Goal: Task Accomplishment & Management: Contribute content

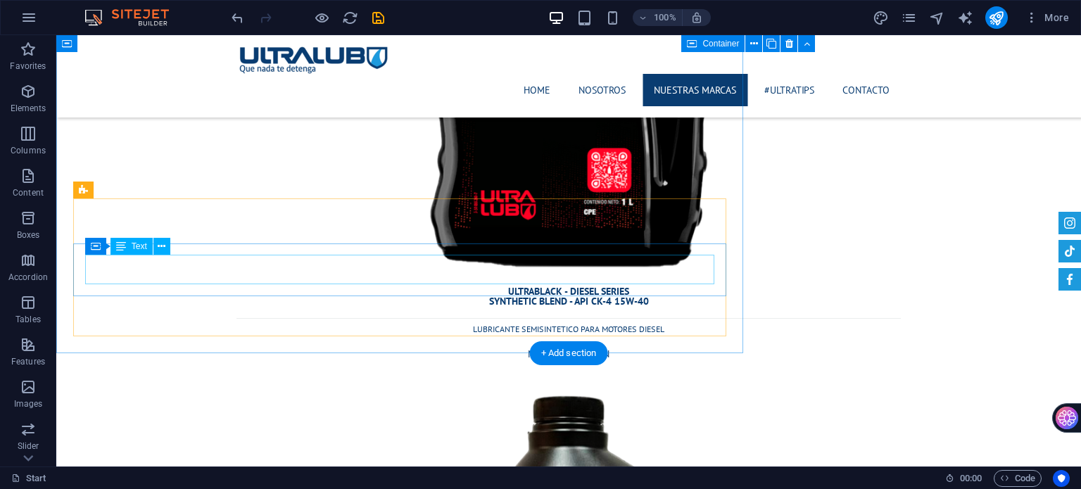
scroll to position [8762, 0]
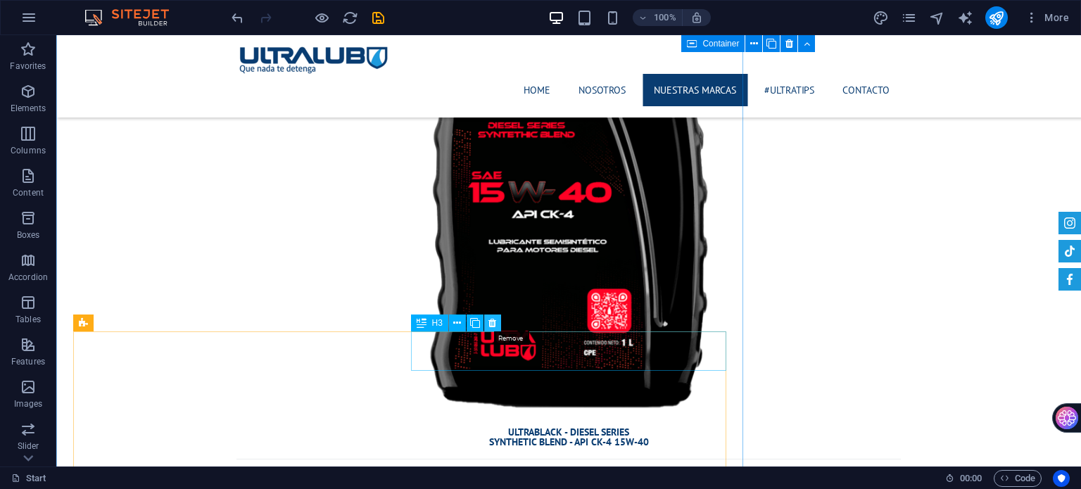
click at [491, 324] on icon at bounding box center [492, 323] width 8 height 15
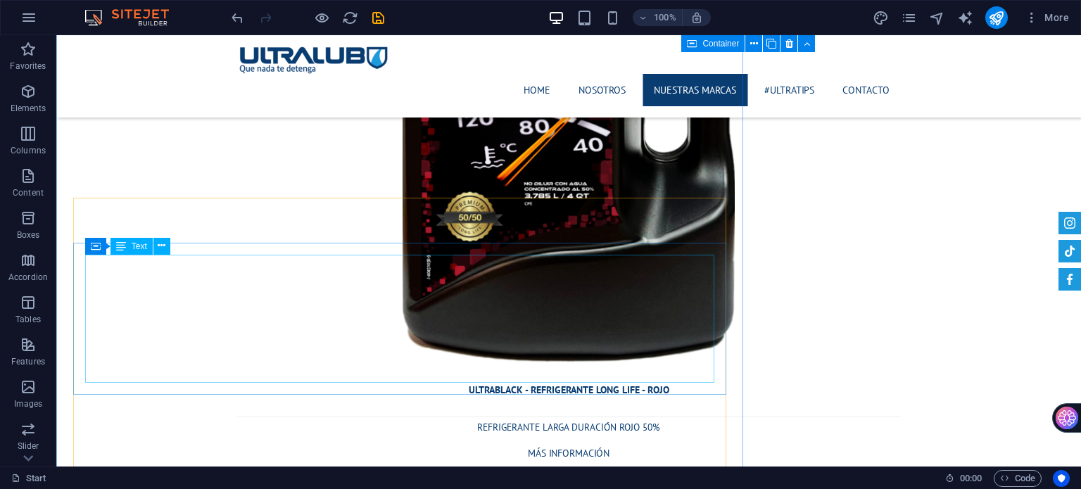
scroll to position [9536, 0]
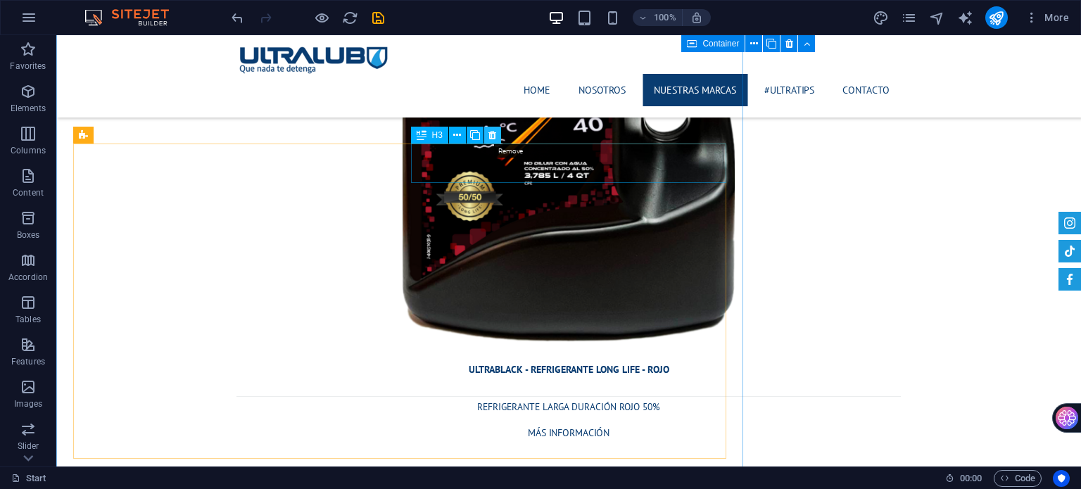
click at [494, 134] on icon at bounding box center [492, 135] width 8 height 15
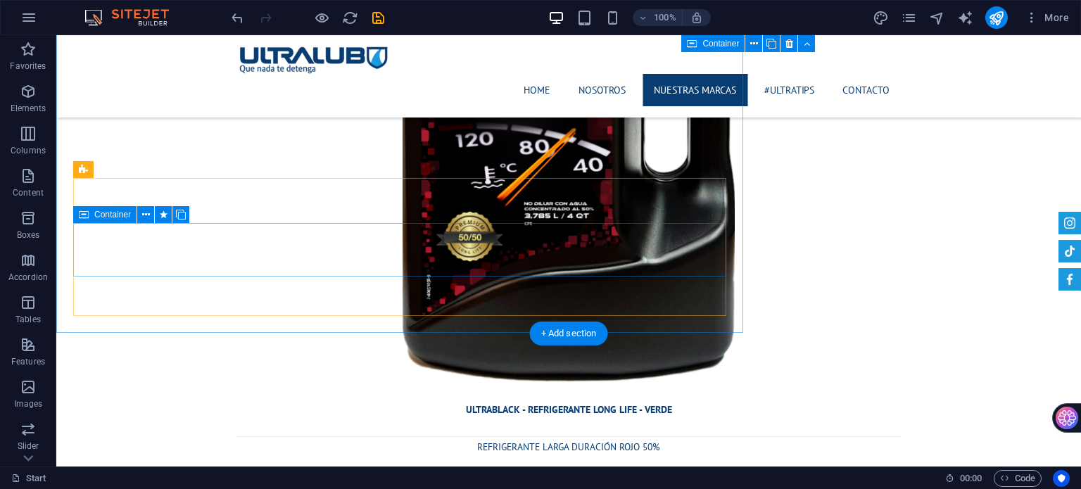
scroll to position [10240, 0]
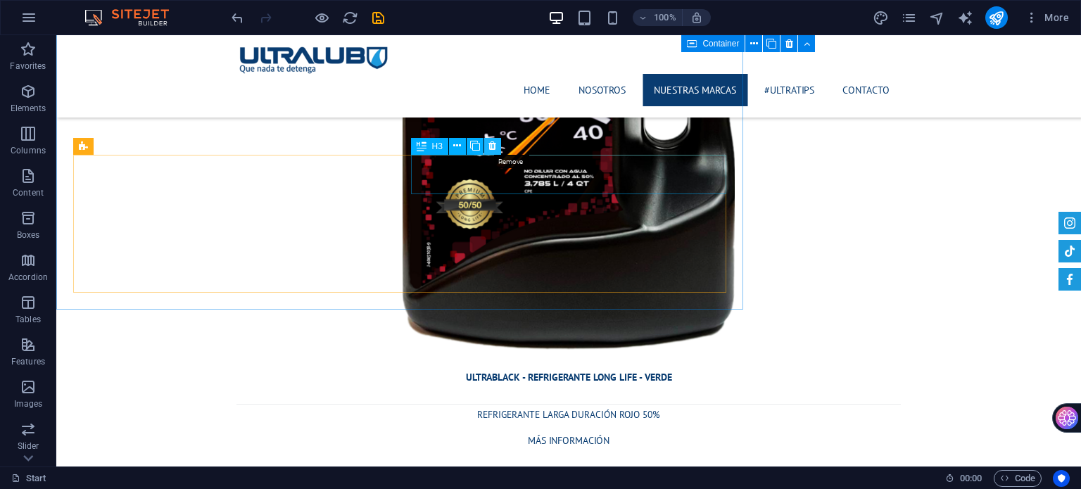
click at [490, 145] on icon at bounding box center [492, 146] width 8 height 15
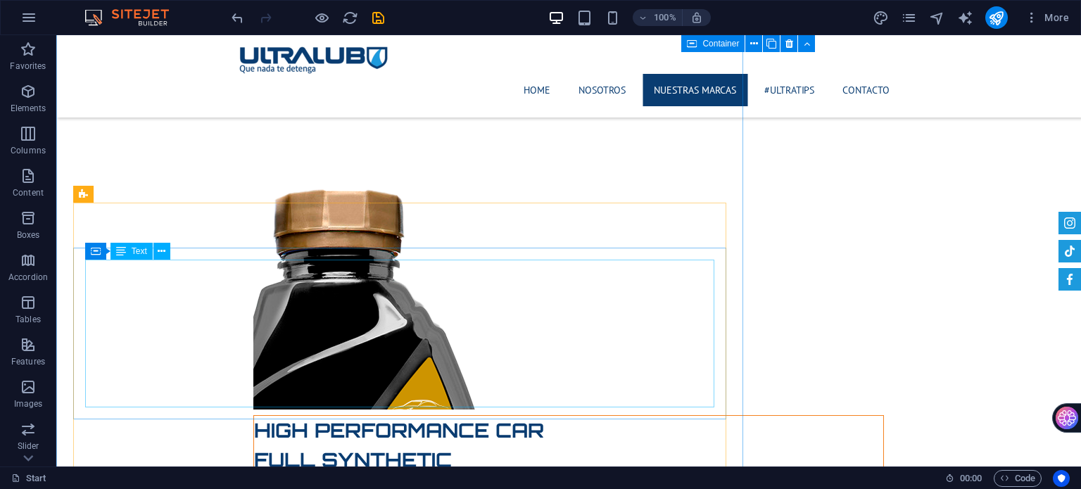
scroll to position [10873, 0]
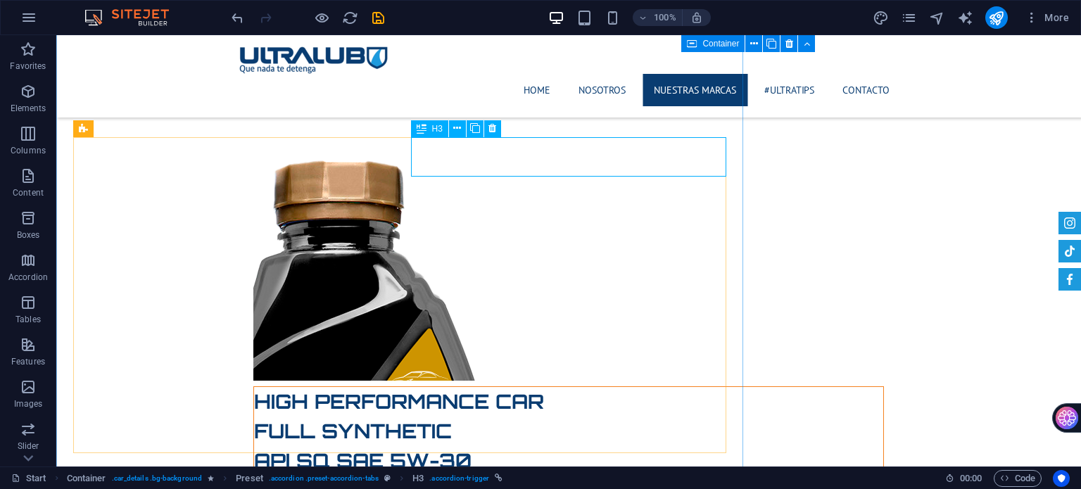
click at [439, 126] on span "H3" at bounding box center [437, 129] width 11 height 8
click at [495, 125] on button at bounding box center [492, 128] width 17 height 17
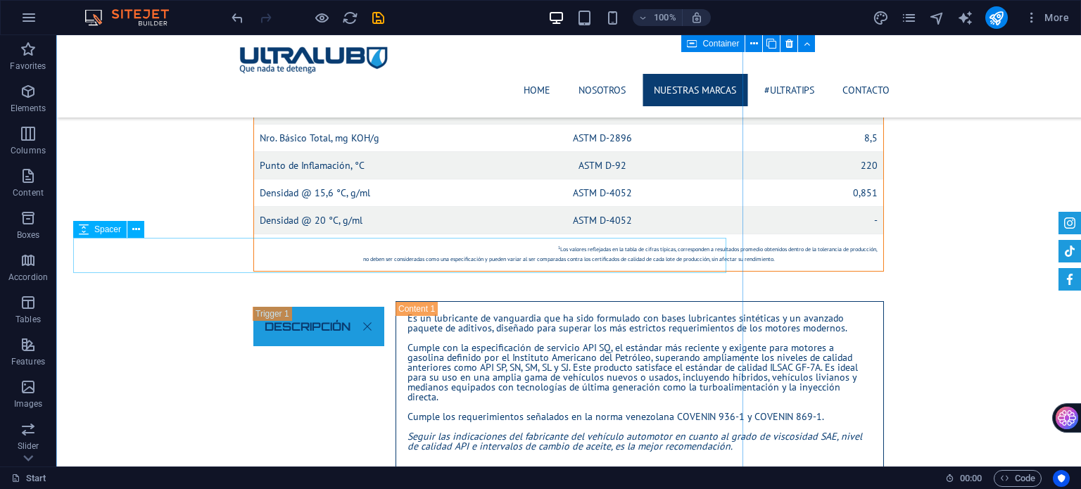
scroll to position [11507, 0]
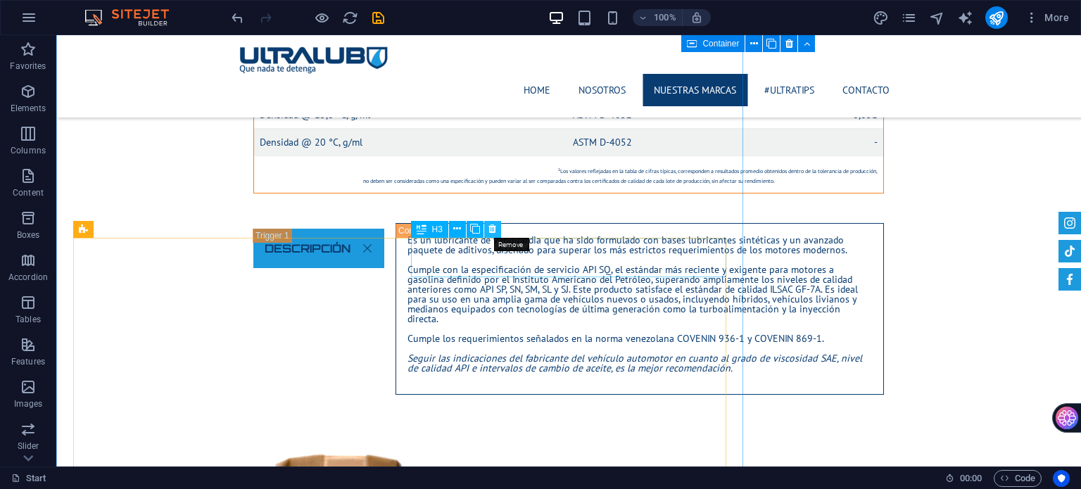
click at [494, 227] on icon at bounding box center [492, 229] width 8 height 15
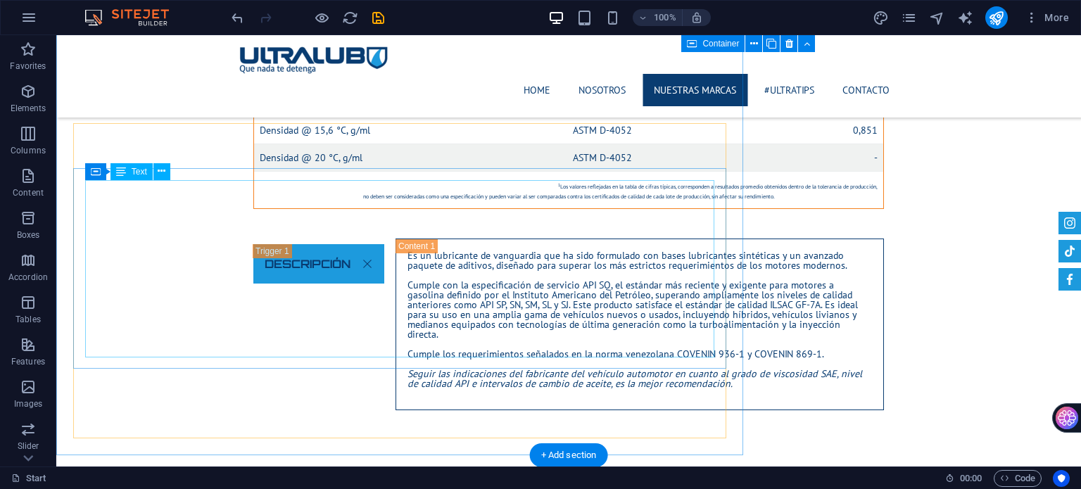
scroll to position [12351, 0]
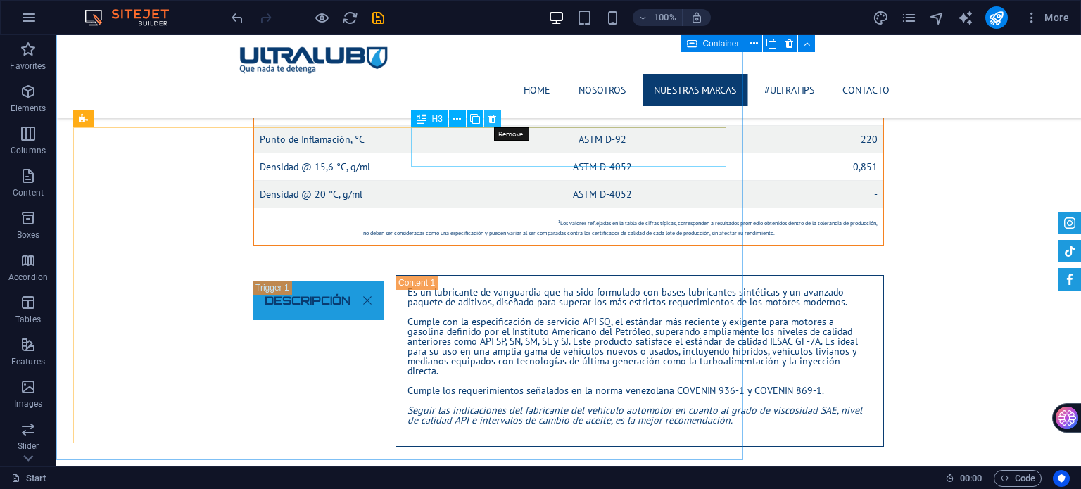
click at [490, 116] on icon at bounding box center [492, 119] width 8 height 15
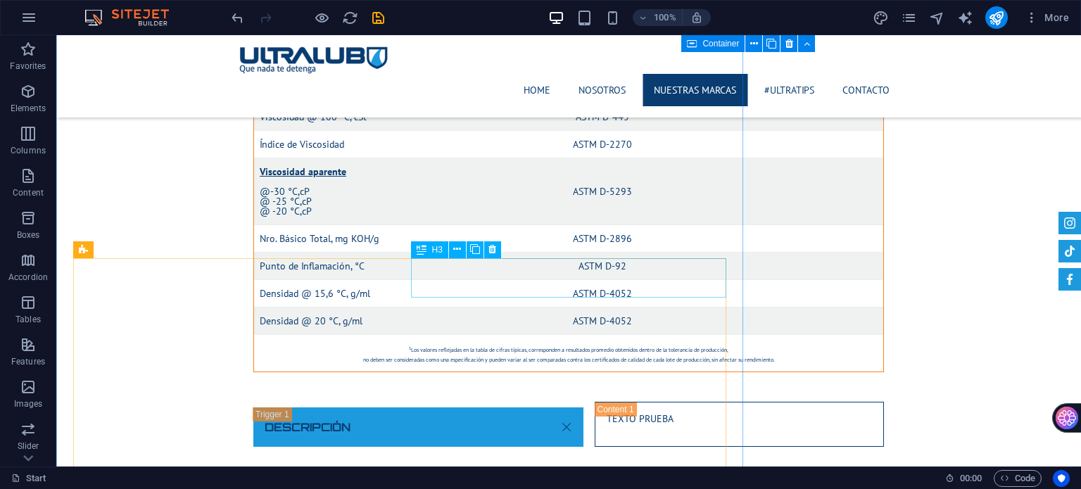
scroll to position [13125, 0]
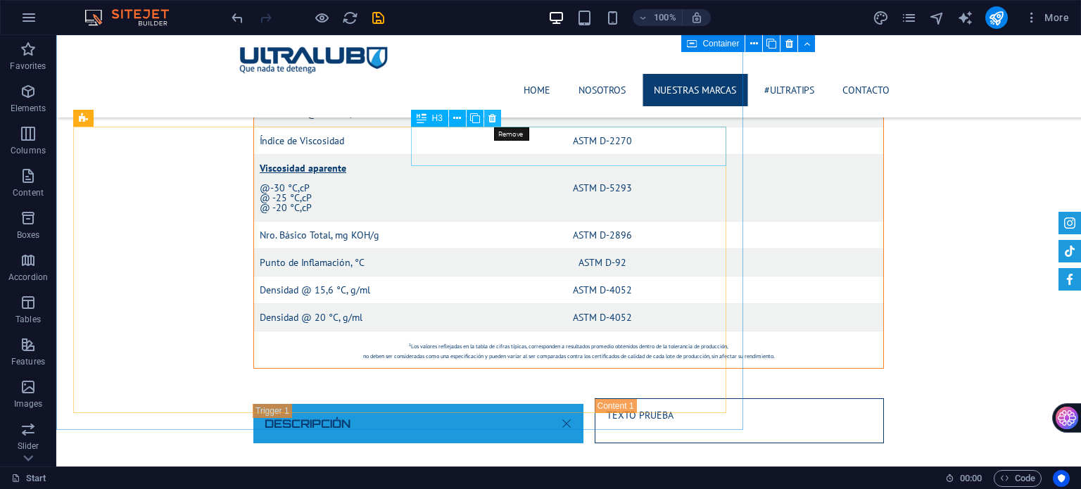
click at [491, 118] on icon at bounding box center [492, 118] width 8 height 15
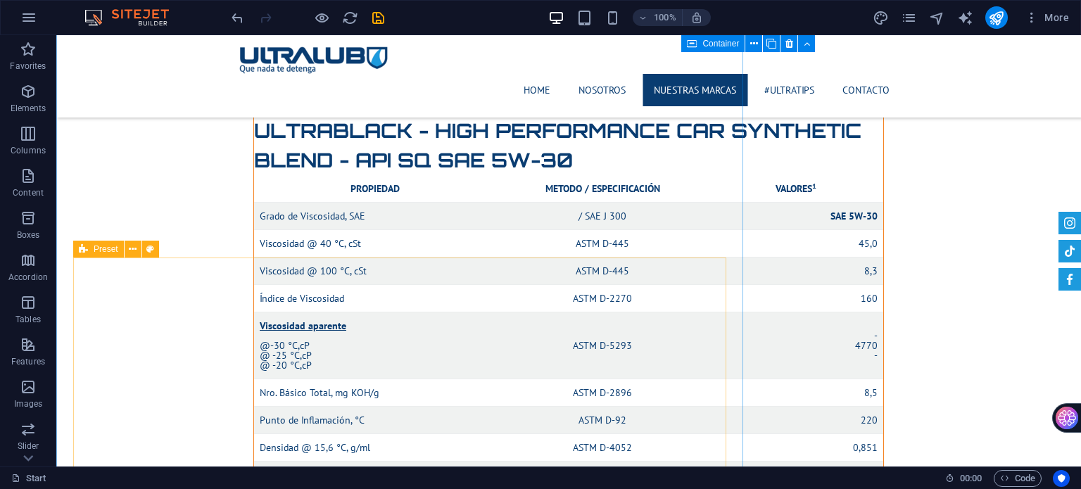
scroll to position [13829, 0]
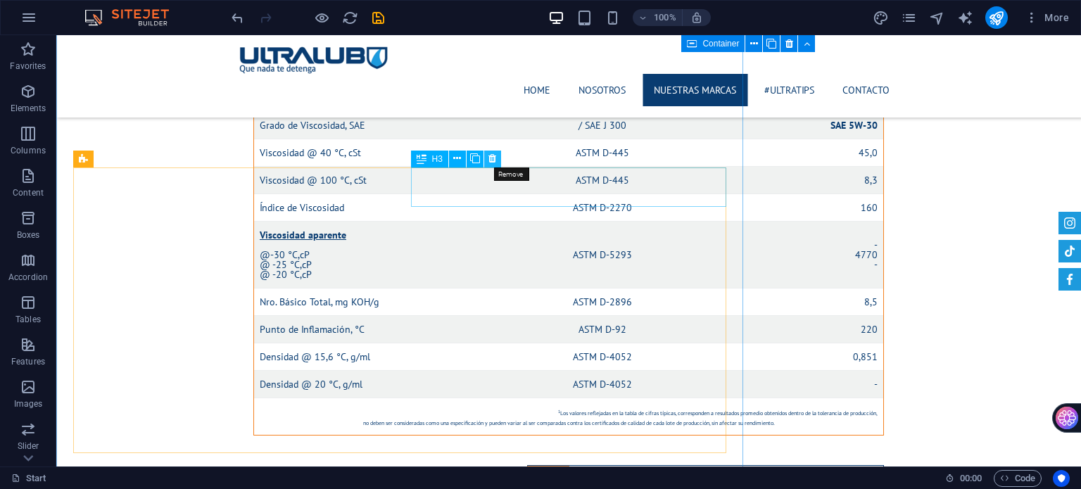
click at [498, 160] on button at bounding box center [492, 159] width 17 height 17
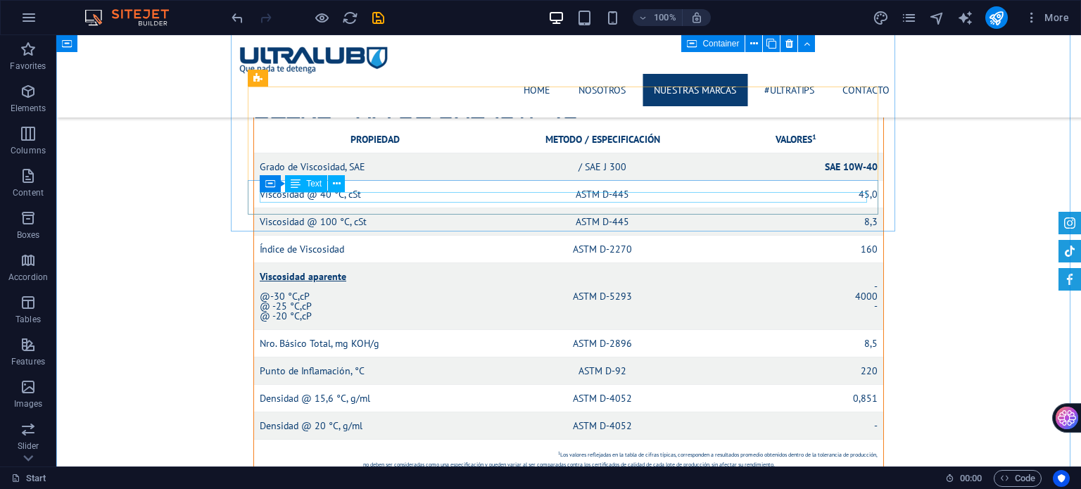
scroll to position [14674, 0]
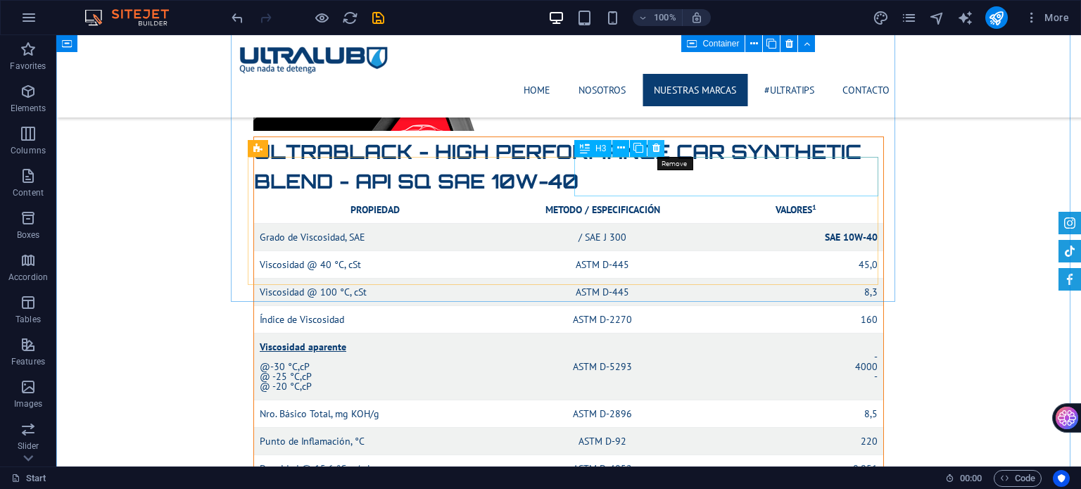
click at [656, 151] on icon at bounding box center [656, 148] width 8 height 15
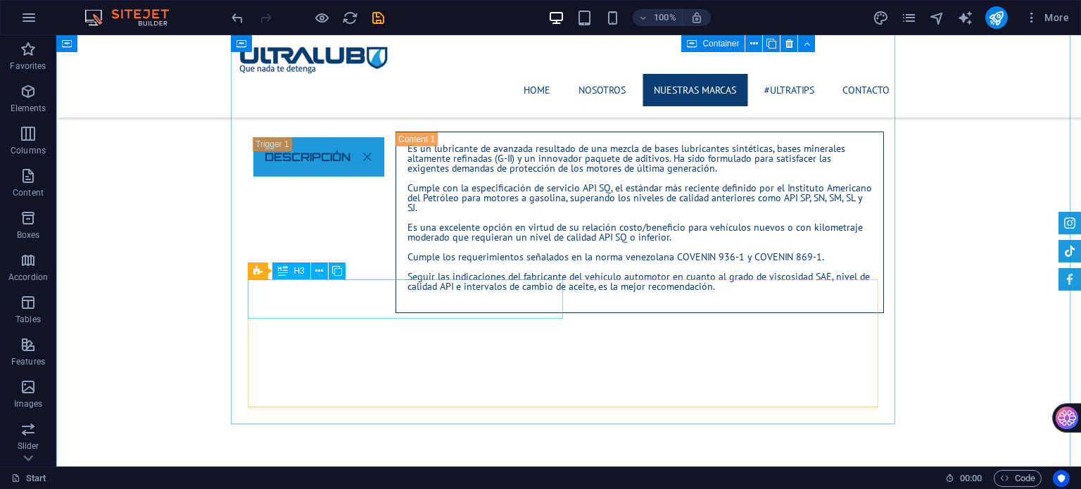
scroll to position [15237, 0]
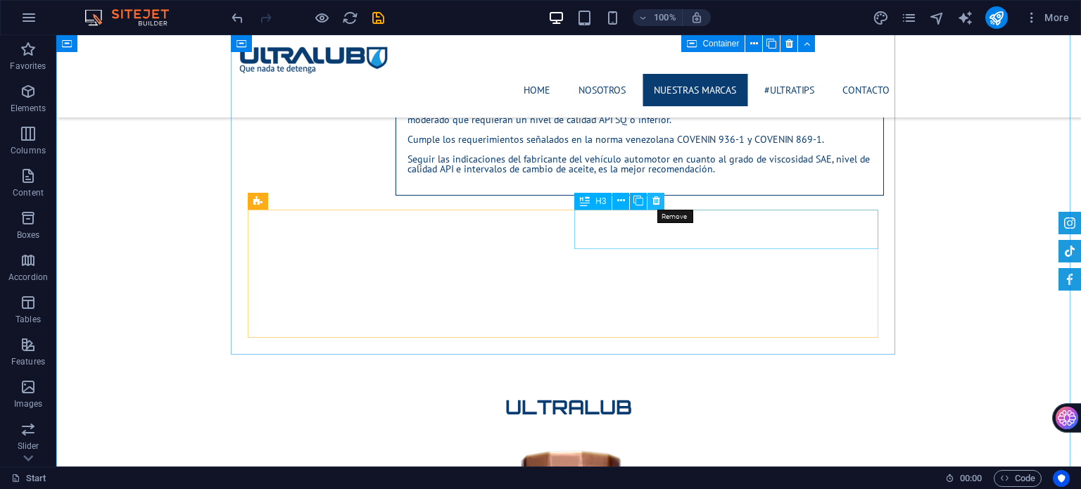
click at [657, 203] on icon at bounding box center [656, 201] width 8 height 15
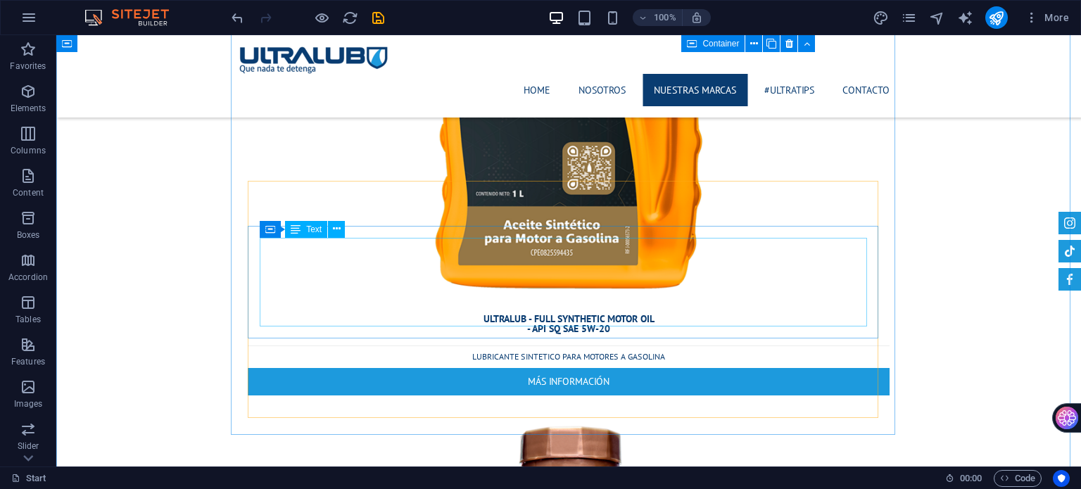
scroll to position [16011, 0]
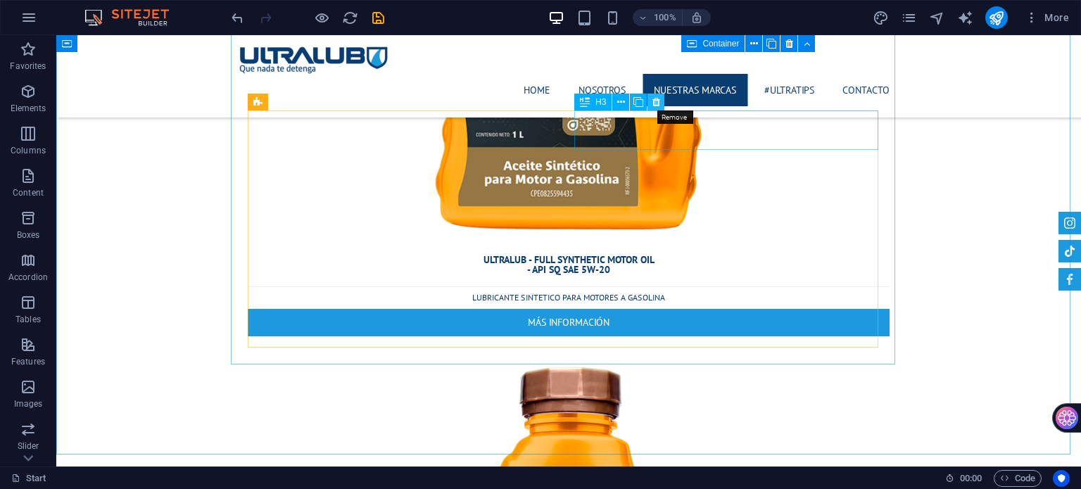
drag, startPoint x: 656, startPoint y: 103, endPoint x: 588, endPoint y: 229, distance: 143.6
click at [656, 103] on icon at bounding box center [656, 102] width 8 height 15
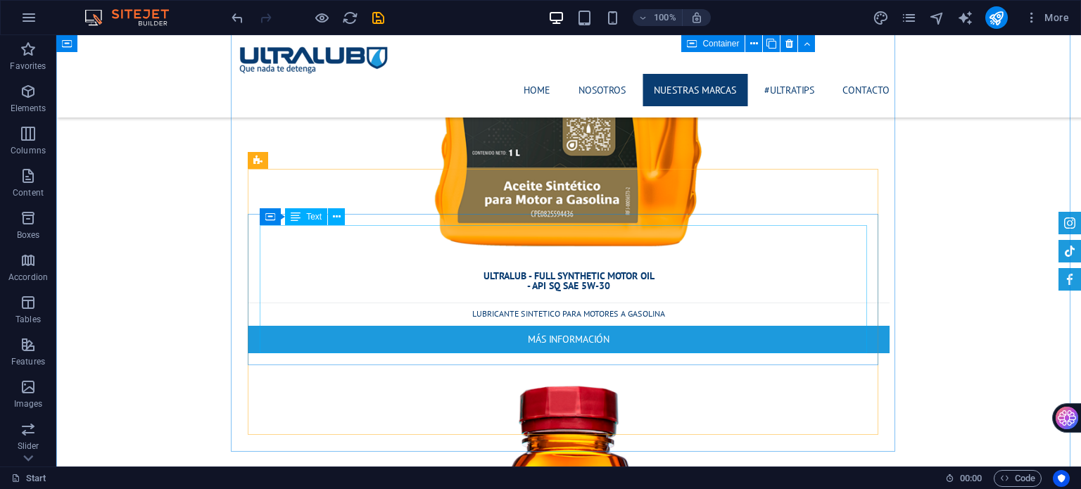
scroll to position [16715, 0]
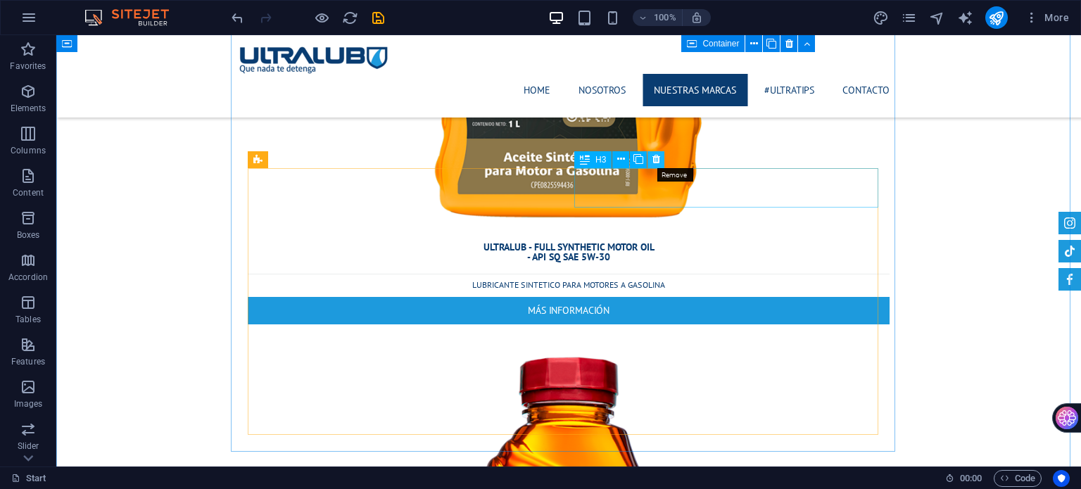
click at [660, 163] on button at bounding box center [656, 159] width 17 height 17
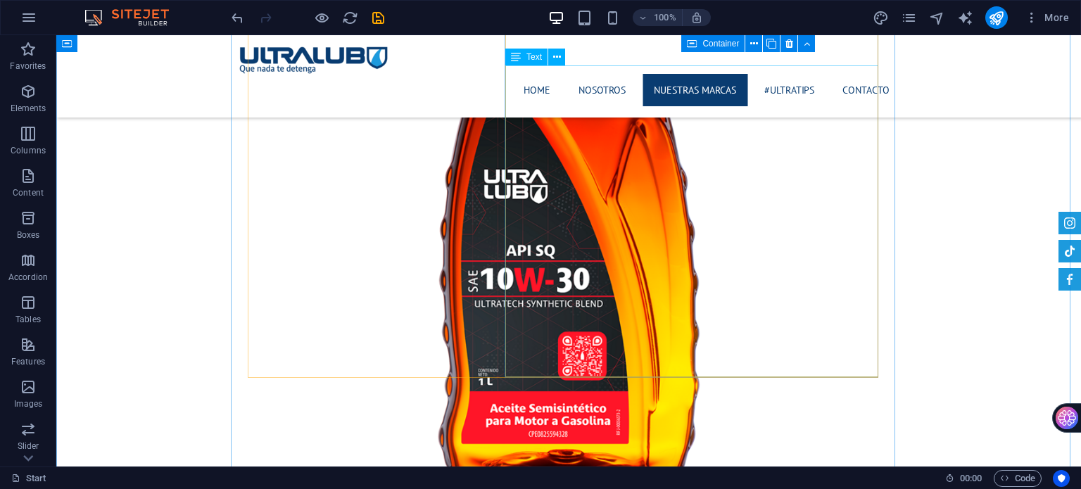
scroll to position [17348, 0]
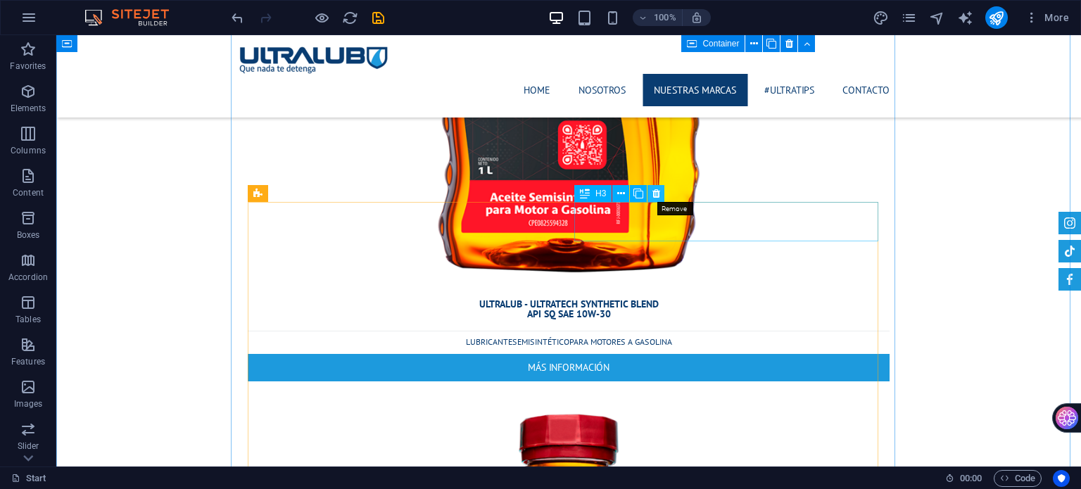
click at [656, 194] on icon at bounding box center [656, 194] width 8 height 15
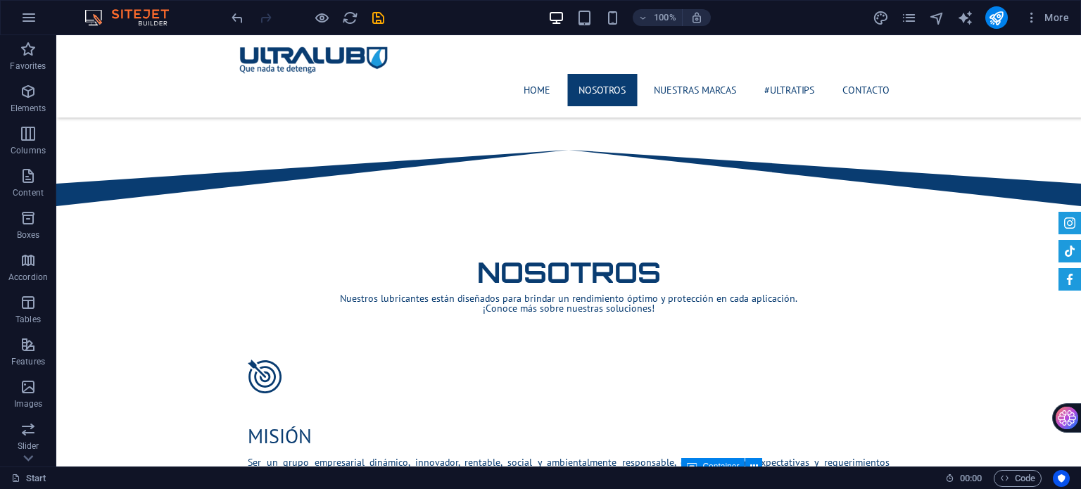
scroll to position [879, 0]
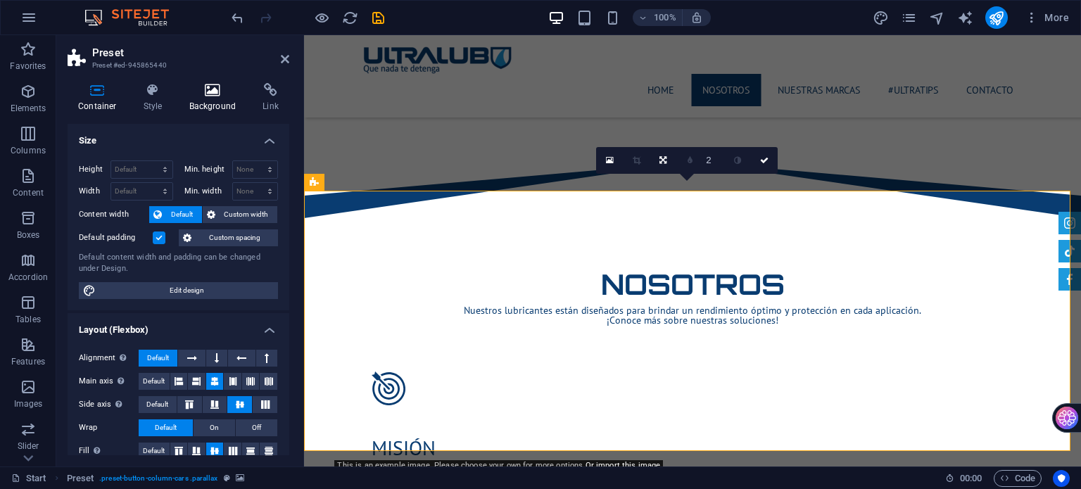
click at [209, 95] on icon at bounding box center [213, 90] width 68 height 14
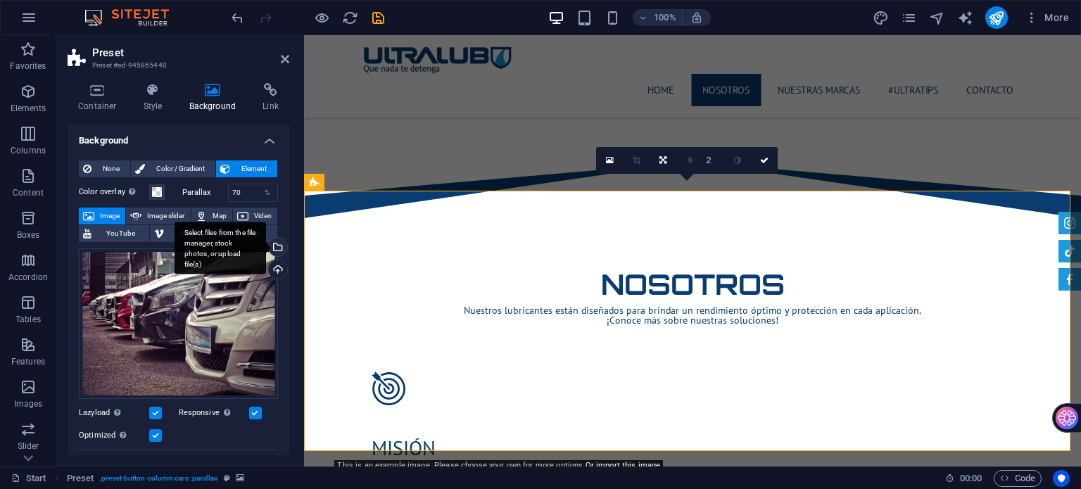
click at [276, 247] on div "Select files from the file manager, stock photos, or upload file(s)" at bounding box center [276, 248] width 21 height 21
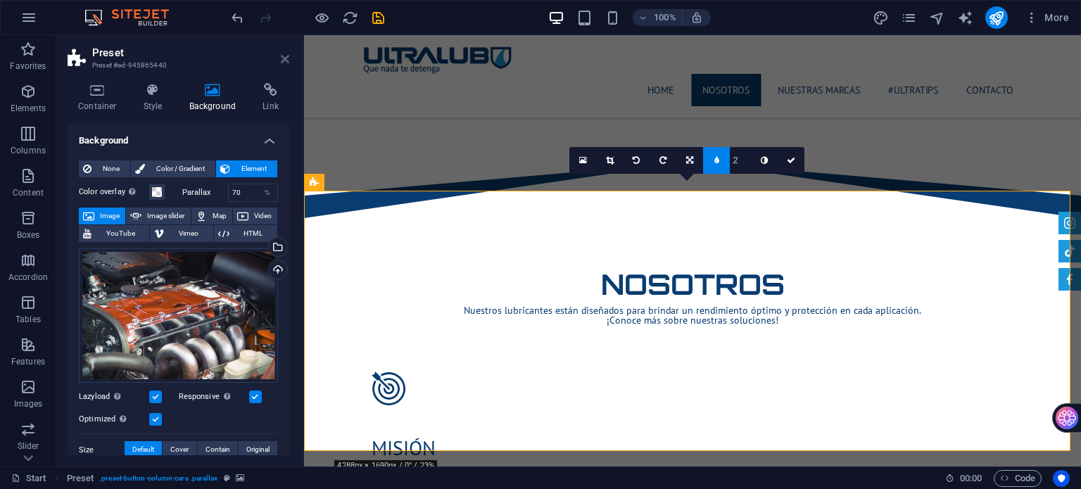
click at [282, 57] on icon at bounding box center [285, 58] width 8 height 11
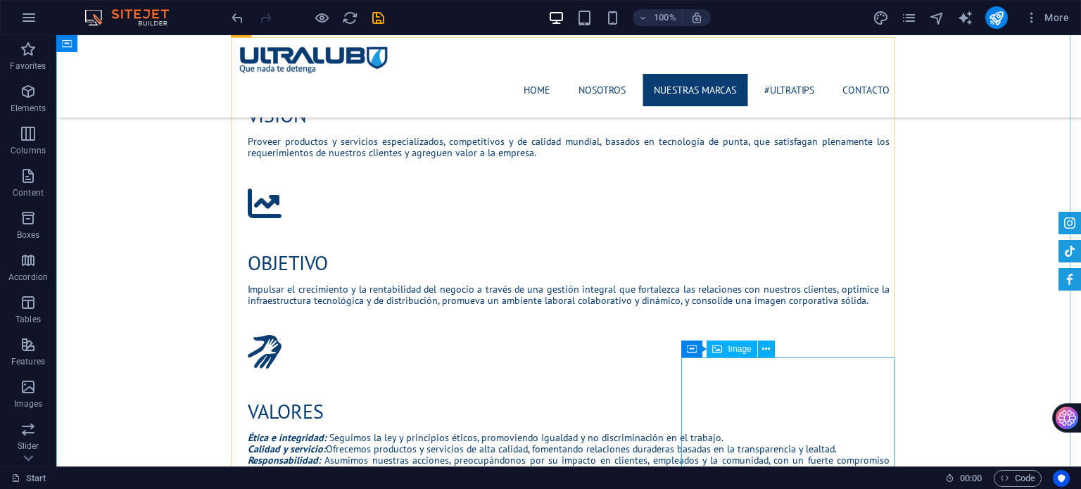
scroll to position [1372, 0]
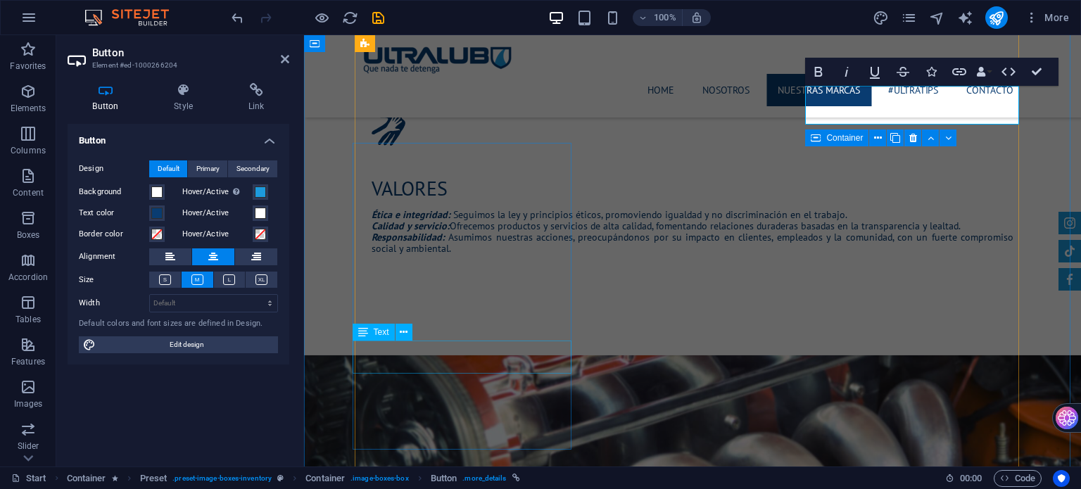
scroll to position [1653, 0]
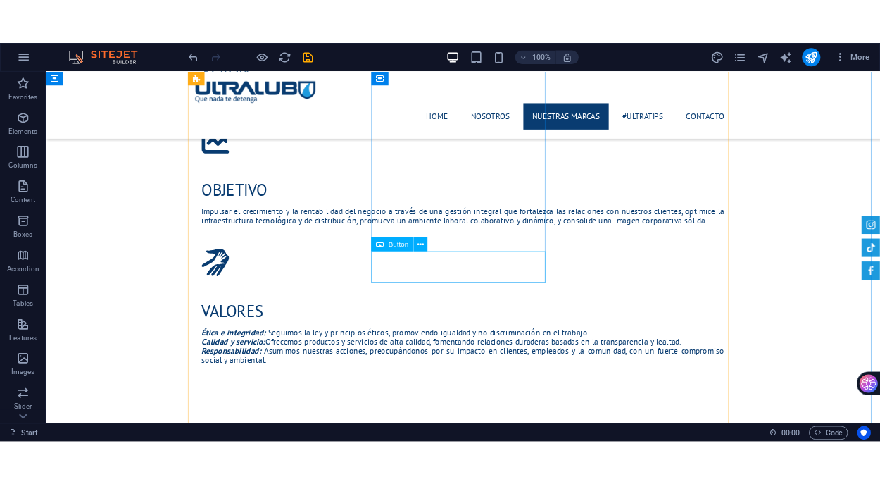
scroll to position [1372, 0]
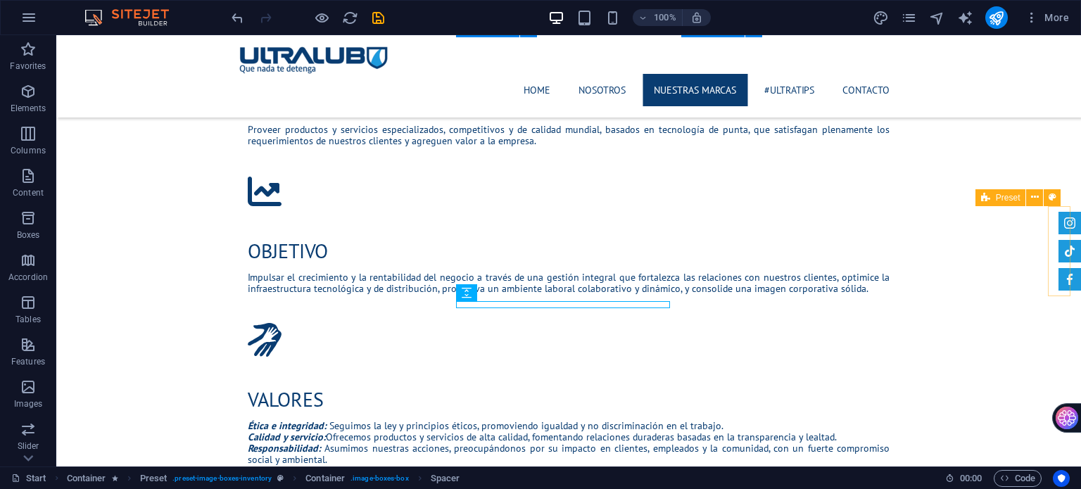
click at [1059, 265] on div at bounding box center [1070, 251] width 23 height 79
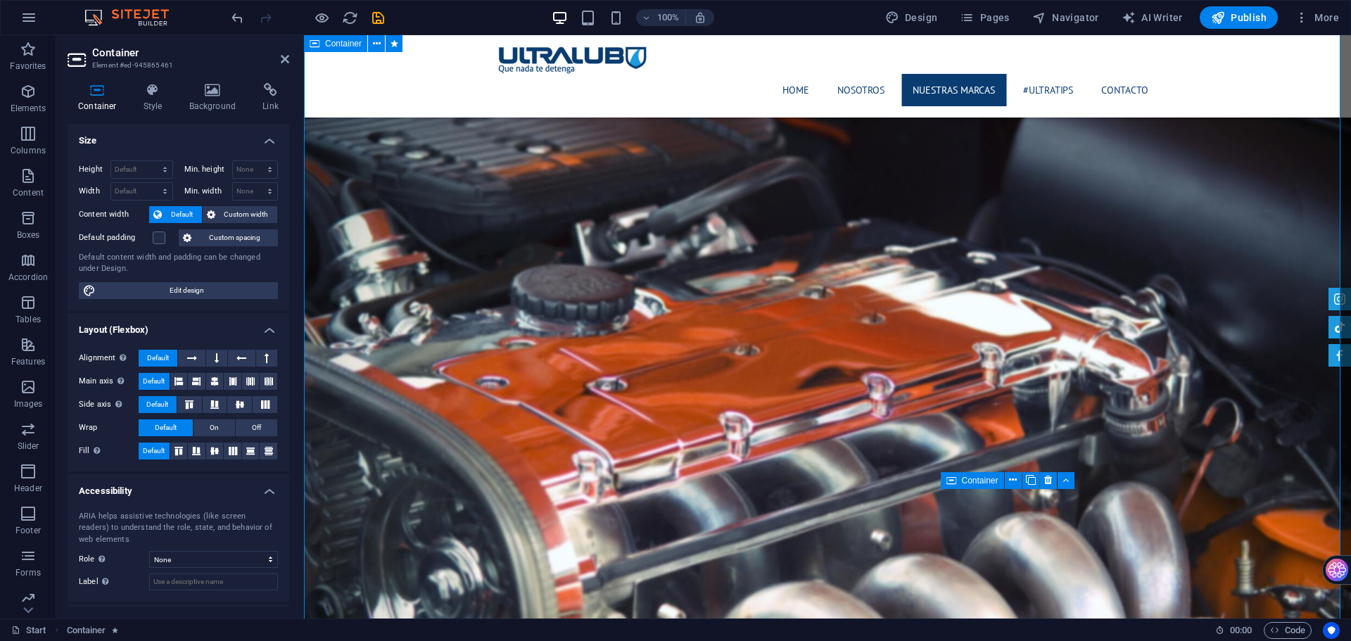
scroll to position [1932, 0]
click at [378, 18] on icon "save" at bounding box center [378, 18] width 16 height 16
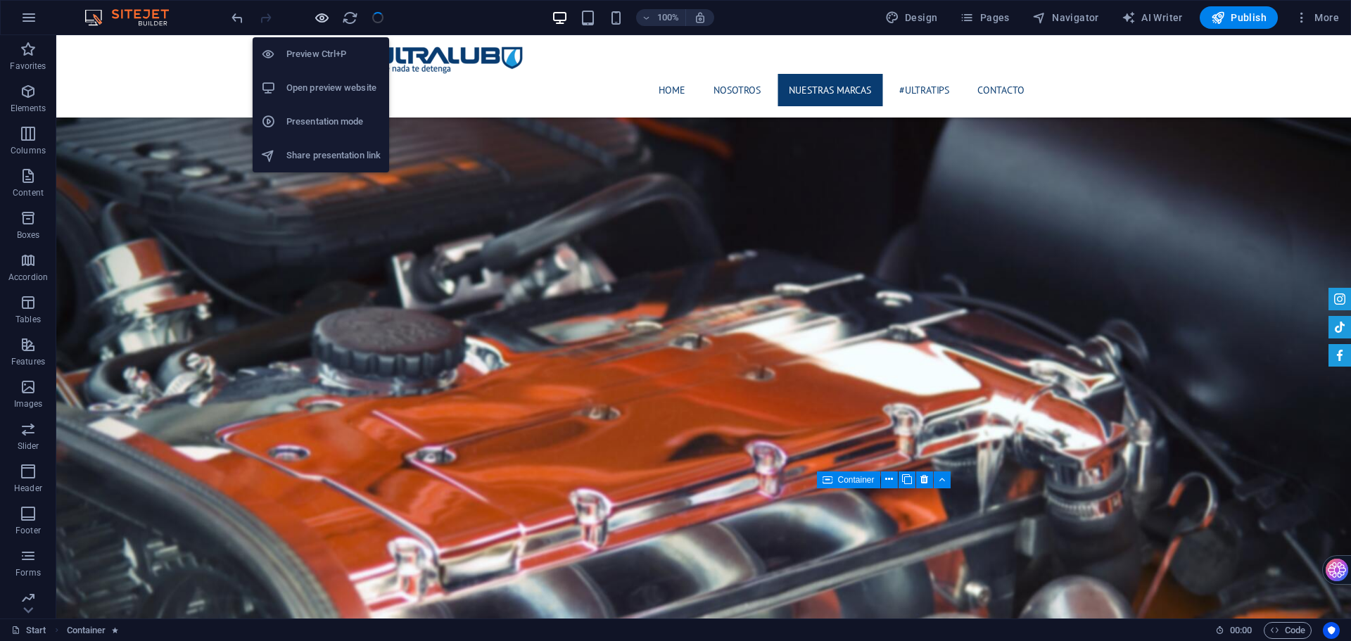
checkbox input "false"
click at [322, 13] on icon "button" at bounding box center [322, 18] width 16 height 16
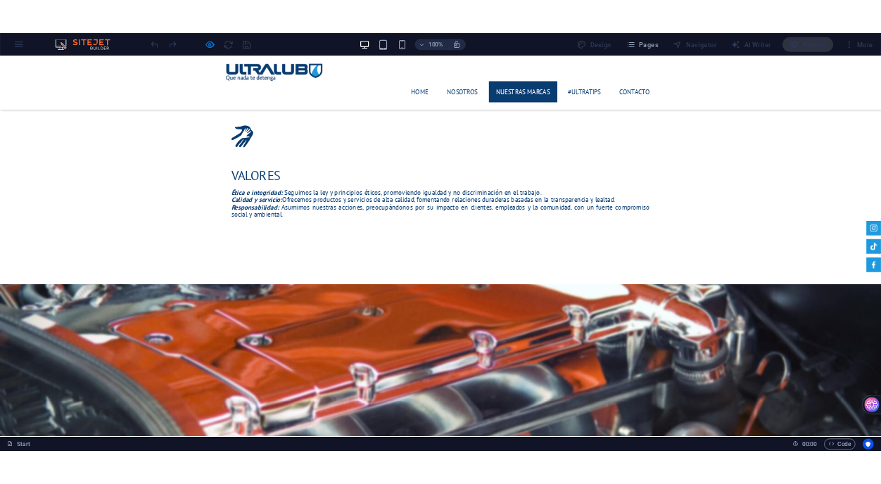
scroll to position [1862, 0]
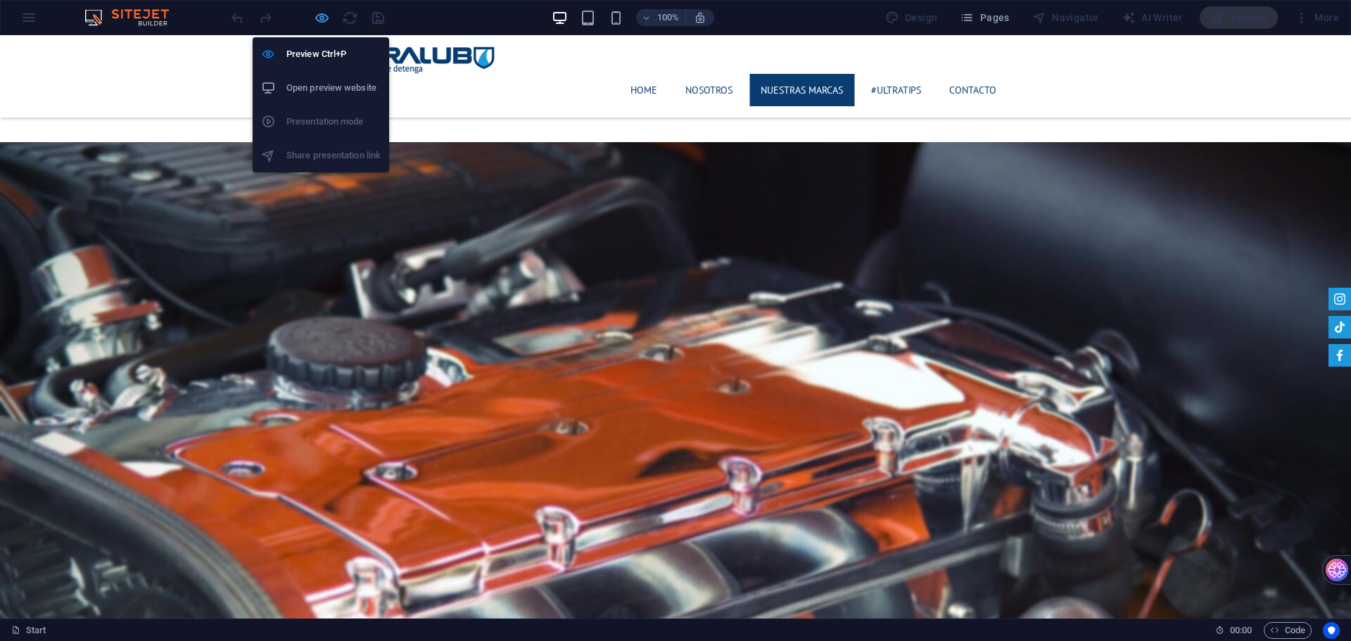
click at [325, 16] on icon "button" at bounding box center [322, 18] width 16 height 16
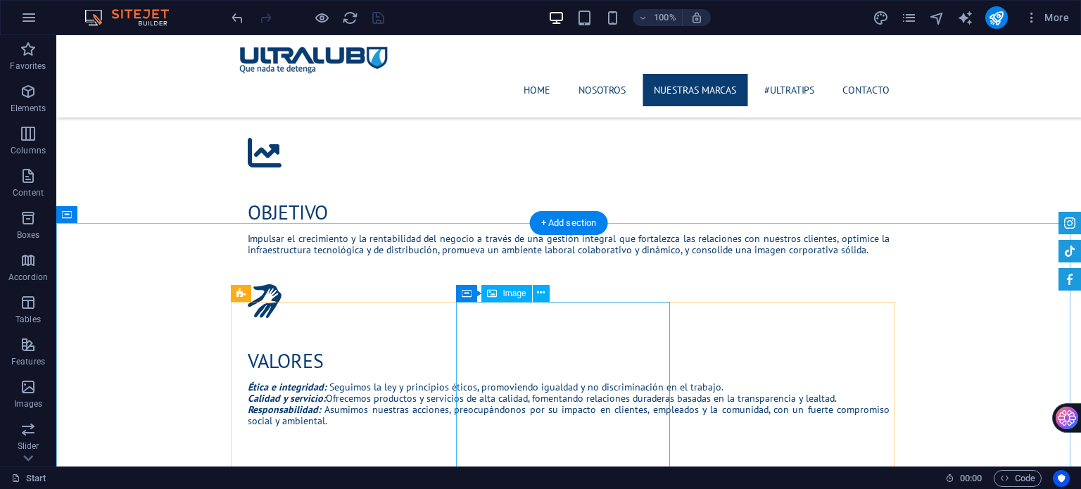
scroll to position [1444, 0]
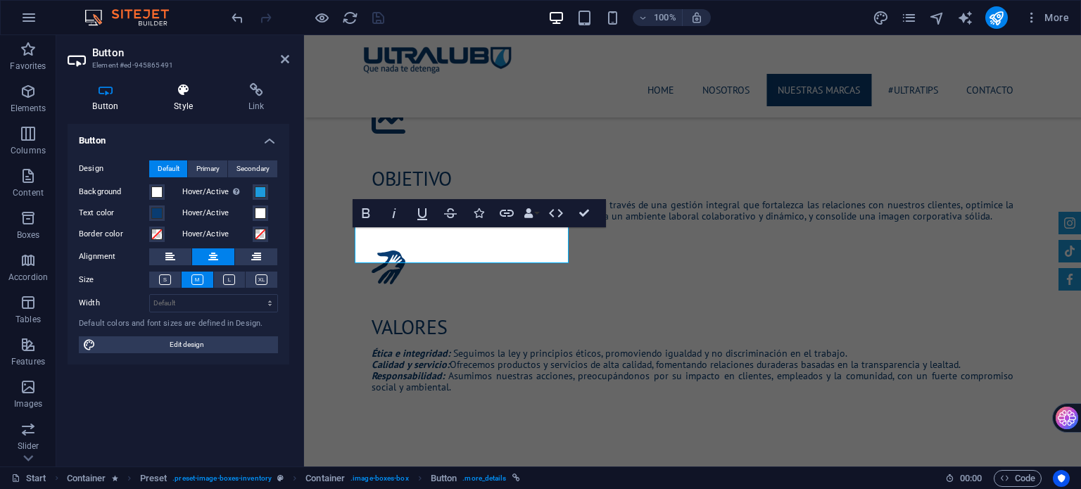
click at [186, 94] on icon at bounding box center [183, 90] width 69 height 14
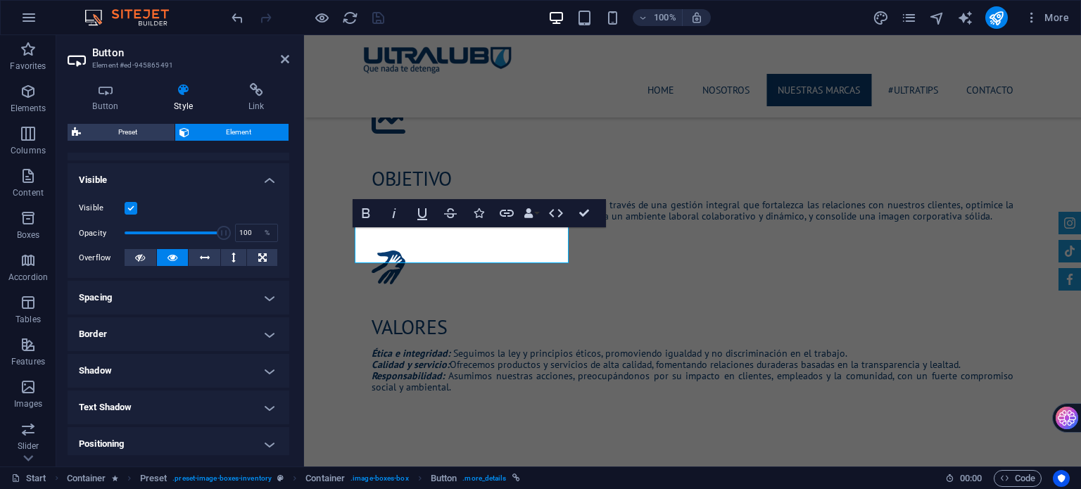
scroll to position [141, 0]
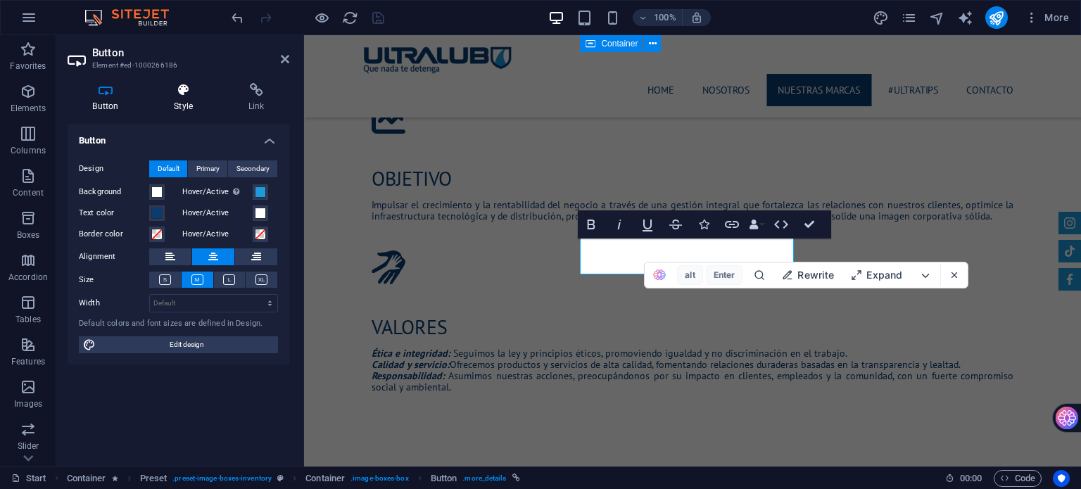
click at [183, 92] on icon at bounding box center [183, 90] width 69 height 14
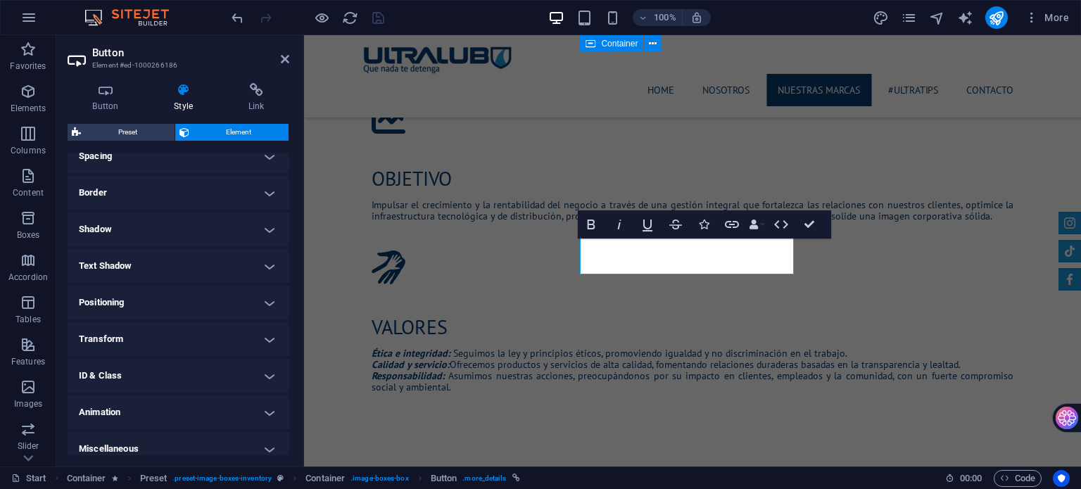
scroll to position [291, 0]
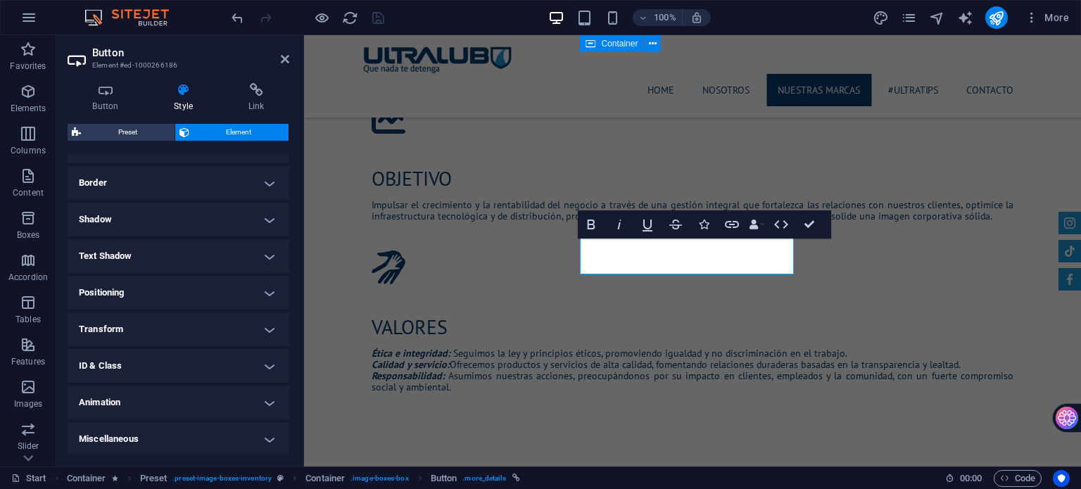
click at [212, 408] on h4 "Animation" at bounding box center [179, 403] width 222 height 34
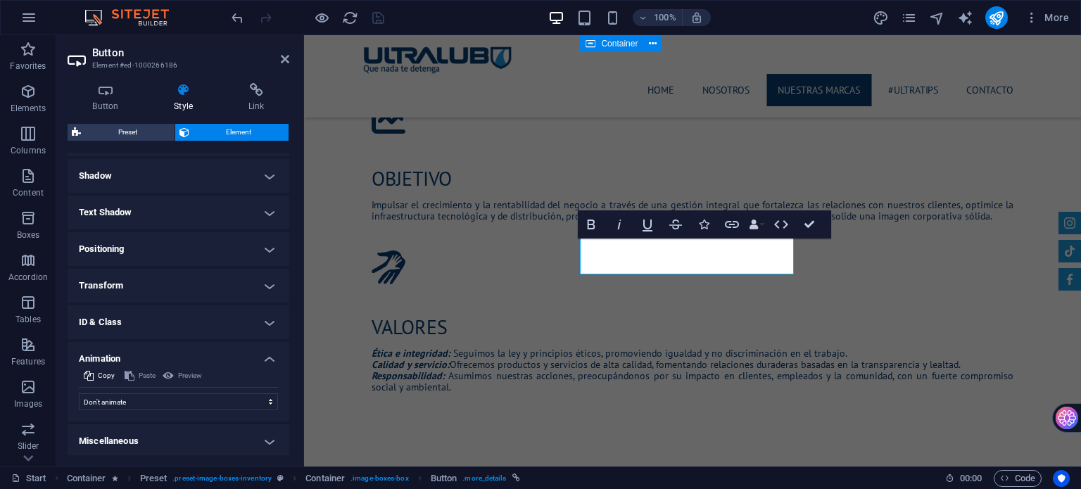
scroll to position [337, 0]
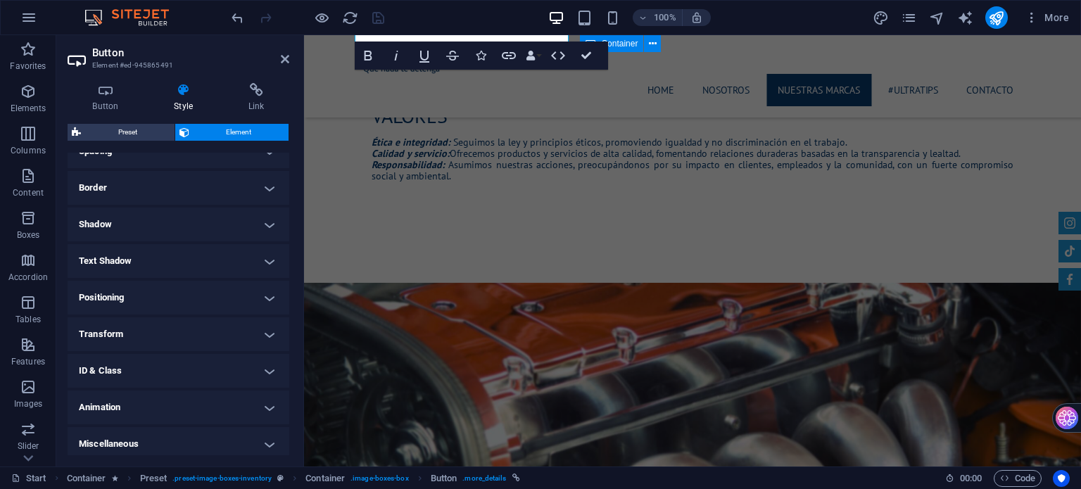
scroll to position [291, 0]
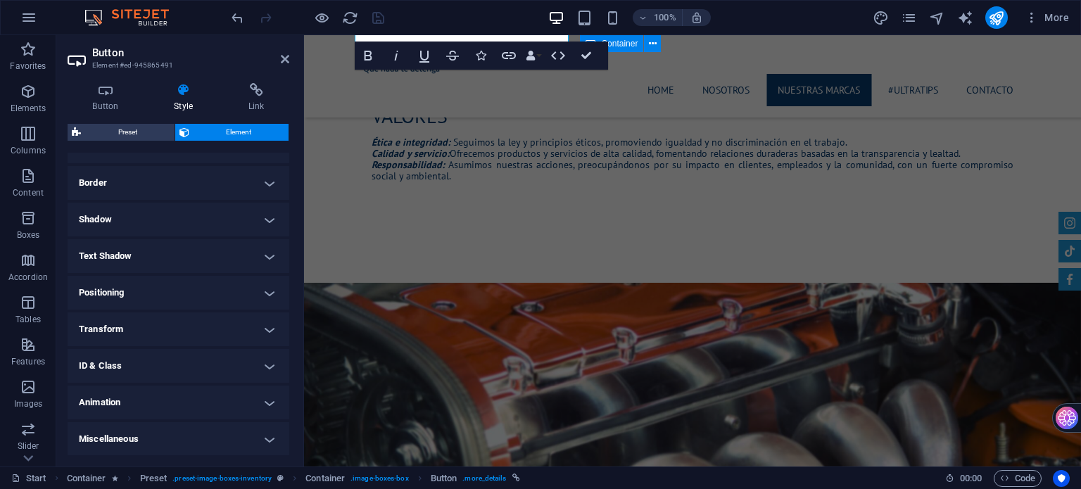
click at [210, 398] on h4 "Animation" at bounding box center [179, 403] width 222 height 34
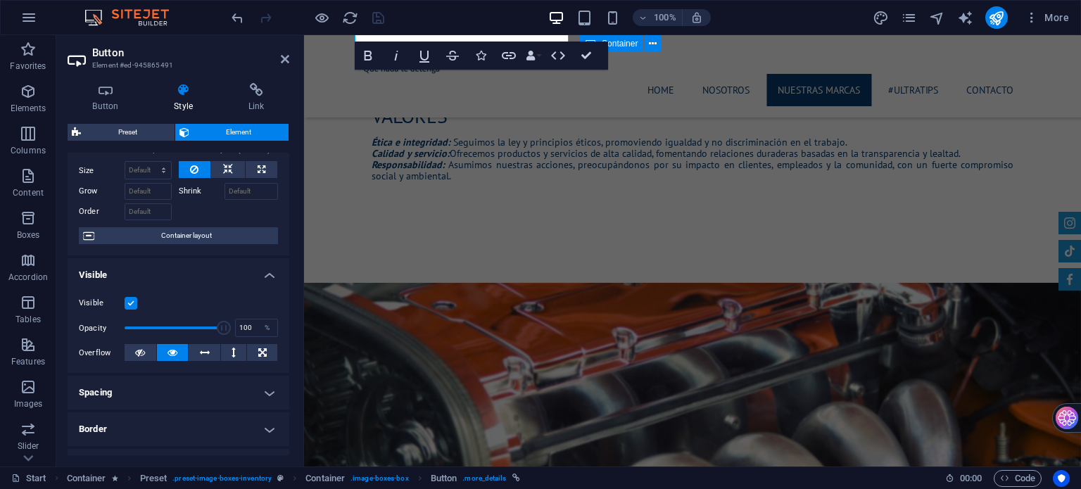
scroll to position [0, 0]
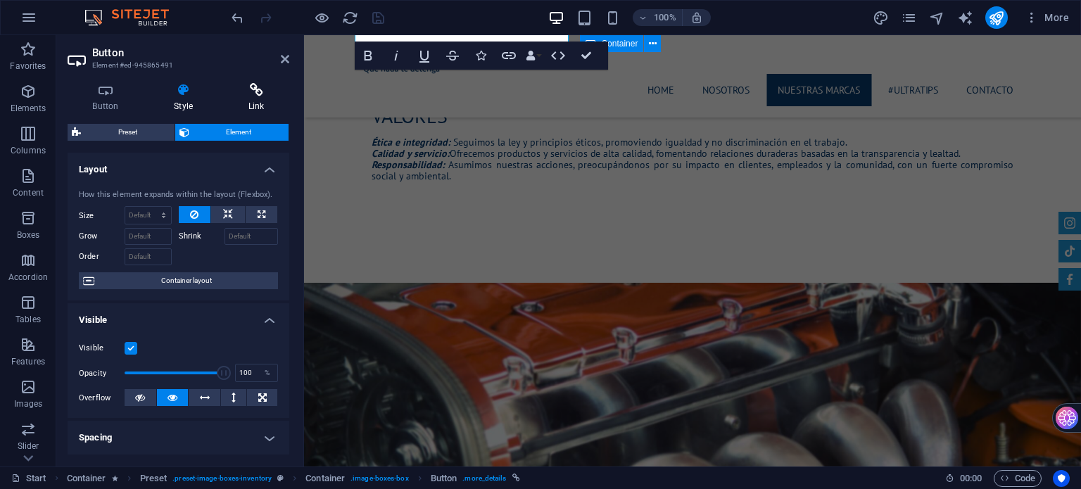
click at [248, 99] on h4 "Link" at bounding box center [256, 98] width 66 height 30
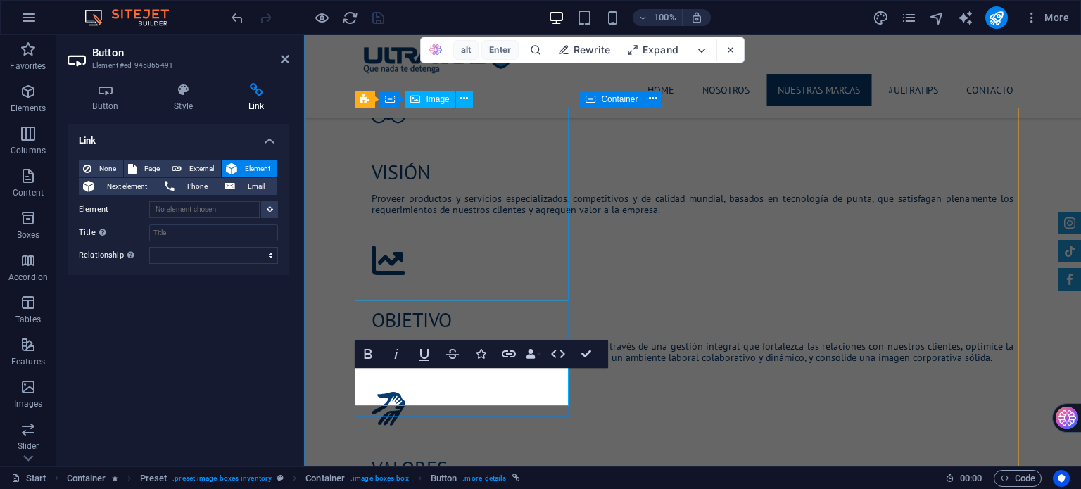
scroll to position [1303, 0]
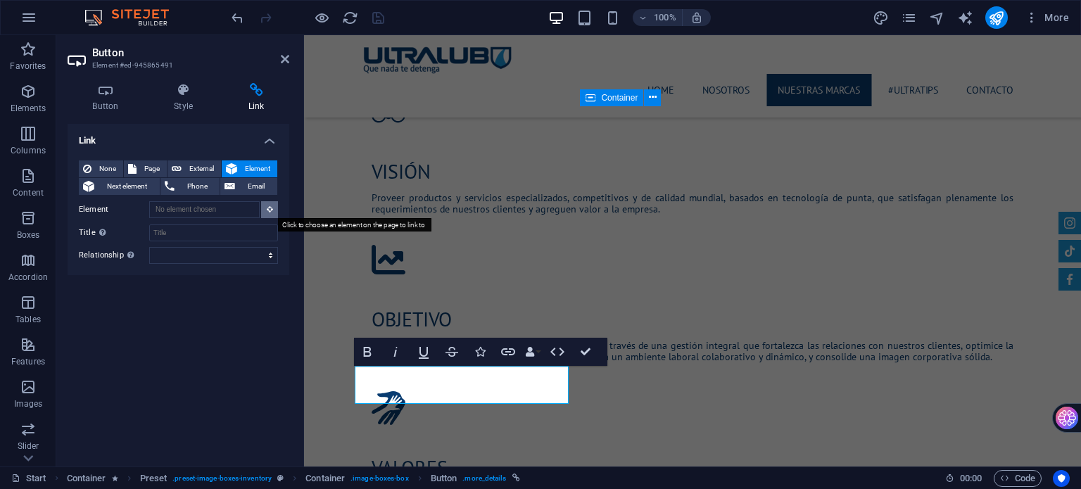
click at [272, 205] on button at bounding box center [269, 209] width 17 height 17
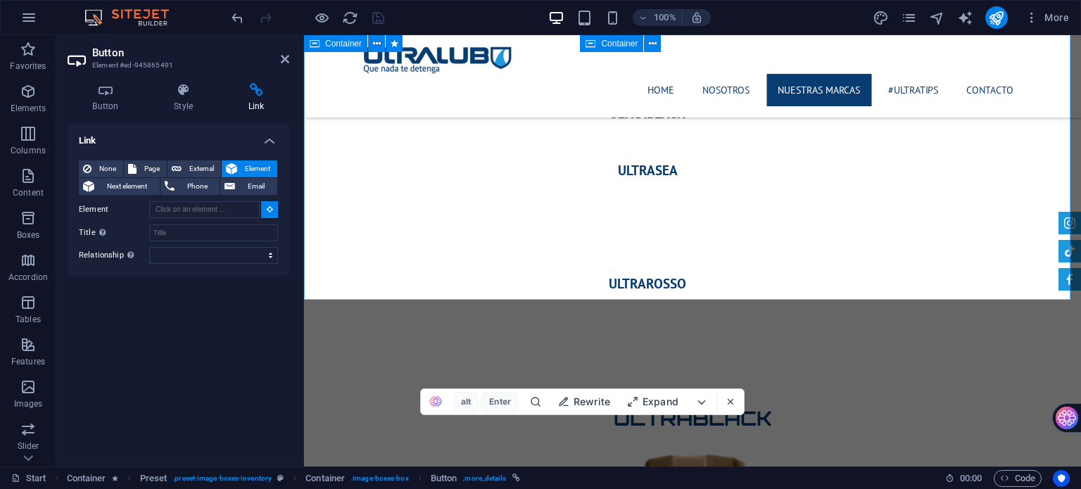
scroll to position [2641, 0]
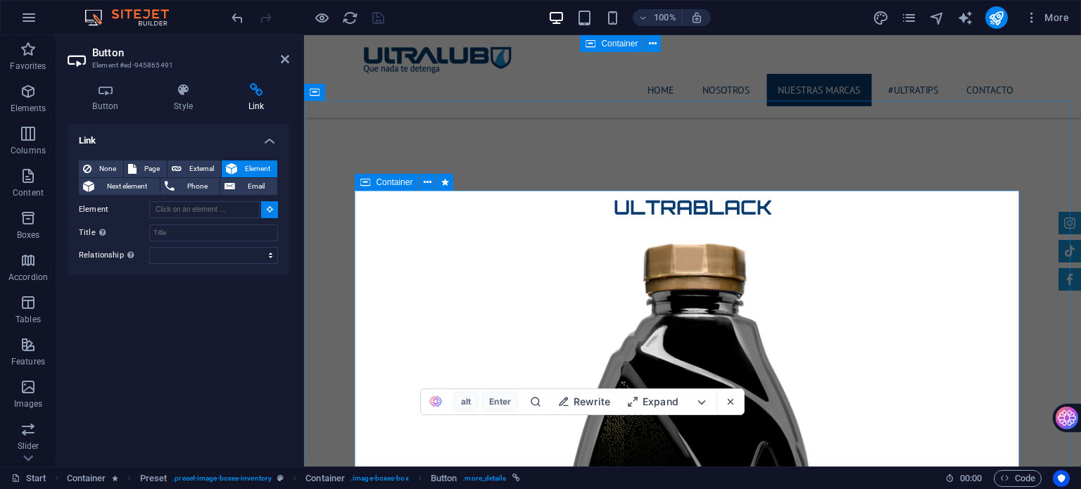
type input "#ed-1000442667"
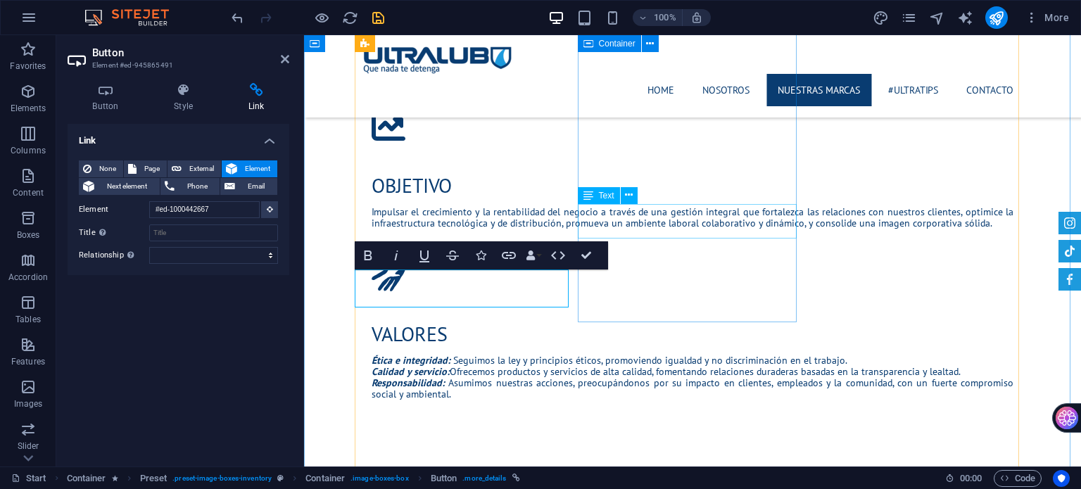
scroll to position [1367, 0]
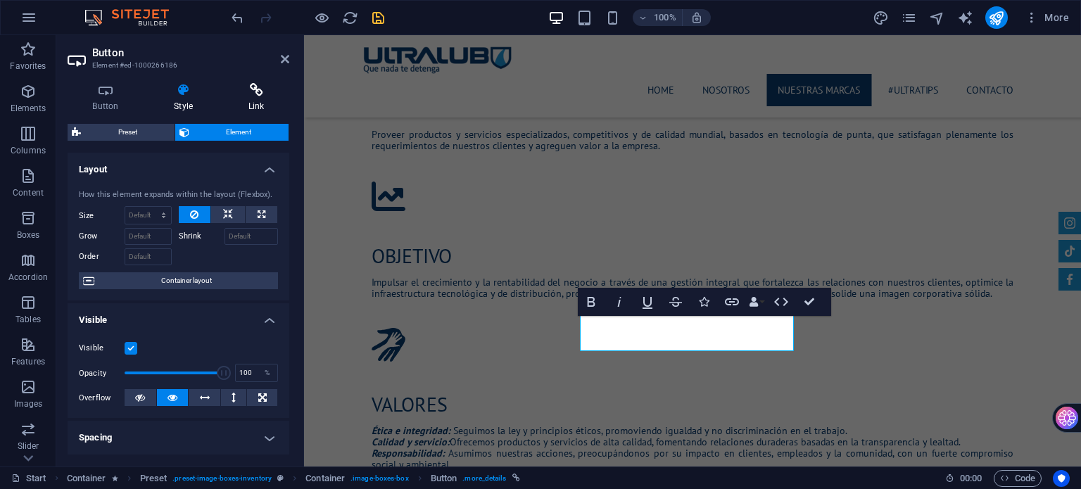
click at [264, 91] on icon at bounding box center [256, 90] width 66 height 14
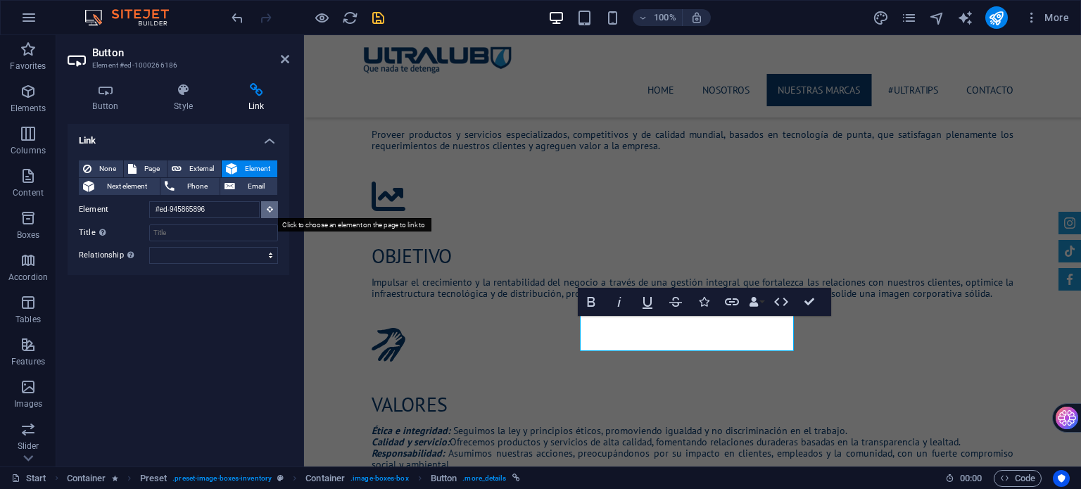
click at [270, 208] on icon at bounding box center [270, 209] width 6 height 7
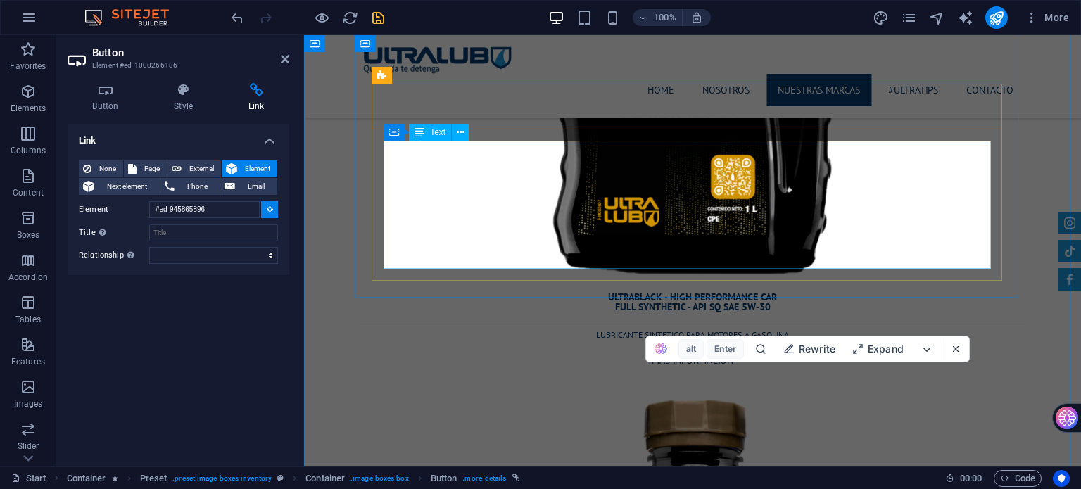
scroll to position [3408, 0]
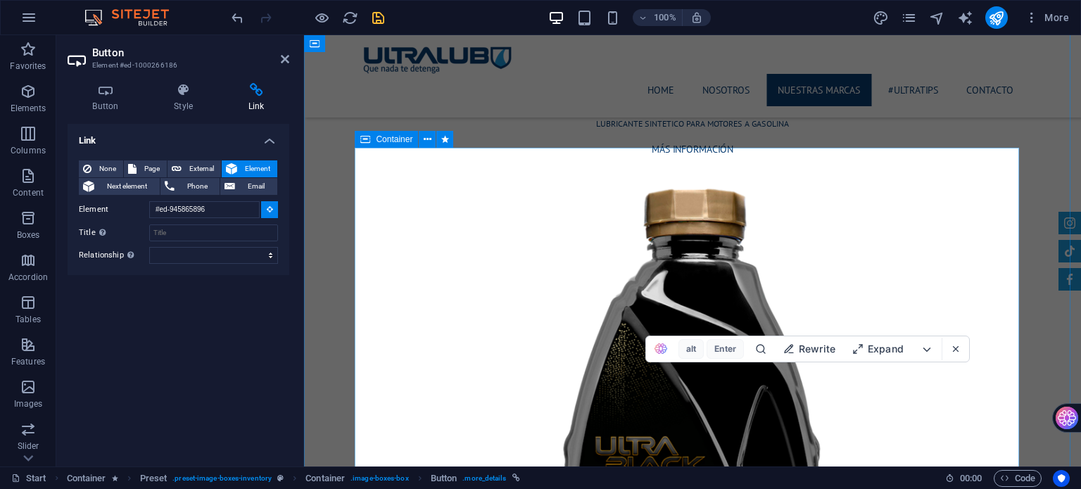
type input "#ed-1001210245"
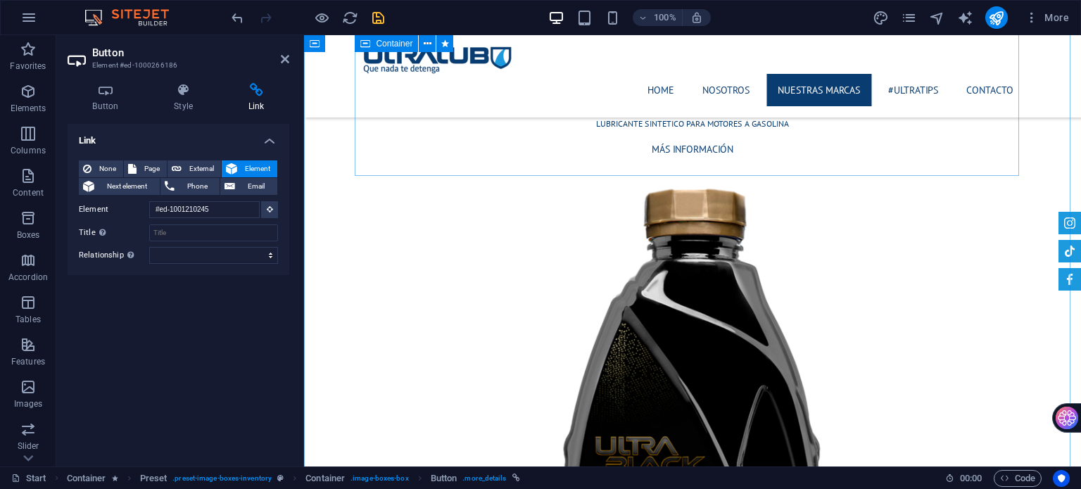
scroll to position [1448, 0]
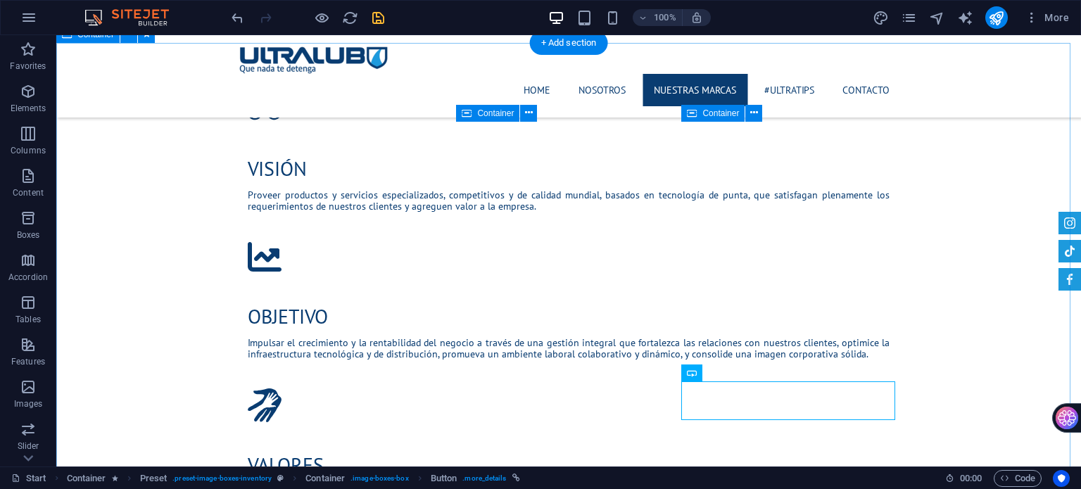
scroll to position [1307, 0]
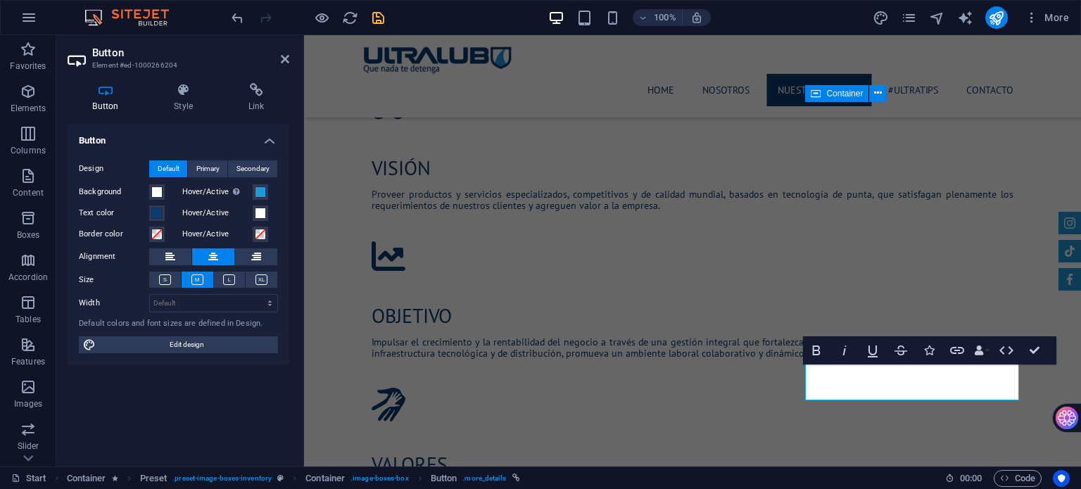
click at [245, 75] on div "Button Style Link Button Design Default Primary Secondary Background Hover/Acti…" at bounding box center [178, 269] width 244 height 395
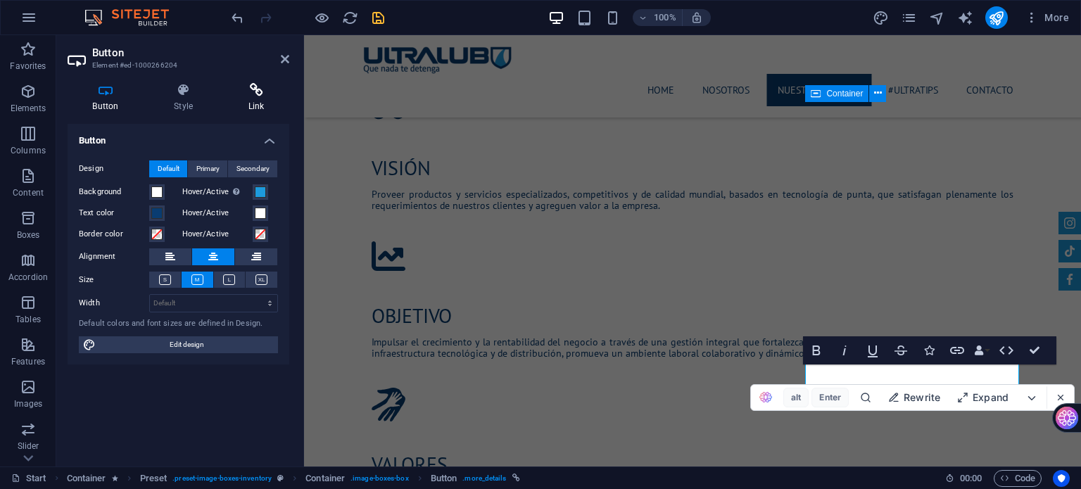
click at [256, 90] on icon at bounding box center [256, 90] width 66 height 14
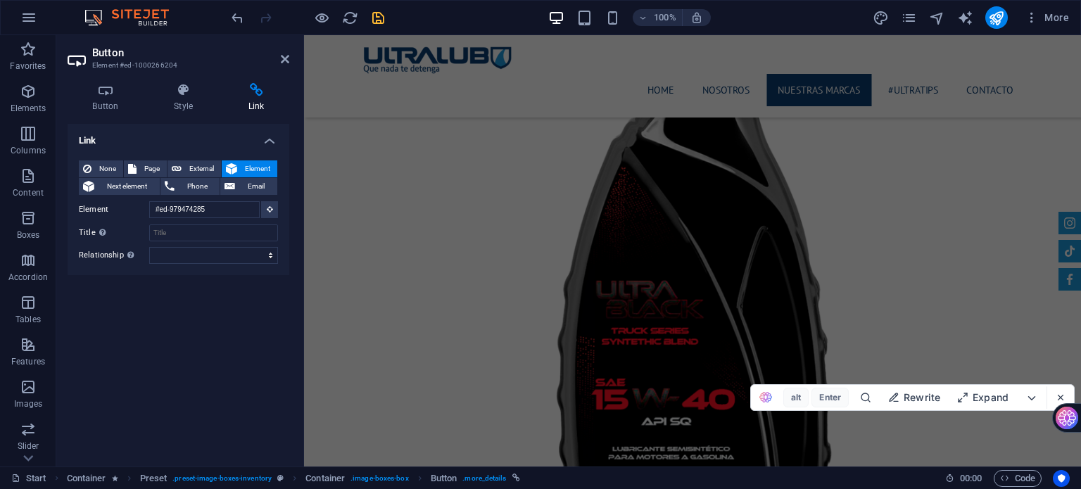
scroll to position [1253, 0]
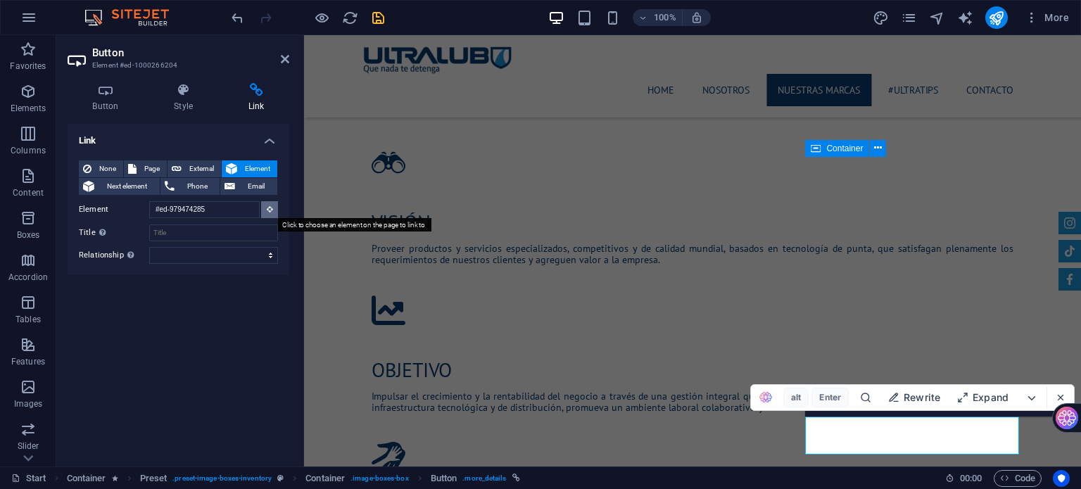
click at [269, 210] on icon at bounding box center [270, 209] width 6 height 7
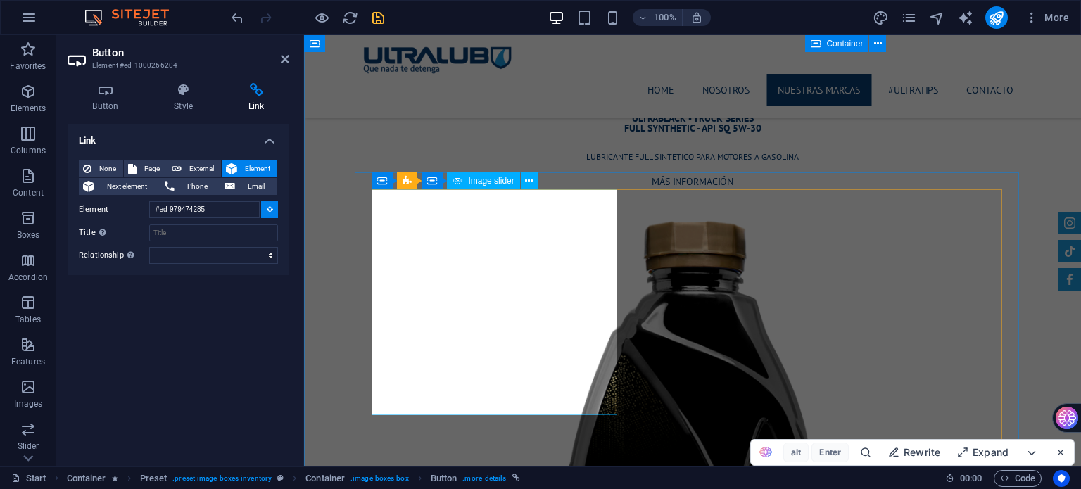
scroll to position [4068, 0]
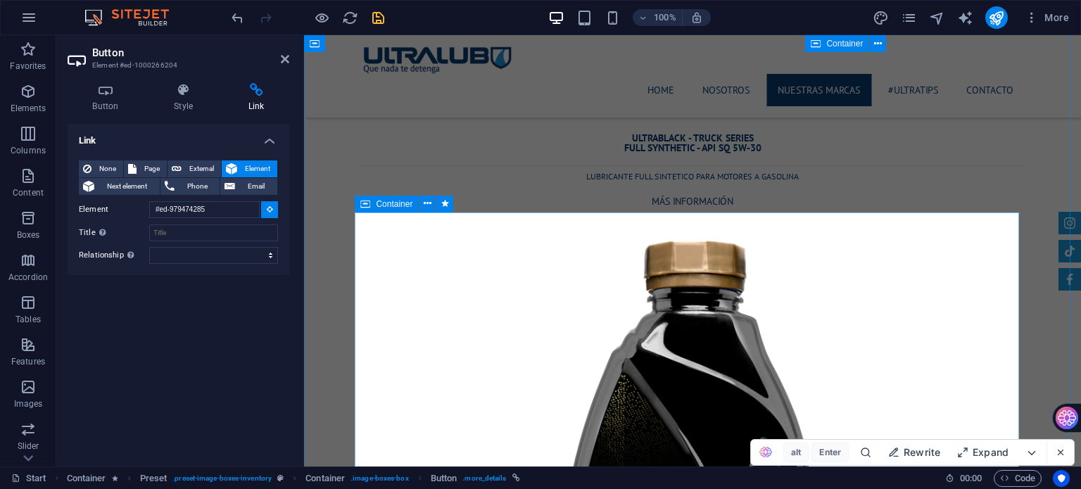
type input "#ed-1000442715"
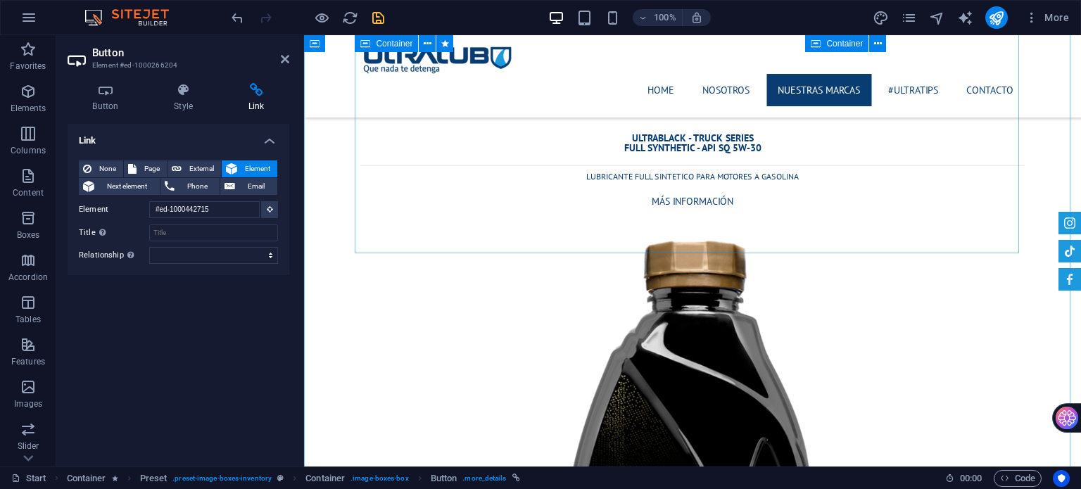
scroll to position [1437, 0]
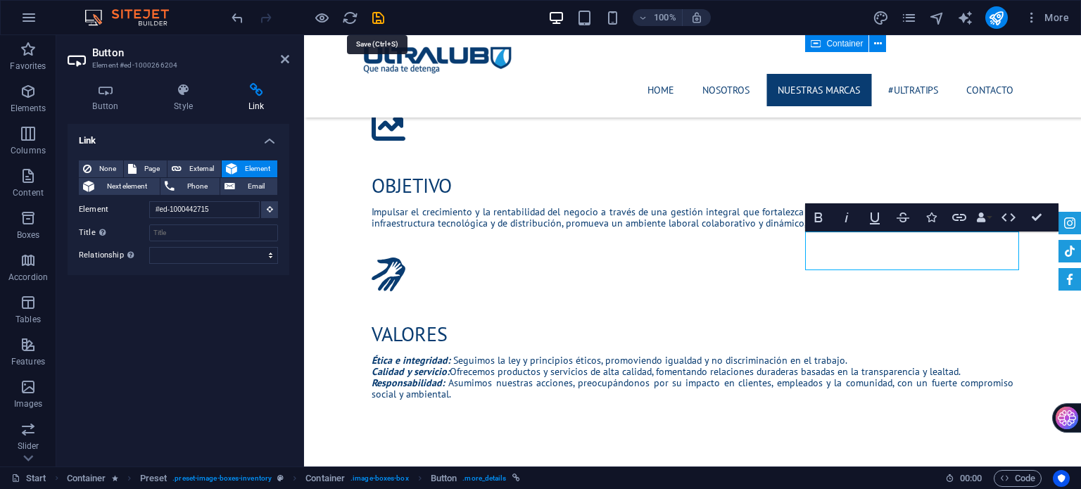
click at [377, 23] on icon "save" at bounding box center [378, 18] width 16 height 16
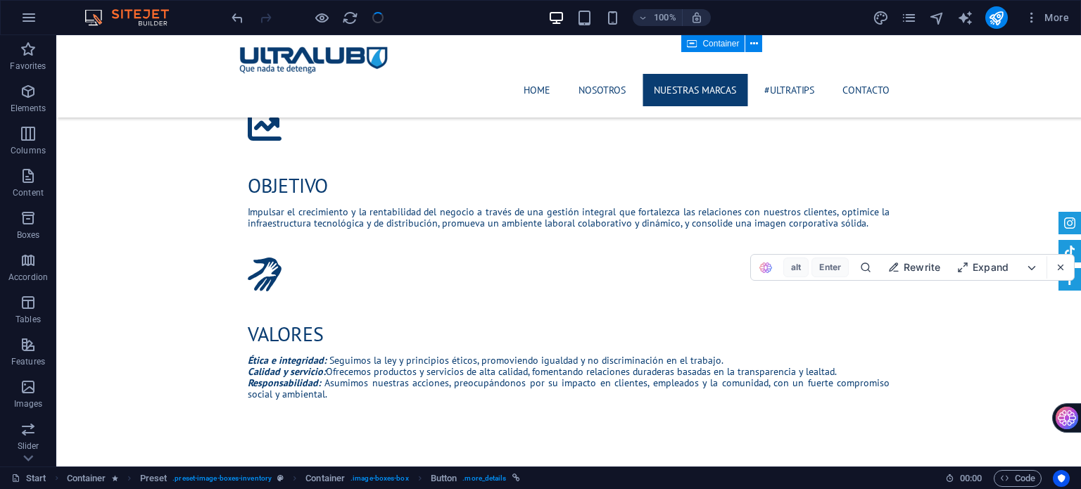
checkbox input "false"
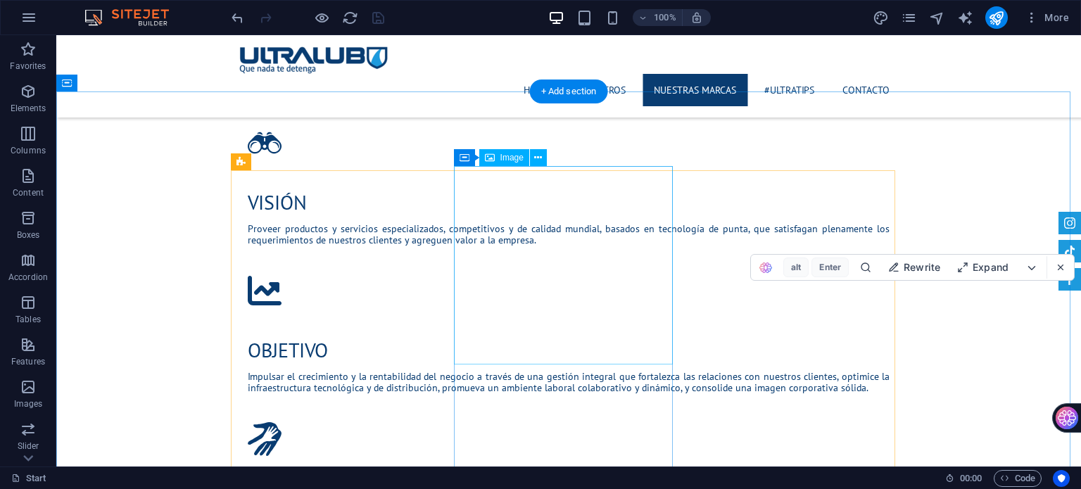
scroll to position [1296, 0]
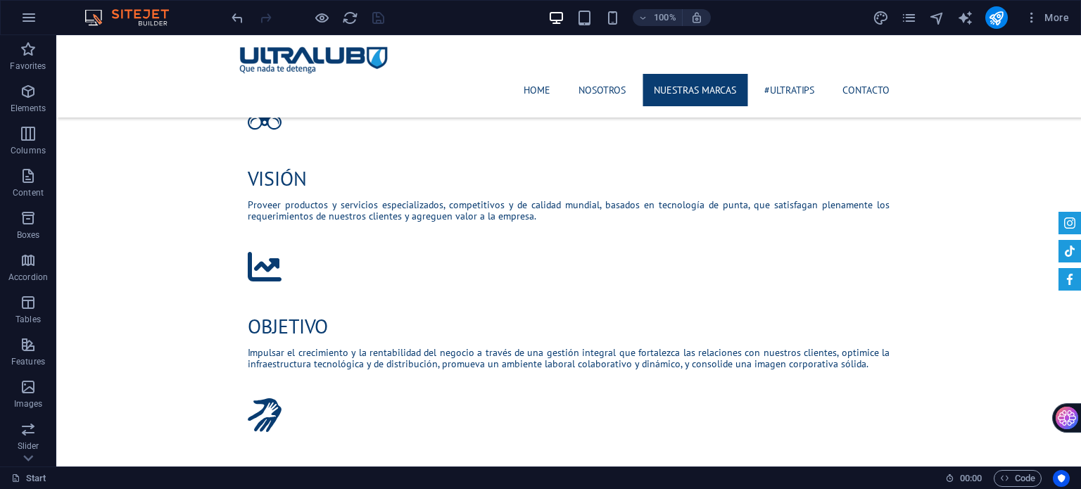
click at [312, 13] on div at bounding box center [308, 17] width 158 height 23
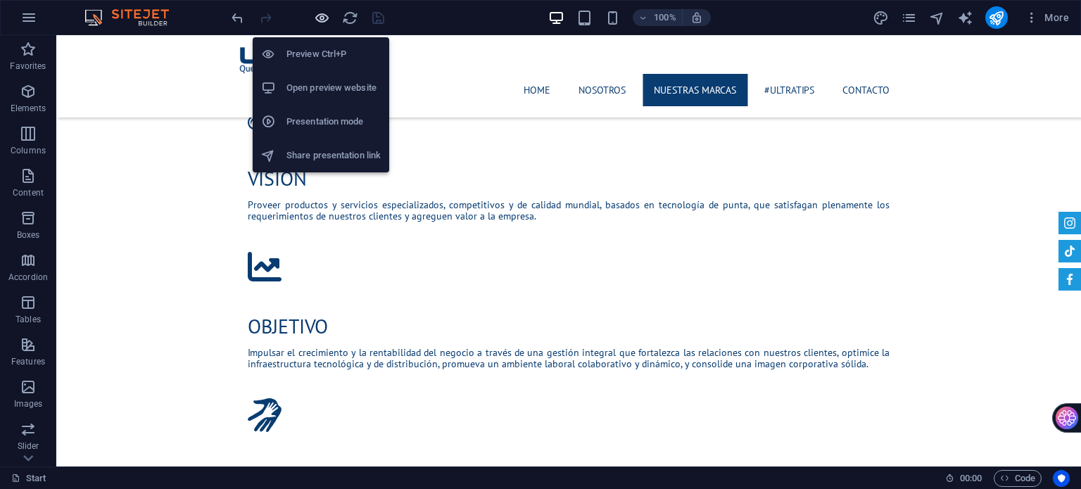
click at [318, 14] on icon "button" at bounding box center [322, 18] width 16 height 16
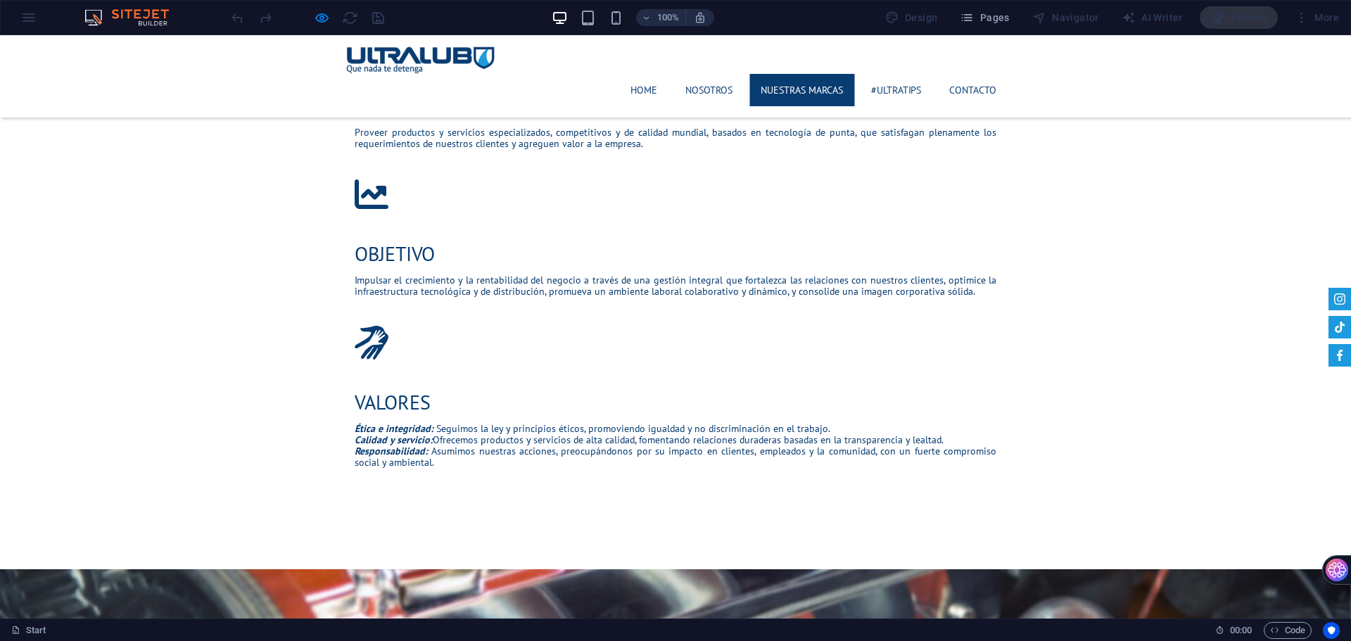
scroll to position [1432, 0]
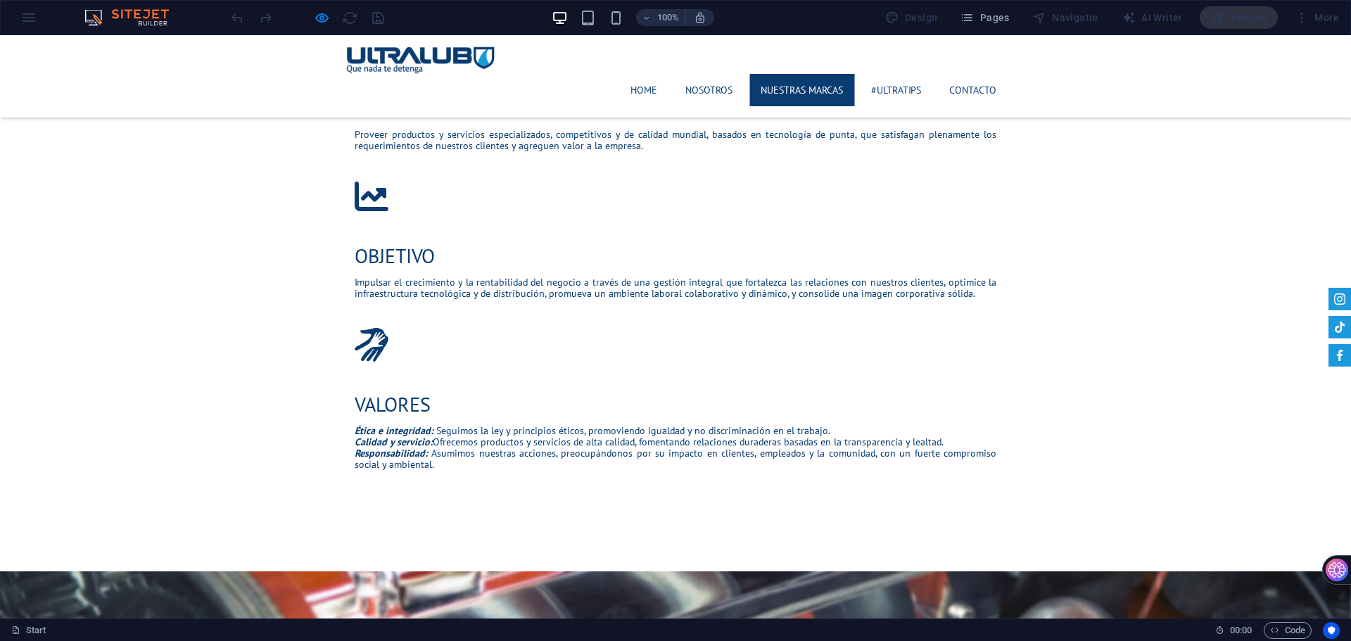
drag, startPoint x: 457, startPoint y: 309, endPoint x: 462, endPoint y: 291, distance: 18.1
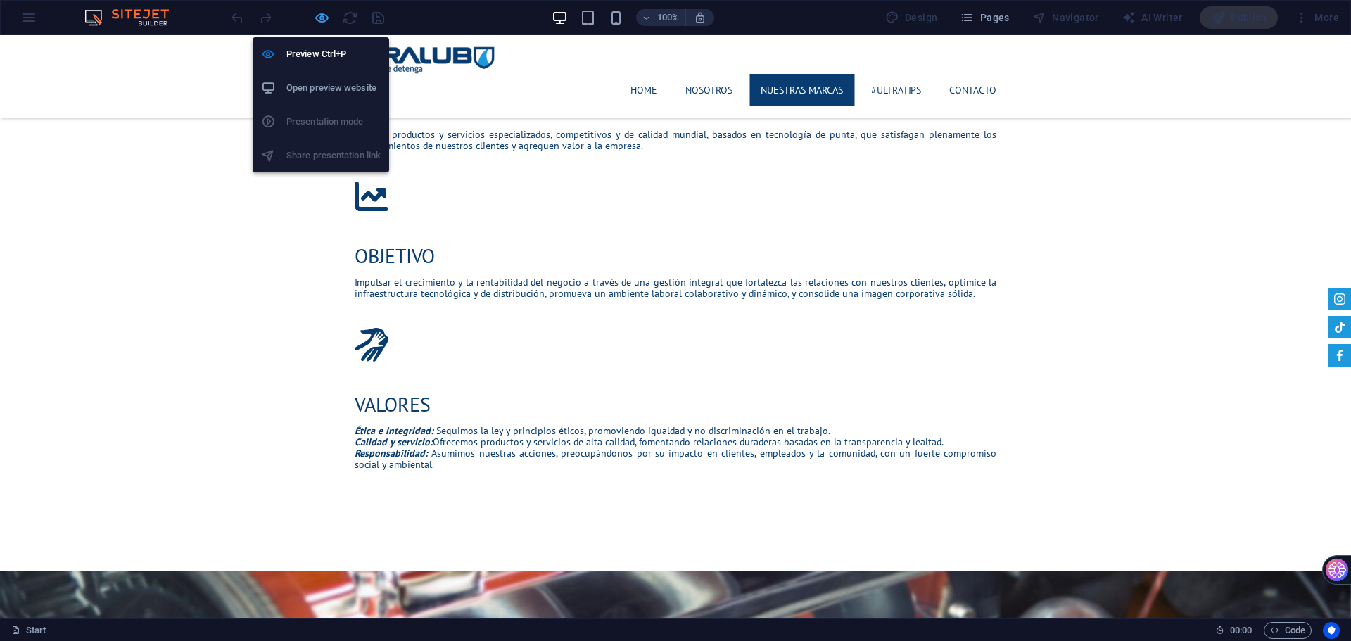
click at [316, 23] on icon "button" at bounding box center [322, 18] width 16 height 16
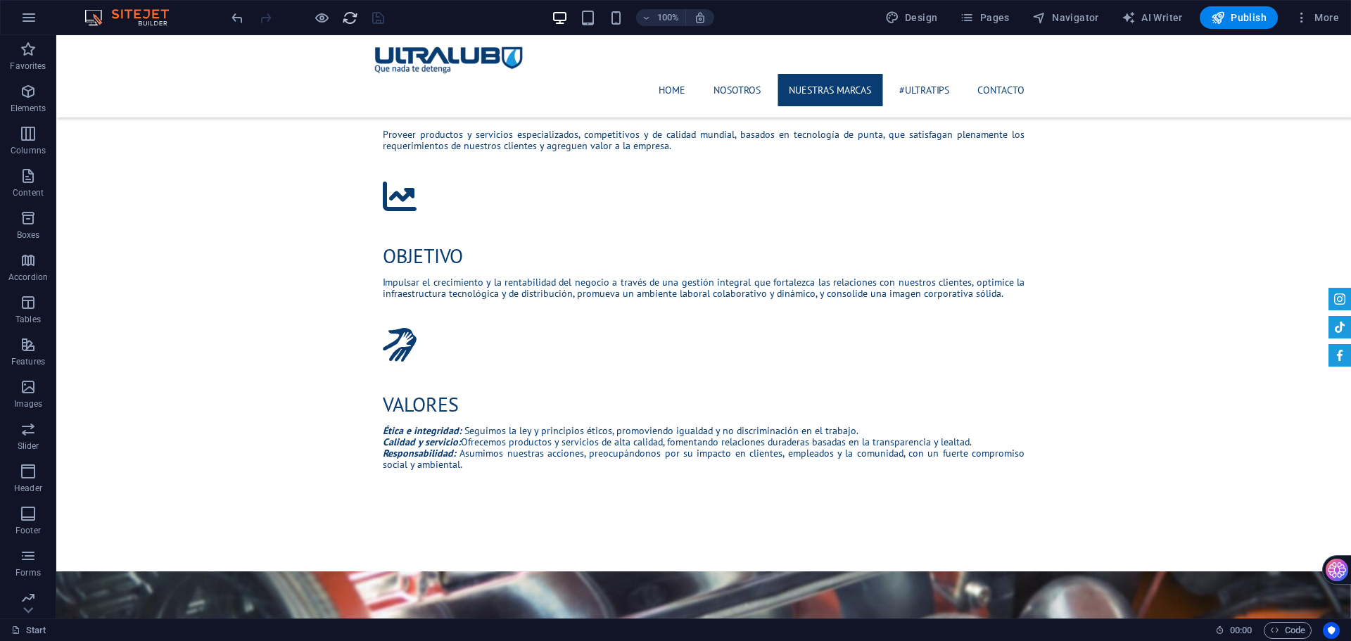
click at [345, 18] on icon "reload" at bounding box center [350, 18] width 16 height 16
click at [349, 21] on icon "reload" at bounding box center [350, 18] width 16 height 16
click at [344, 15] on icon "reload" at bounding box center [350, 18] width 16 height 16
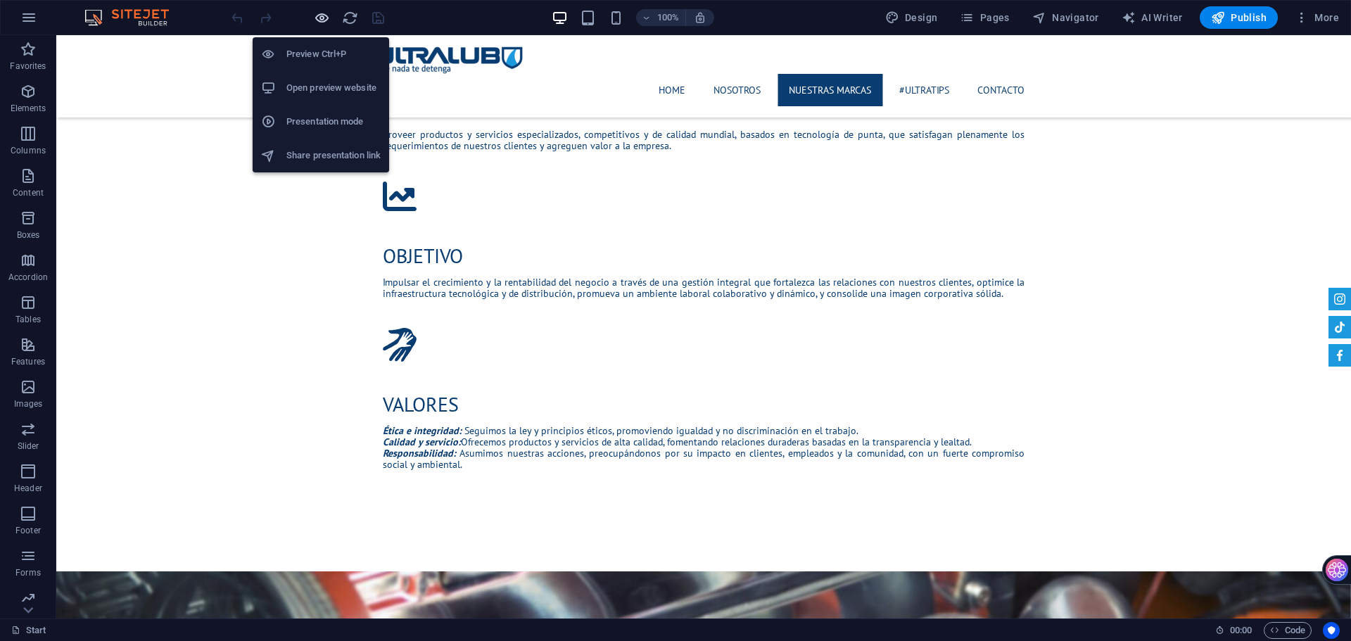
click at [316, 18] on icon "button" at bounding box center [322, 18] width 16 height 16
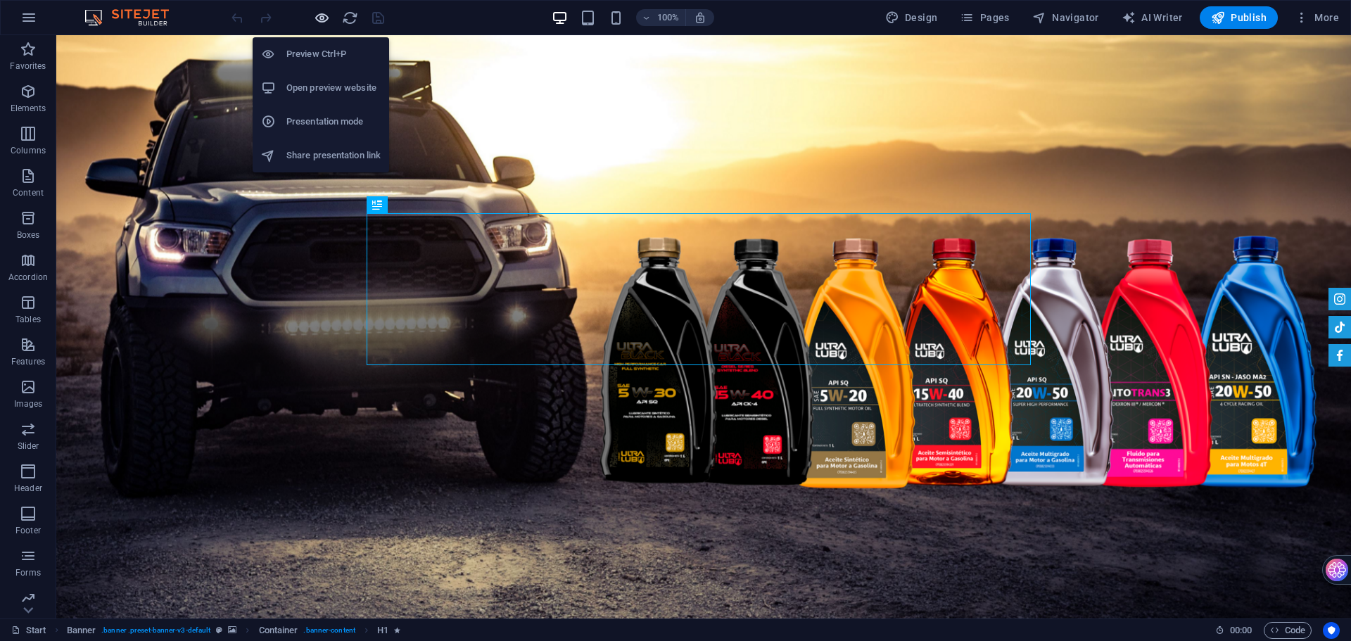
click at [317, 20] on icon "button" at bounding box center [322, 18] width 16 height 16
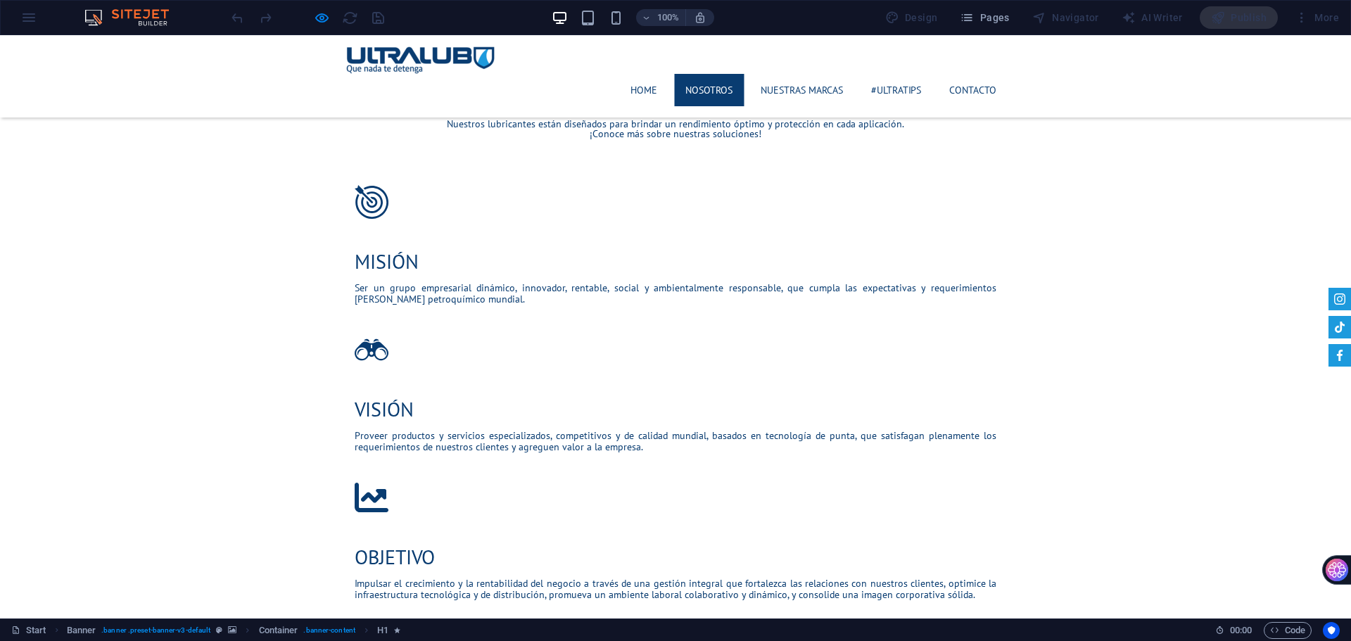
scroll to position [1046, 0]
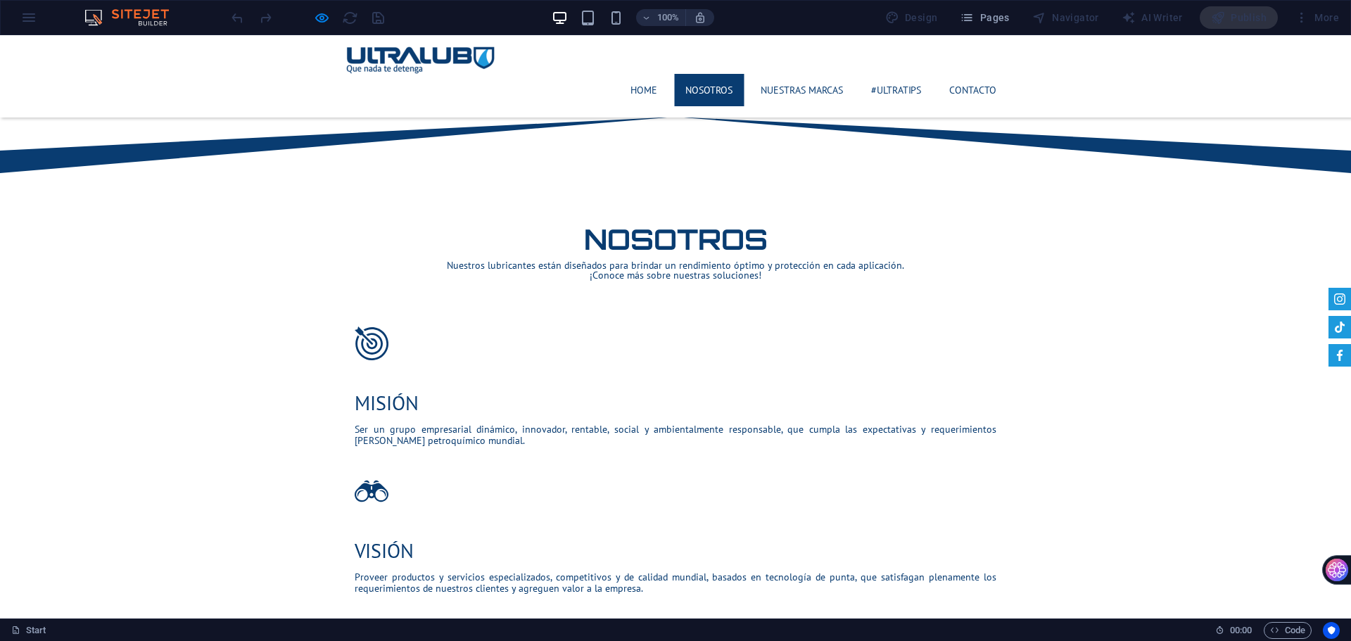
scroll to position [991, 0]
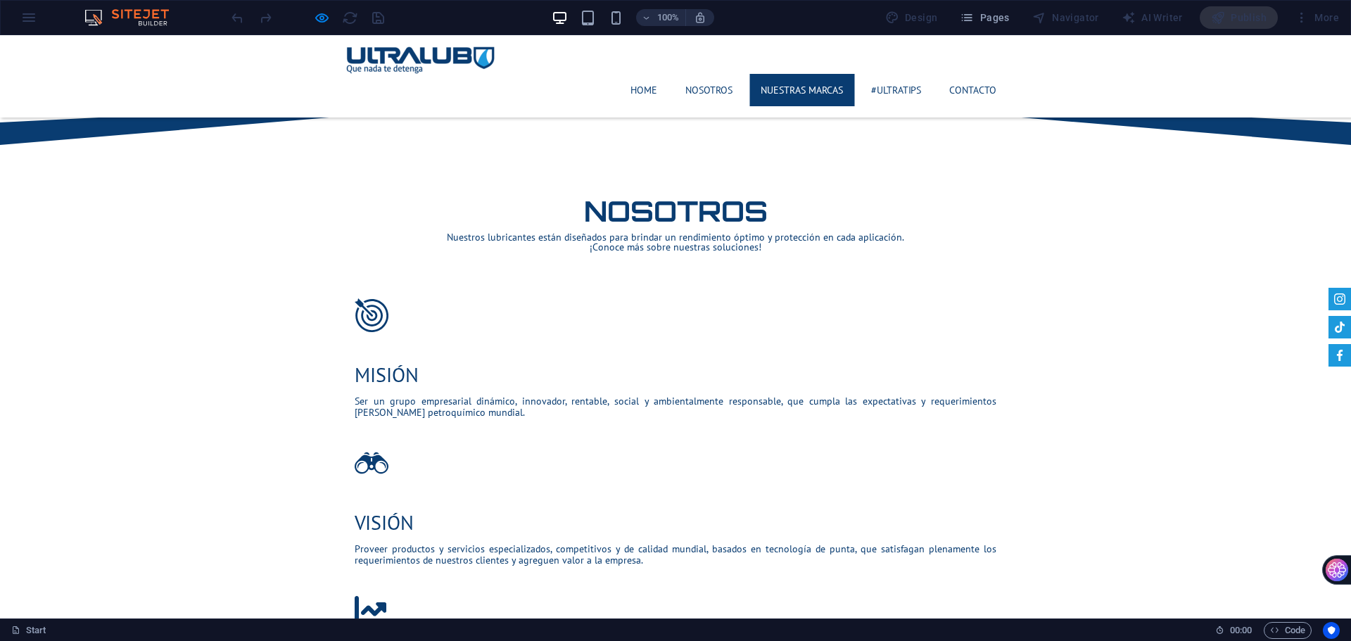
scroll to position [1061, 0]
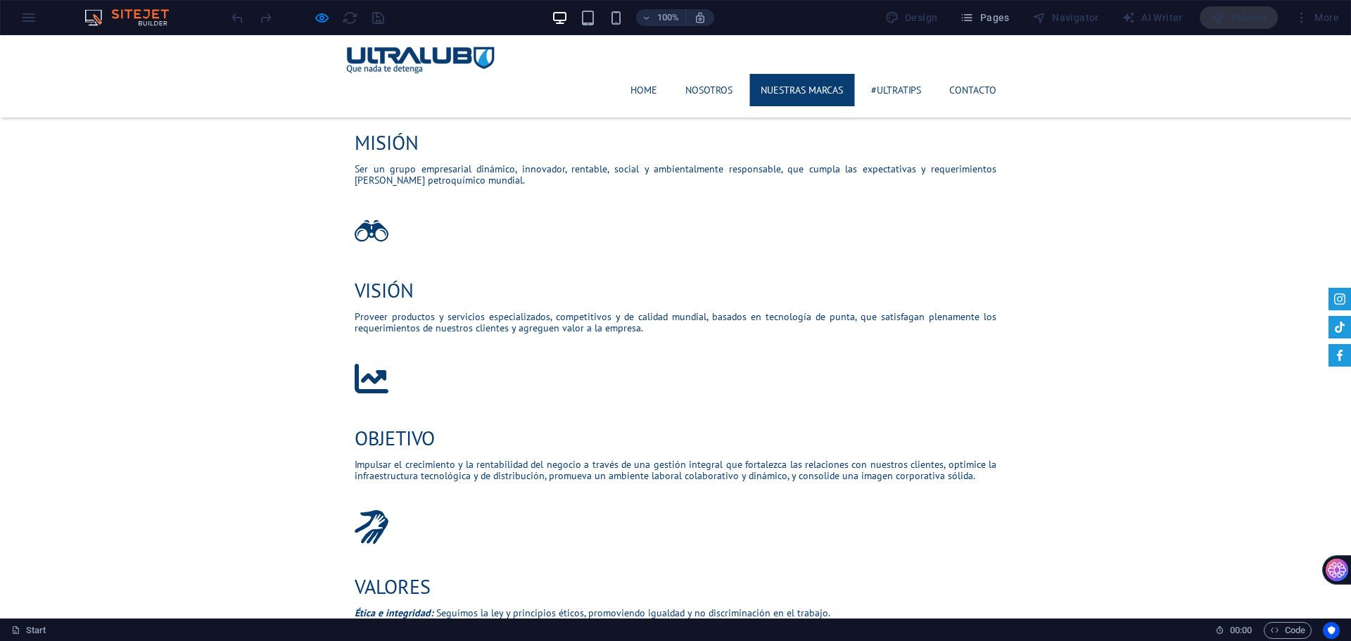
scroll to position [1343, 0]
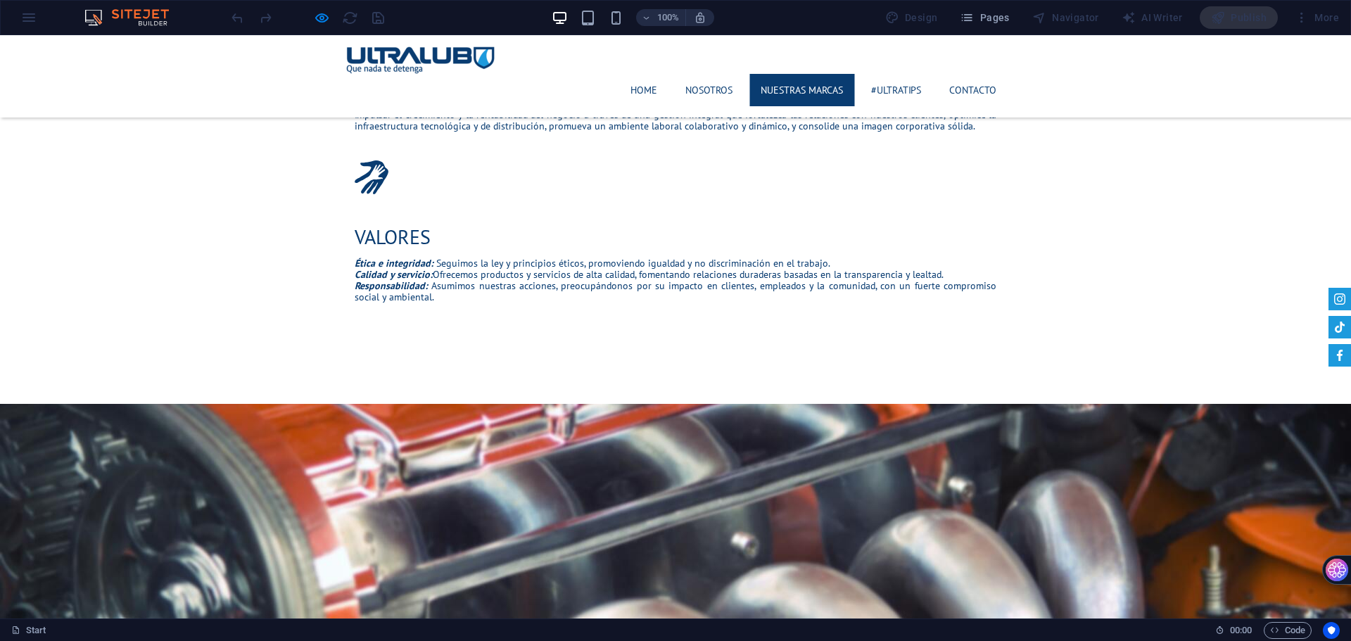
scroll to position [1624, 0]
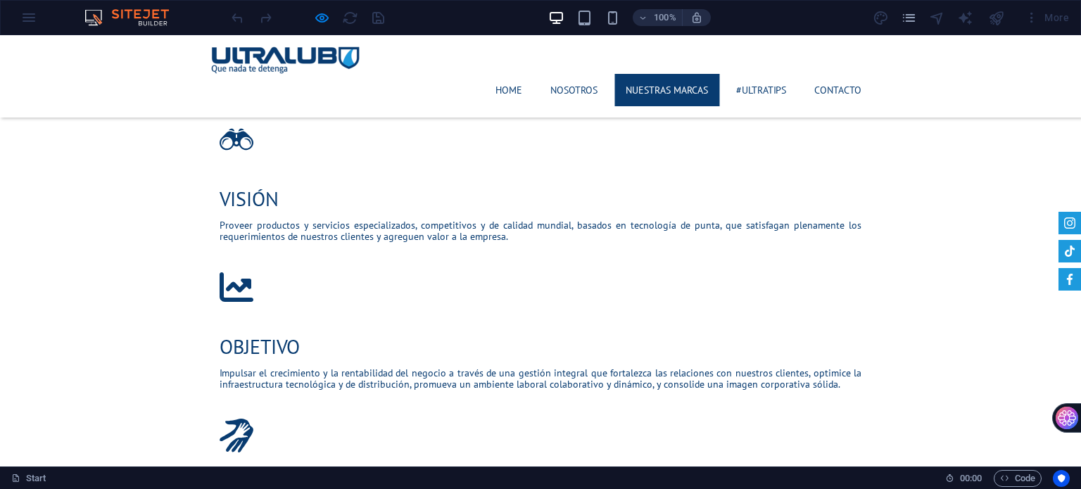
scroll to position [1277, 0]
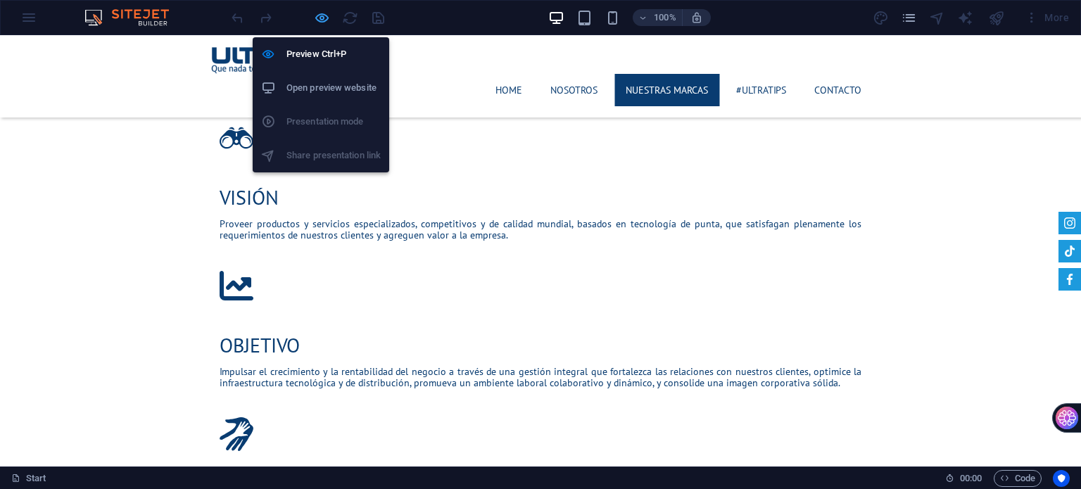
click at [323, 20] on icon "button" at bounding box center [322, 18] width 16 height 16
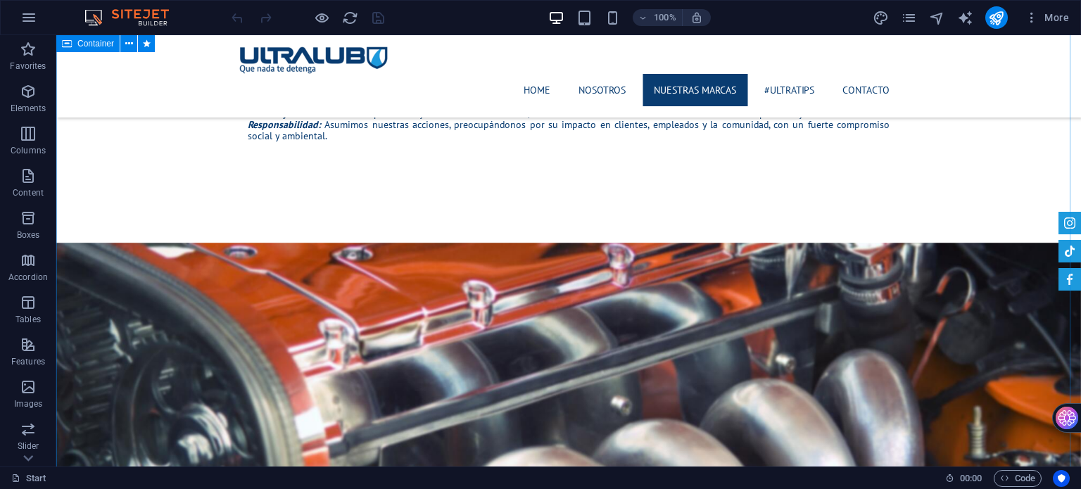
scroll to position [1700, 0]
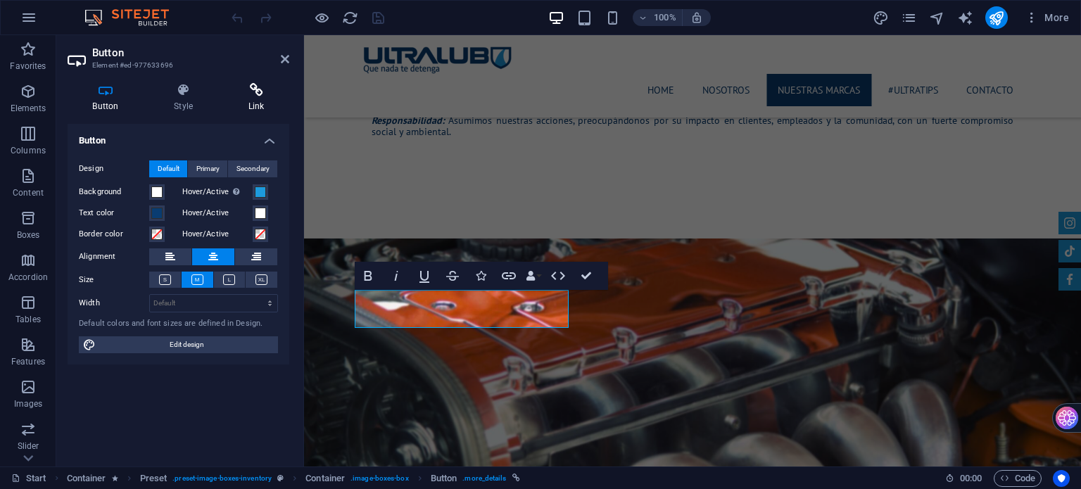
click at [255, 95] on icon at bounding box center [256, 90] width 66 height 14
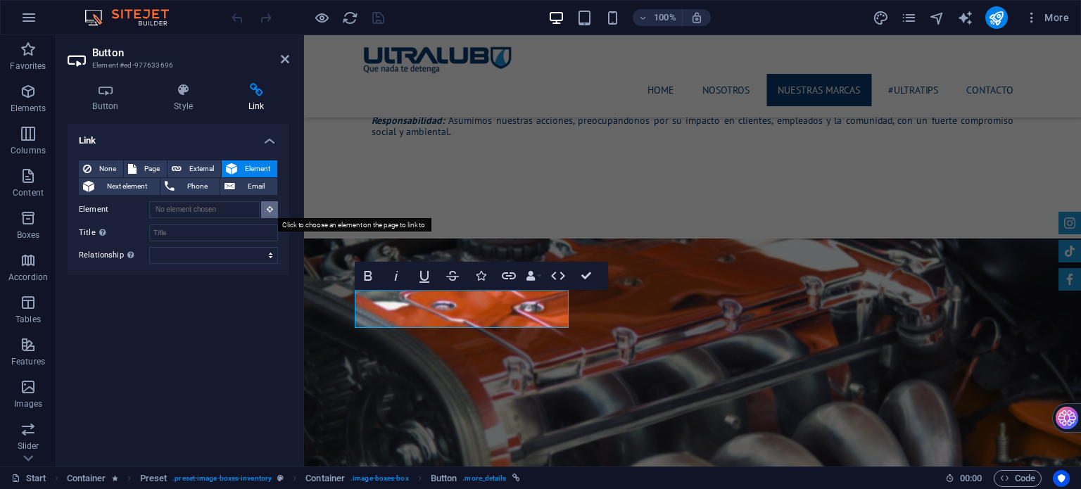
click at [267, 213] on icon at bounding box center [270, 209] width 6 height 7
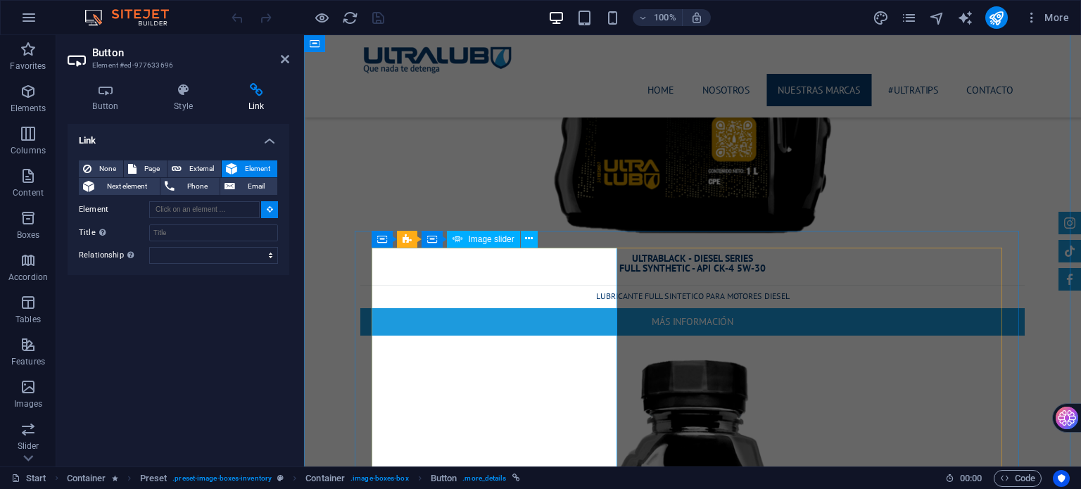
scroll to position [4656, 0]
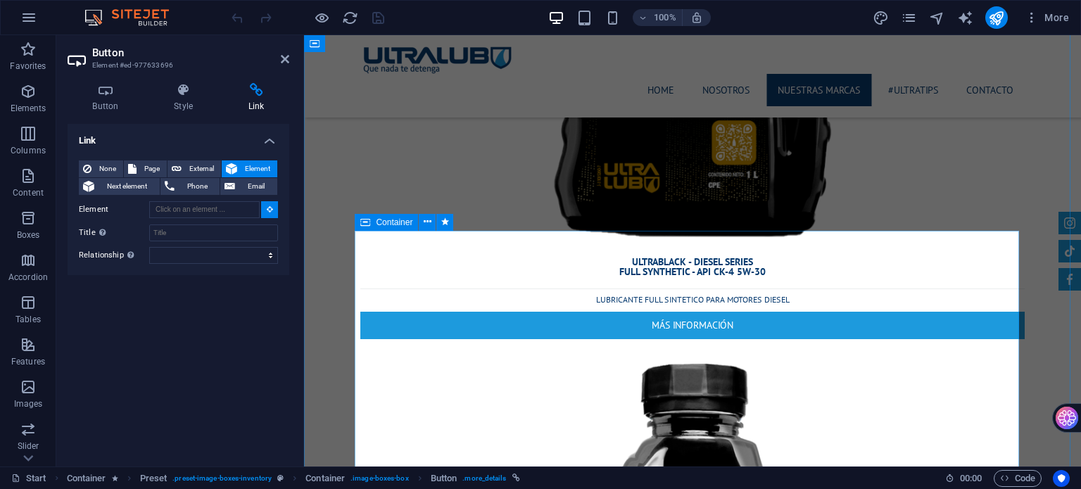
type input "#ed-1000442763"
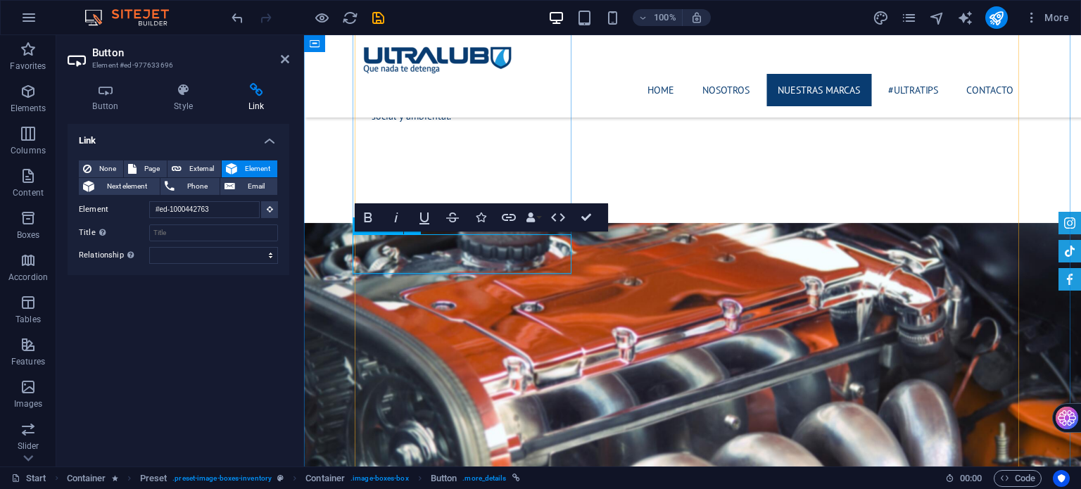
scroll to position [1687, 0]
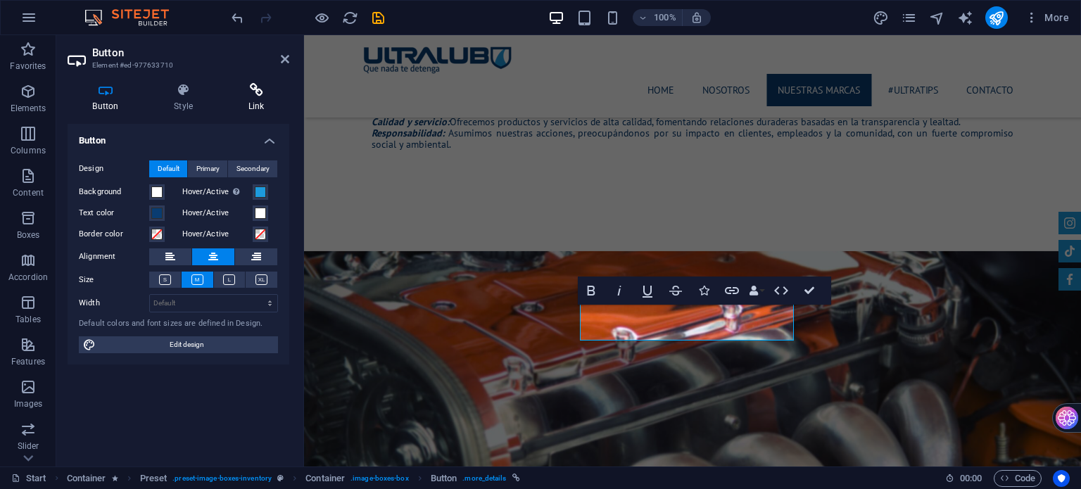
click at [270, 94] on icon at bounding box center [256, 90] width 66 height 14
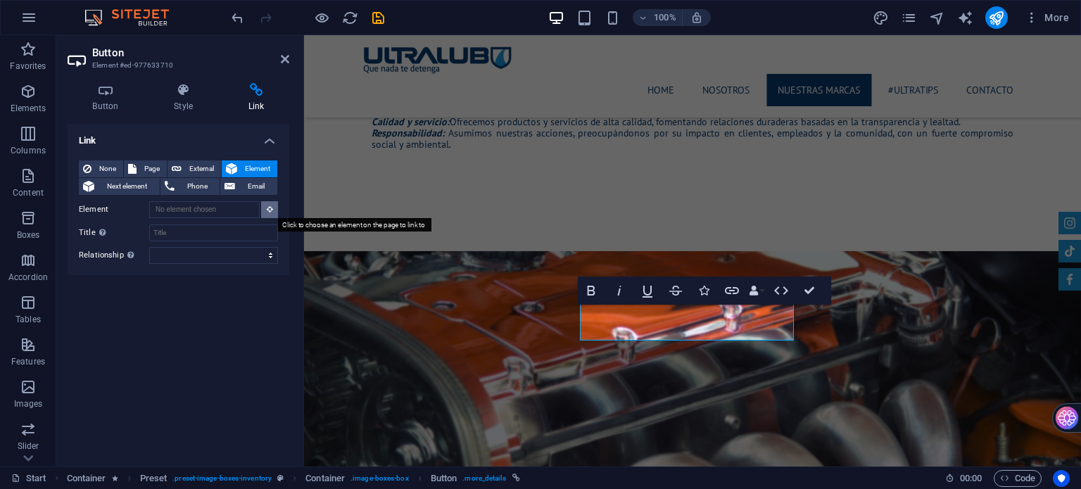
click at [265, 208] on button at bounding box center [269, 209] width 17 height 17
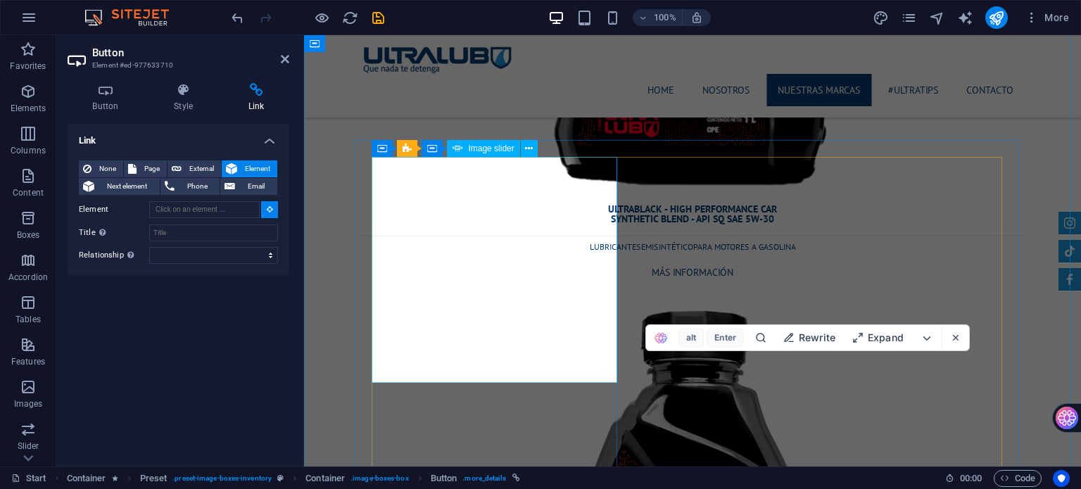
scroll to position [5417, 0]
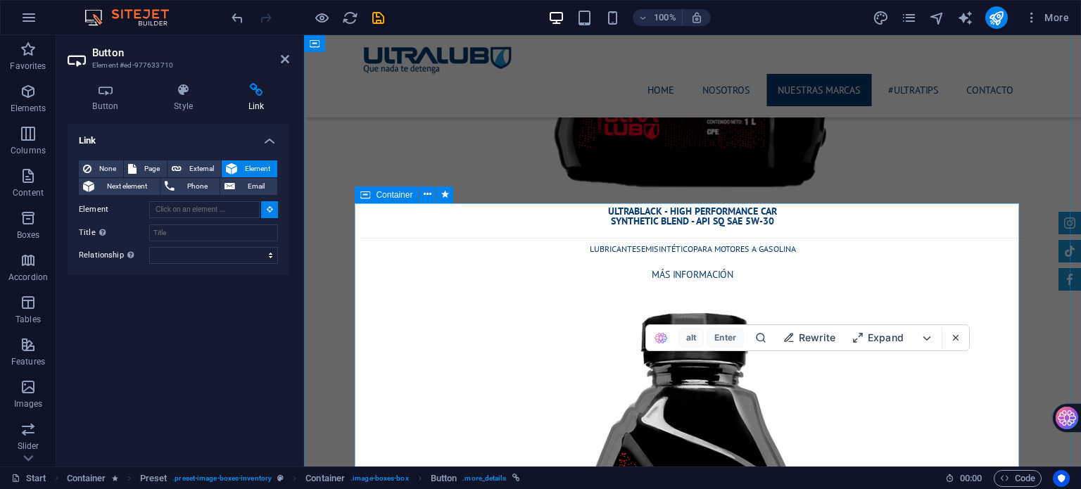
type input "#ed-1000442811"
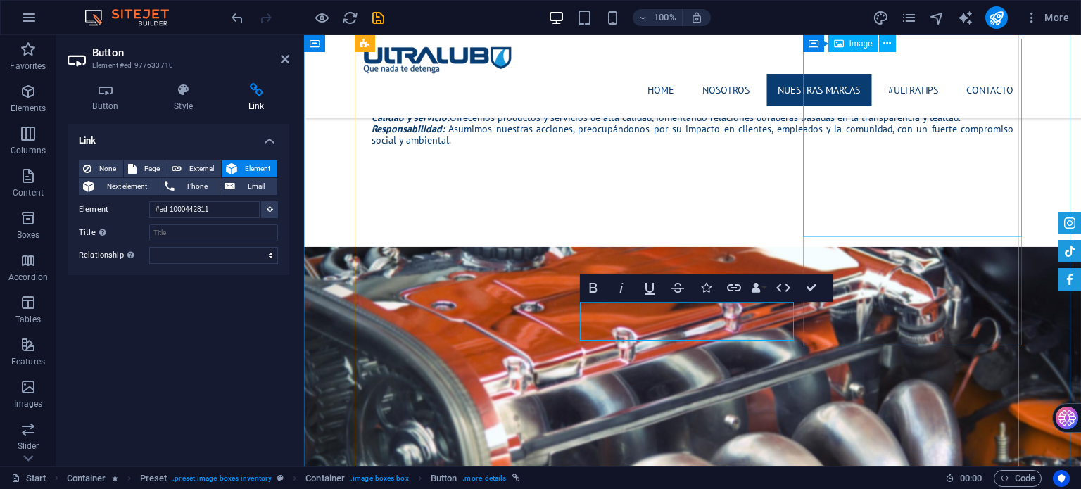
scroll to position [1687, 0]
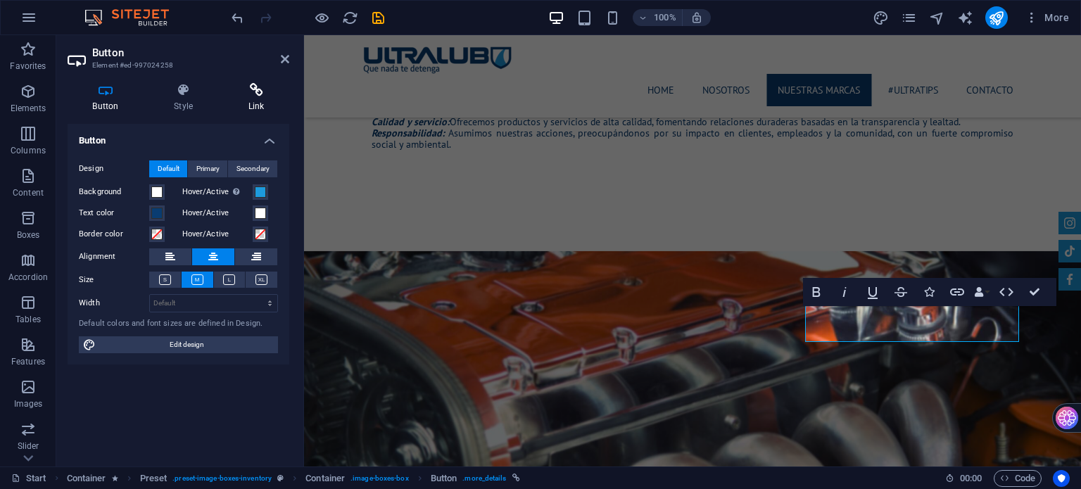
click at [253, 96] on icon at bounding box center [256, 90] width 66 height 14
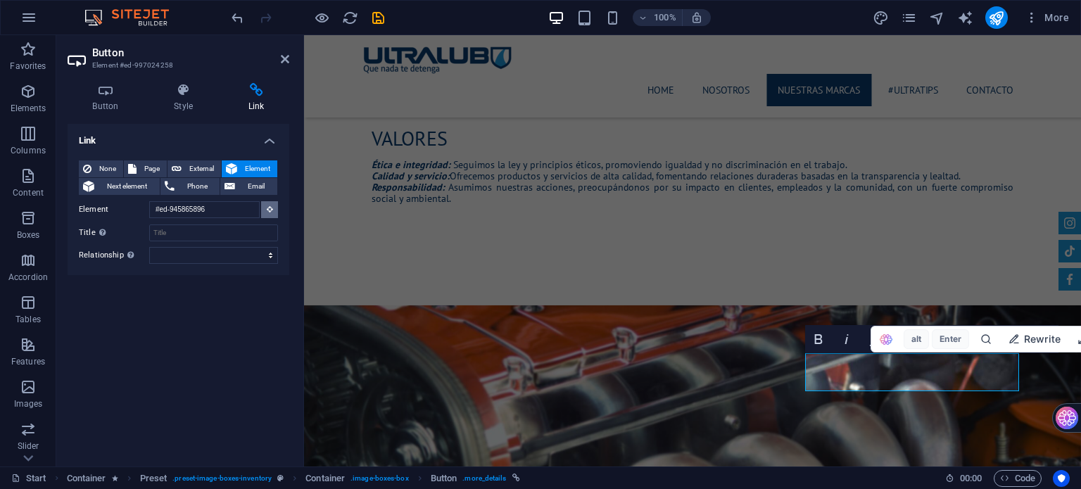
click at [271, 211] on icon at bounding box center [270, 209] width 6 height 7
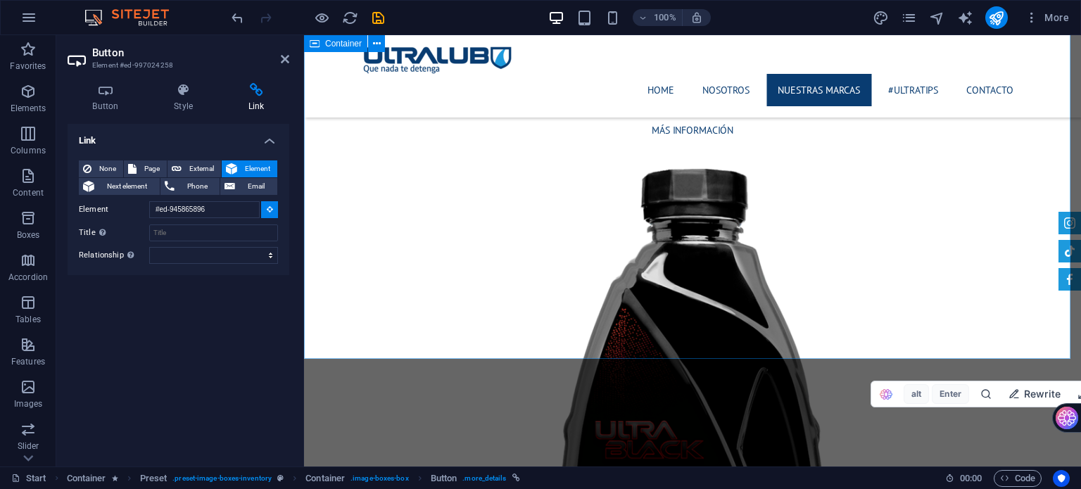
scroll to position [6348, 0]
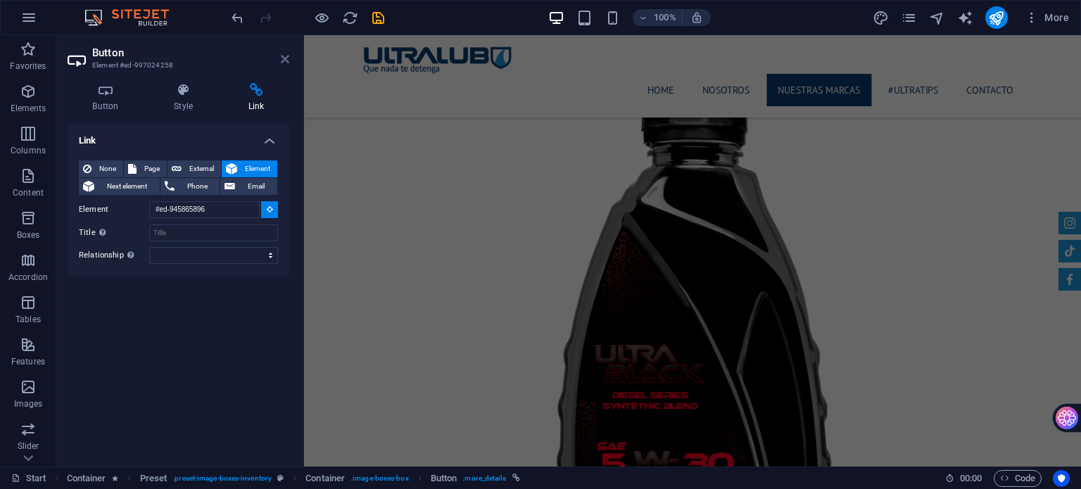
click at [282, 58] on icon at bounding box center [285, 58] width 8 height 11
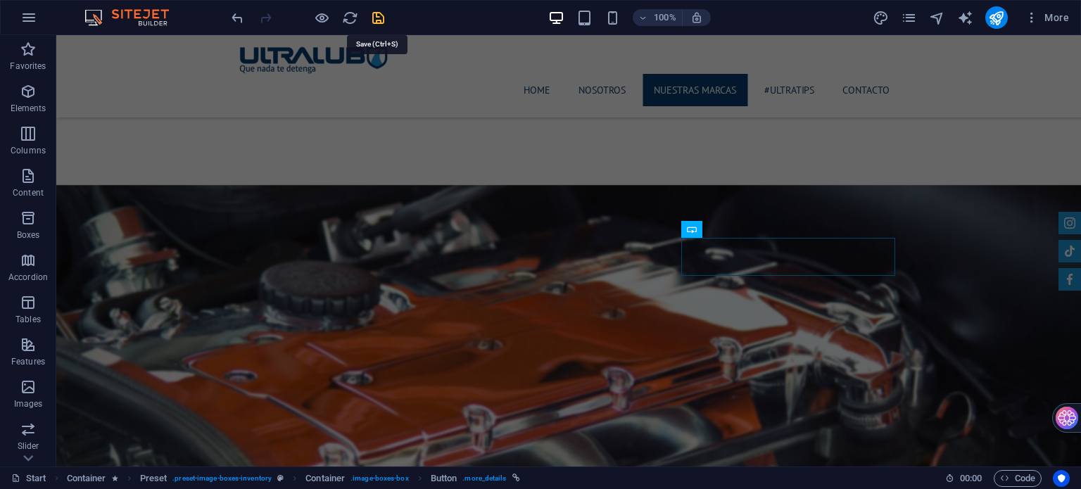
click at [380, 22] on icon "save" at bounding box center [378, 18] width 16 height 16
checkbox input "false"
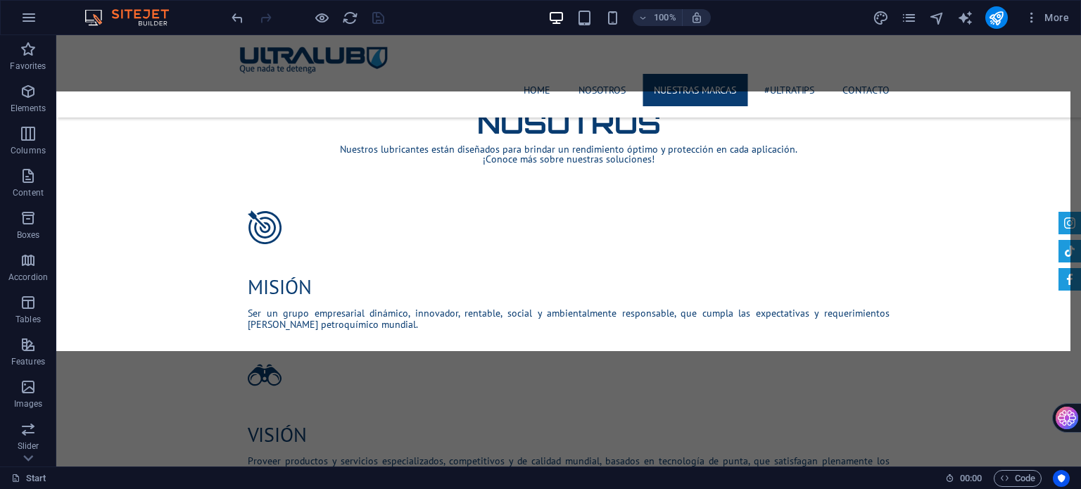
scroll to position [1331, 0]
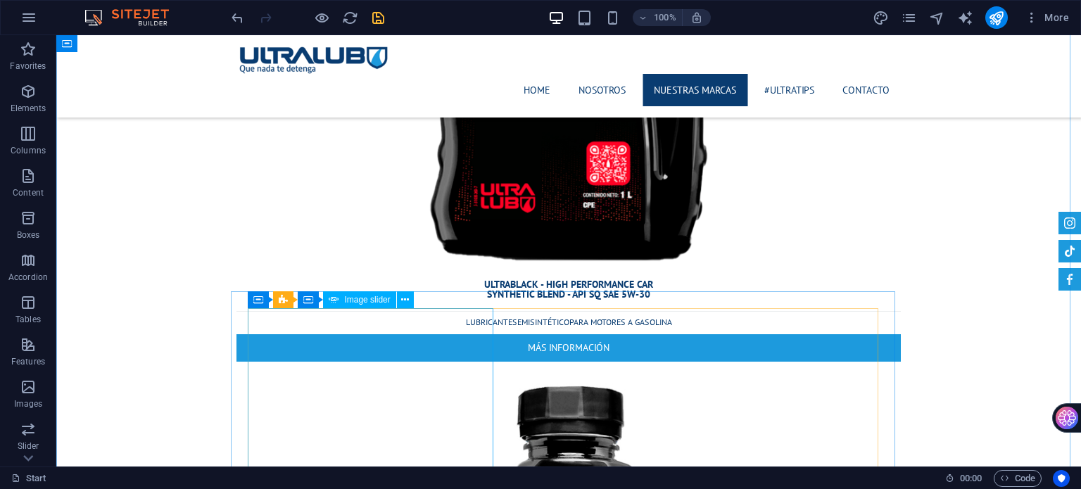
scroll to position [5348, 0]
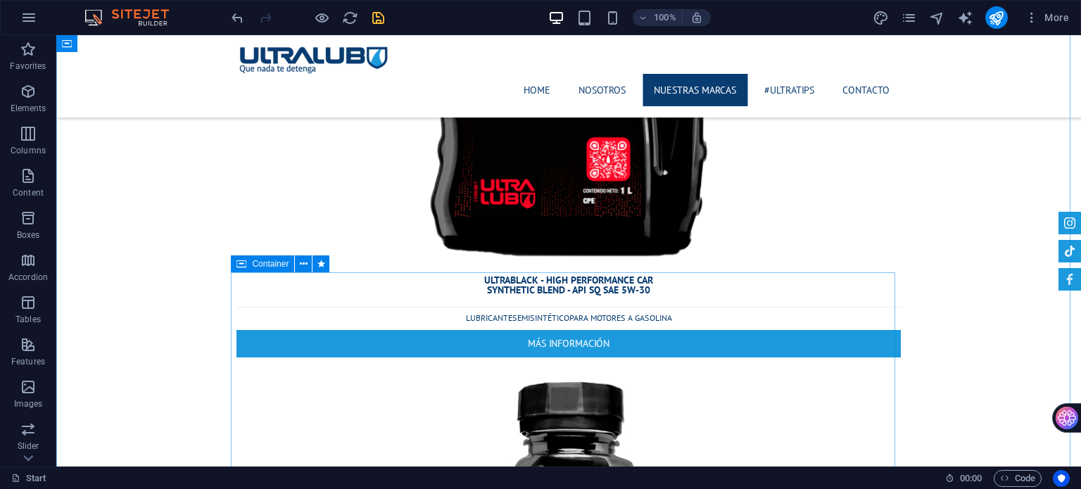
click at [254, 267] on span "Container" at bounding box center [270, 264] width 37 height 8
click at [302, 271] on icon at bounding box center [304, 264] width 8 height 15
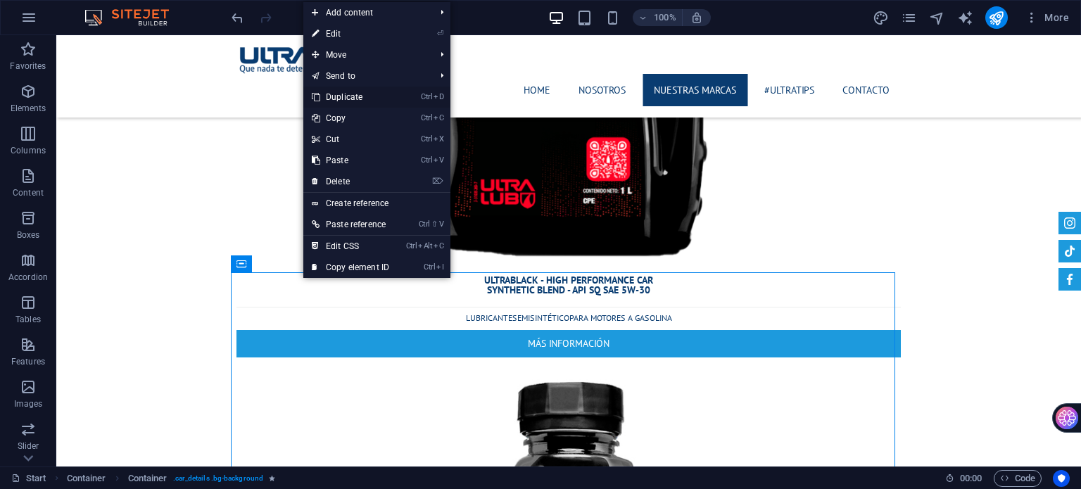
click at [366, 93] on link "Ctrl D Duplicate" at bounding box center [350, 97] width 94 height 21
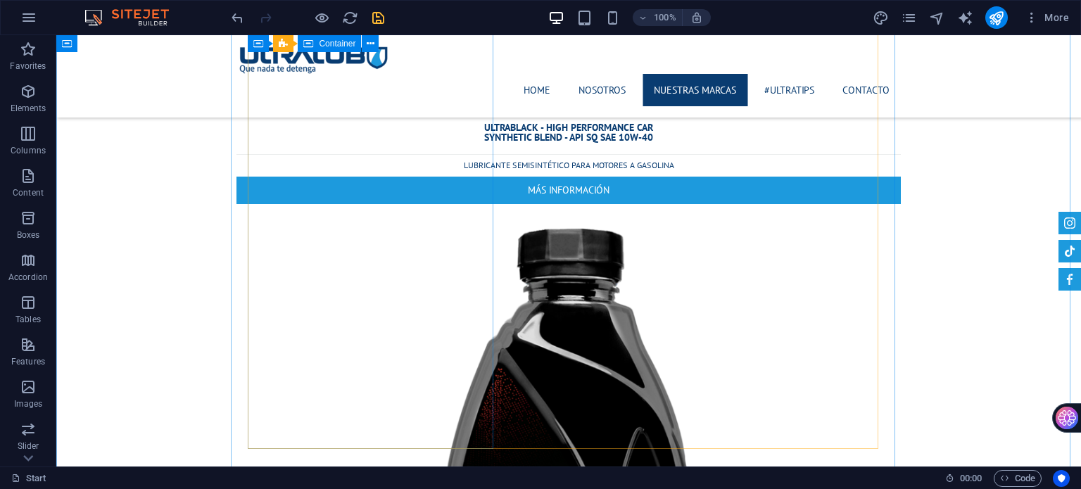
scroll to position [6189, 0]
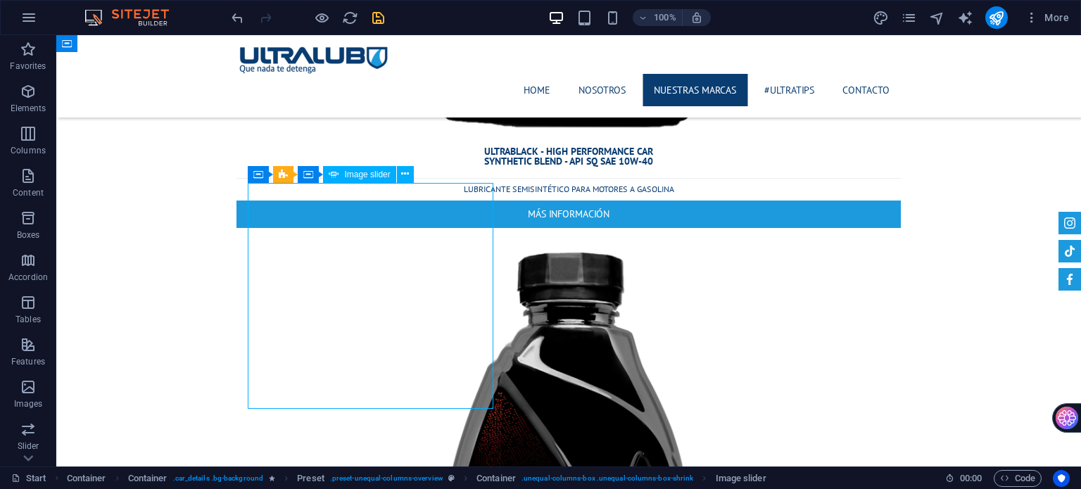
select select "ms"
select select "progressive"
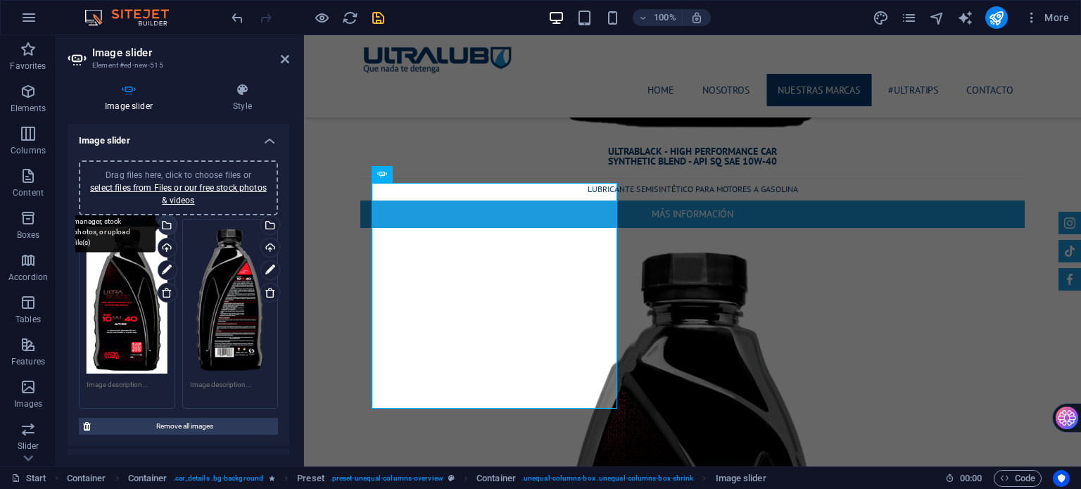
click at [161, 219] on div "Select files from the file manager, stock photos, or upload file(s)" at bounding box center [166, 226] width 21 height 21
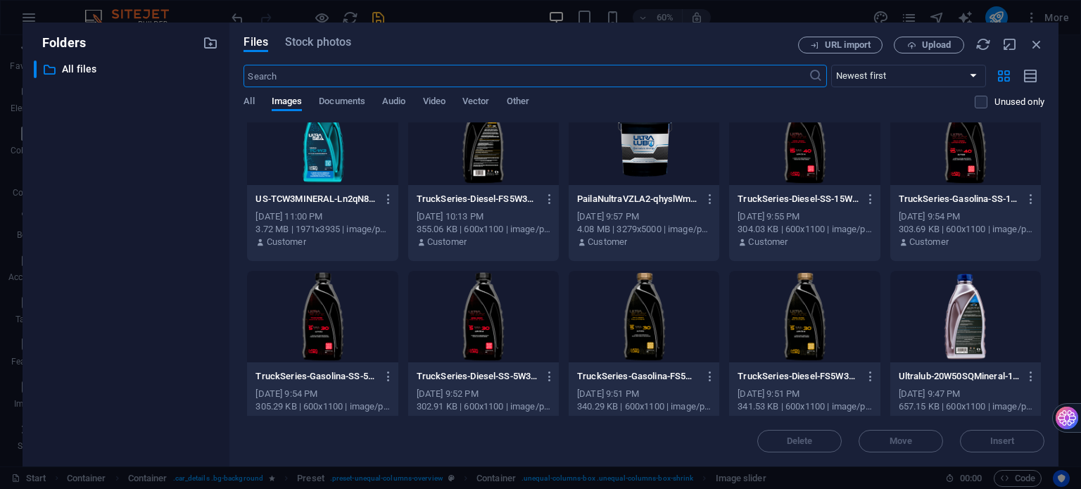
scroll to position [211, 0]
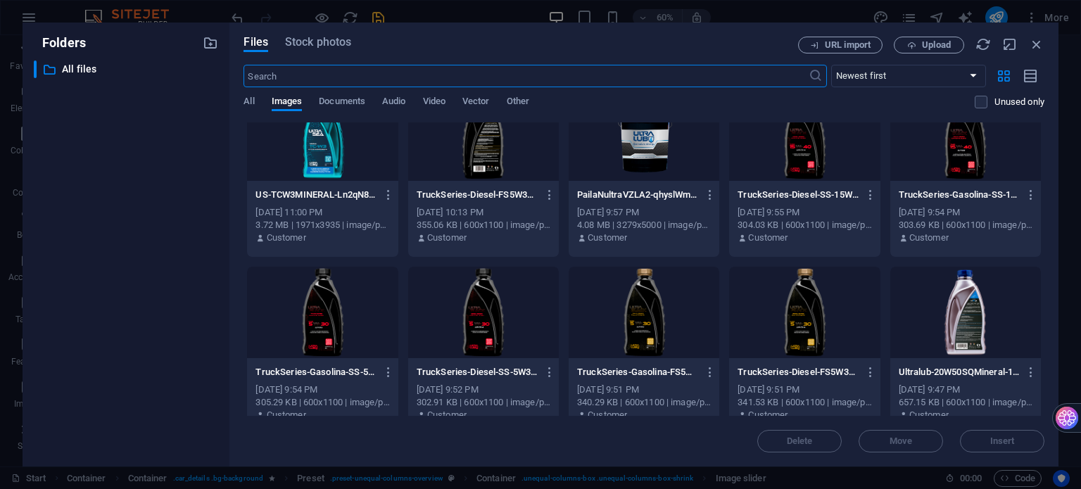
click at [481, 328] on div at bounding box center [483, 312] width 151 height 91
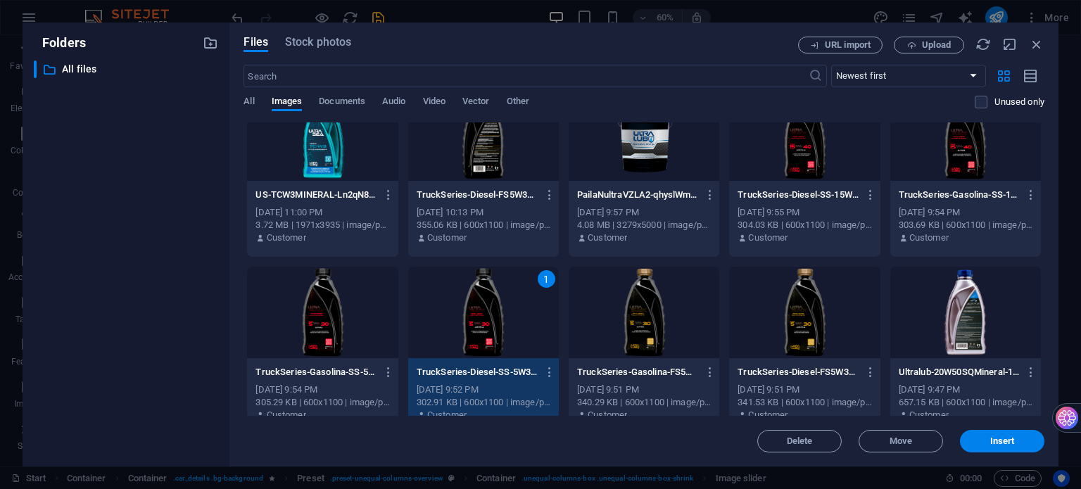
click at [481, 328] on div "1" at bounding box center [483, 312] width 151 height 91
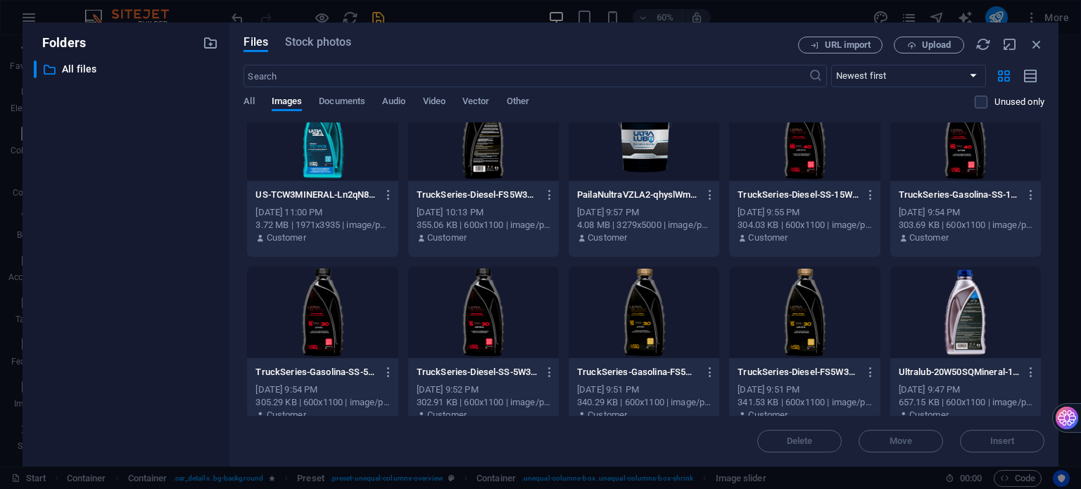
click at [481, 328] on div at bounding box center [483, 312] width 151 height 91
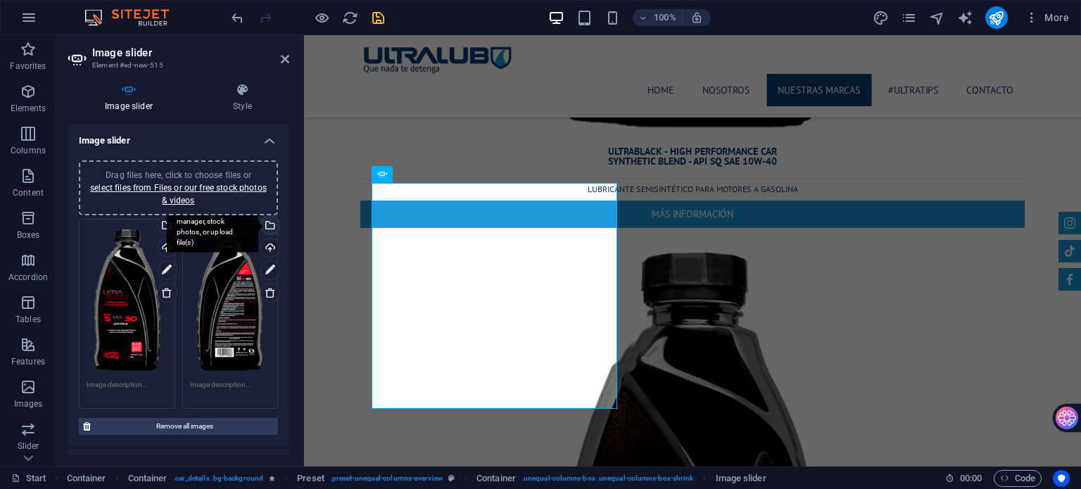
click at [267, 223] on div "Select files from the file manager, stock photos, or upload file(s)" at bounding box center [268, 226] width 21 height 21
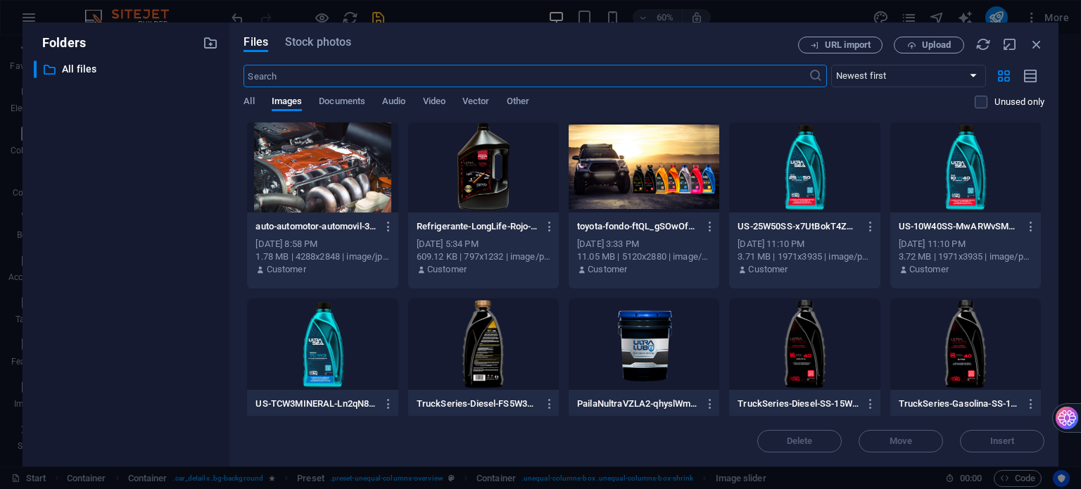
scroll to position [0, 0]
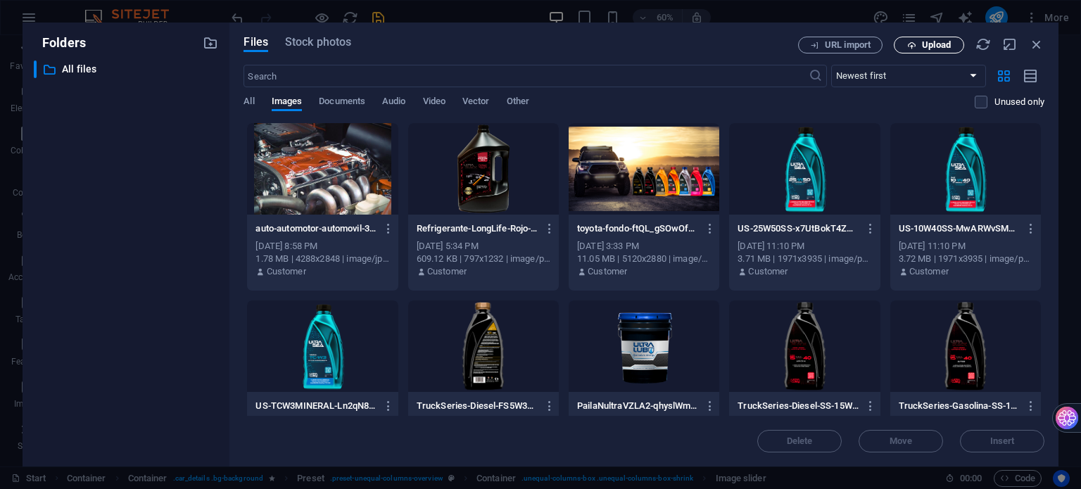
click at [930, 46] on span "Upload" at bounding box center [936, 45] width 29 height 8
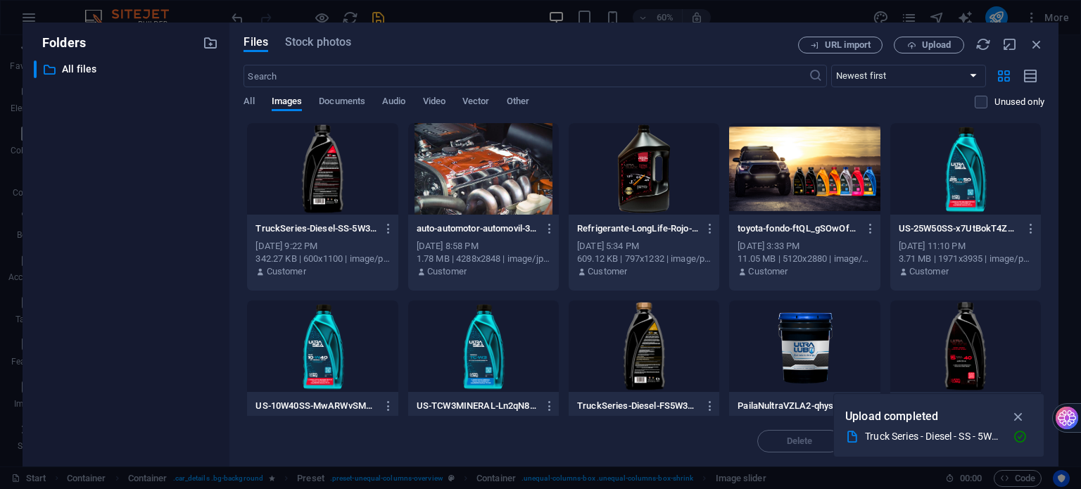
click at [330, 171] on div at bounding box center [322, 168] width 151 height 91
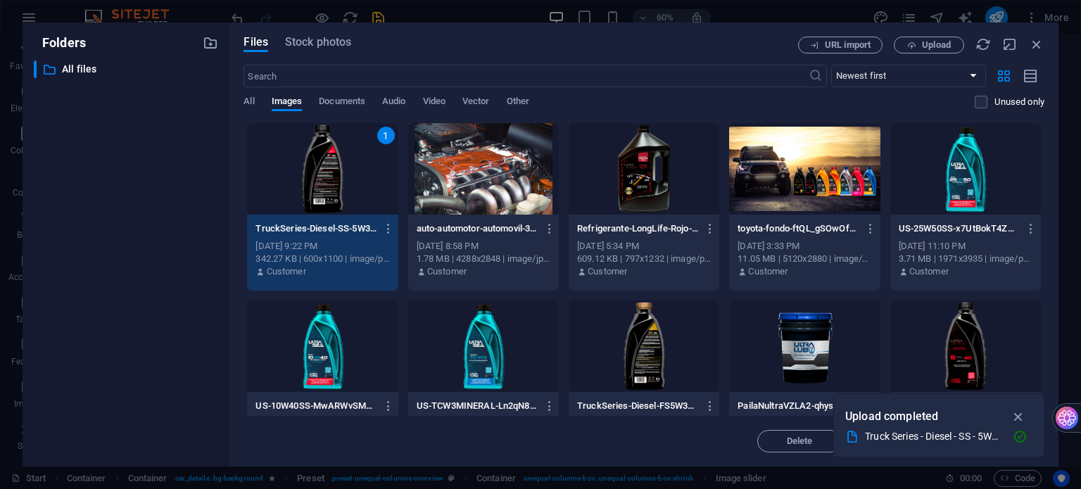
click at [330, 171] on div "1" at bounding box center [322, 168] width 151 height 91
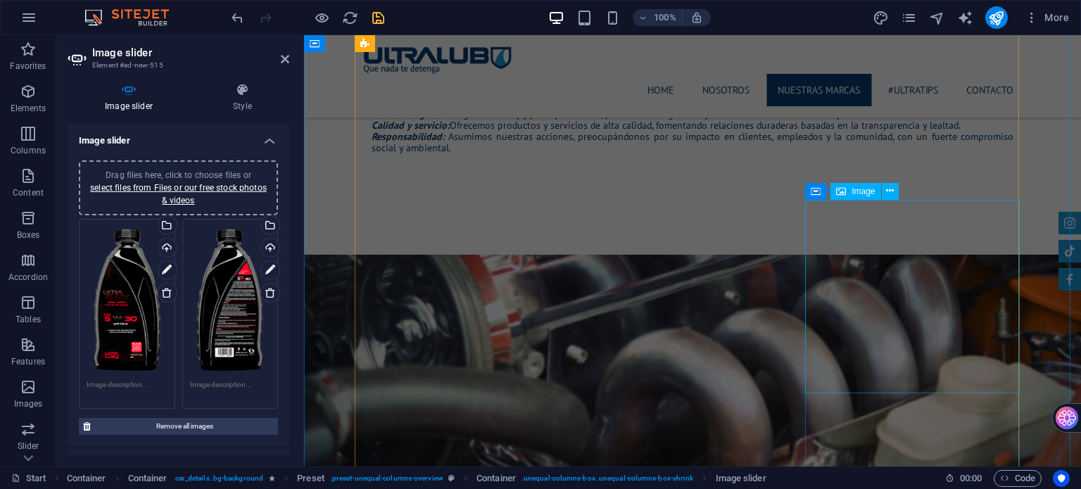
scroll to position [1684, 0]
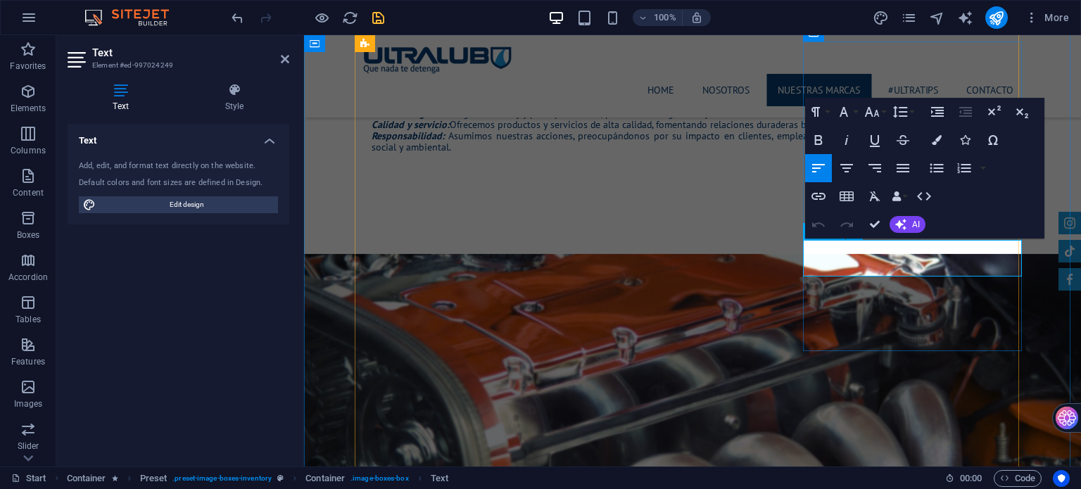
drag, startPoint x: 845, startPoint y: 258, endPoint x: 1004, endPoint y: 276, distance: 160.7
copy tbody "Content 1"
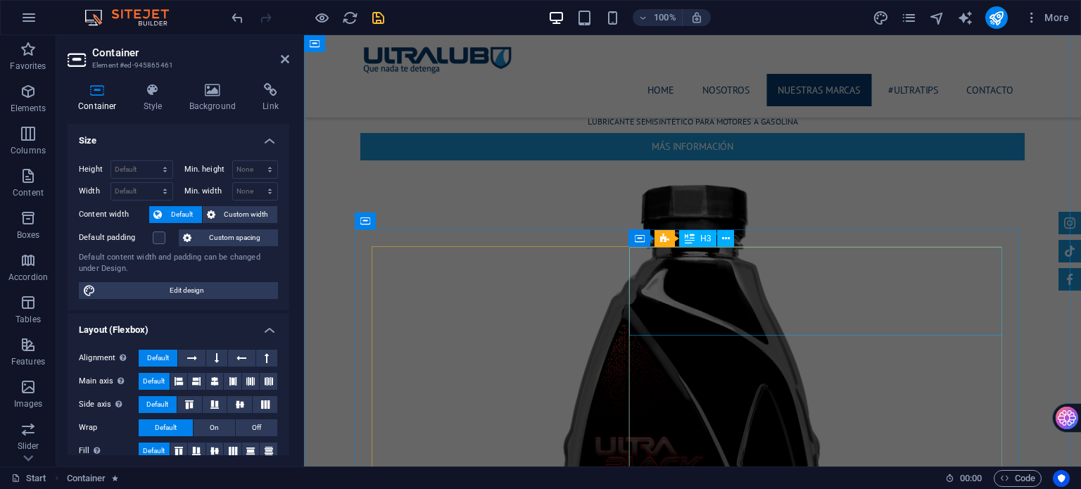
scroll to position [6259, 0]
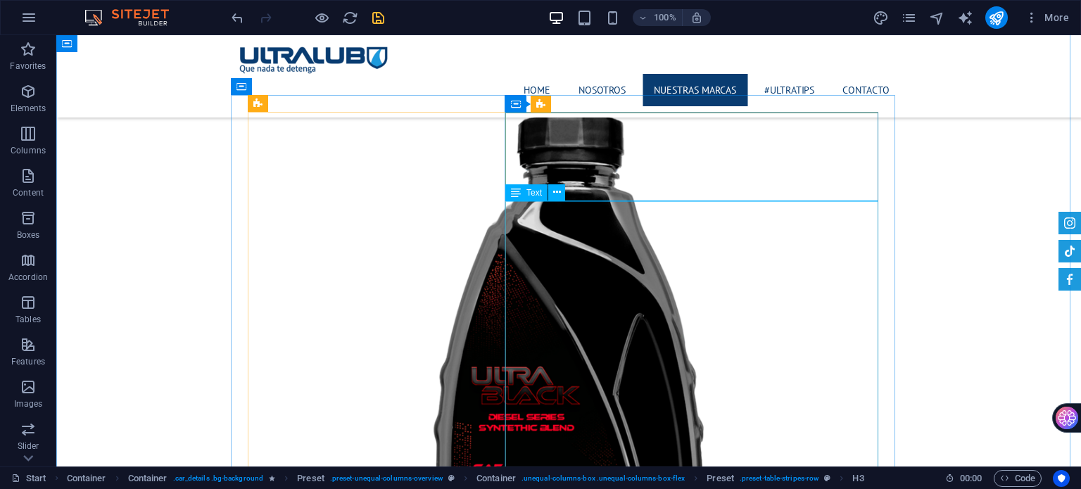
scroll to position [6329, 0]
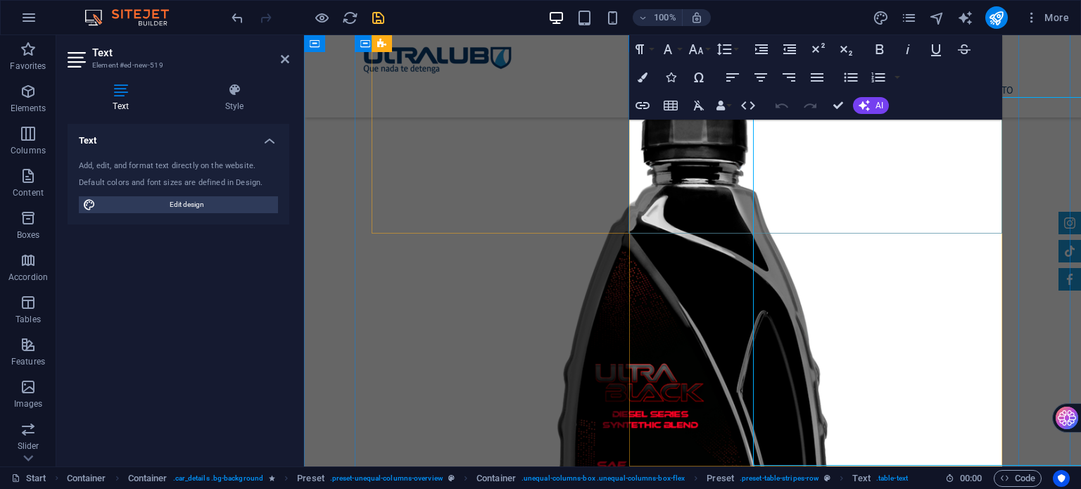
scroll to position [6364, 0]
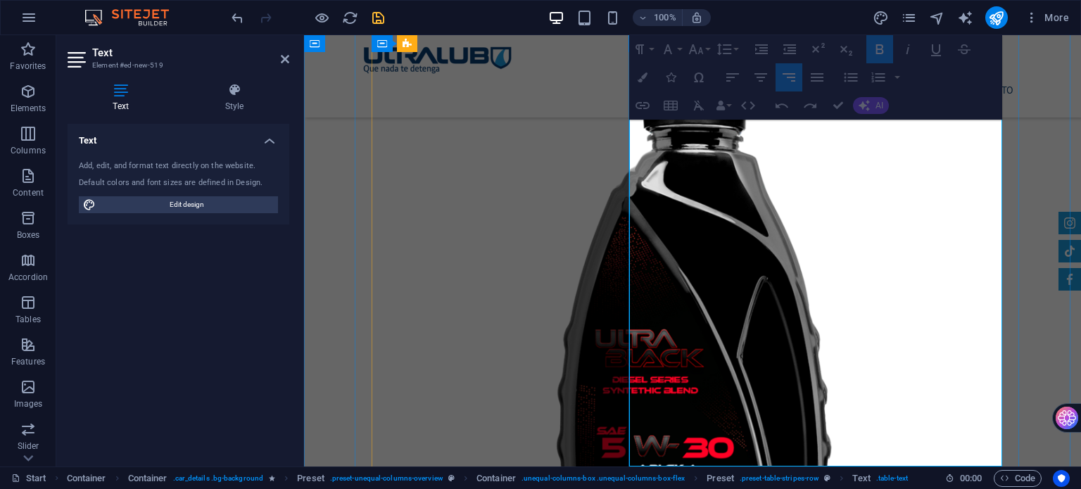
drag, startPoint x: 966, startPoint y: 175, endPoint x: 985, endPoint y: 403, distance: 229.5
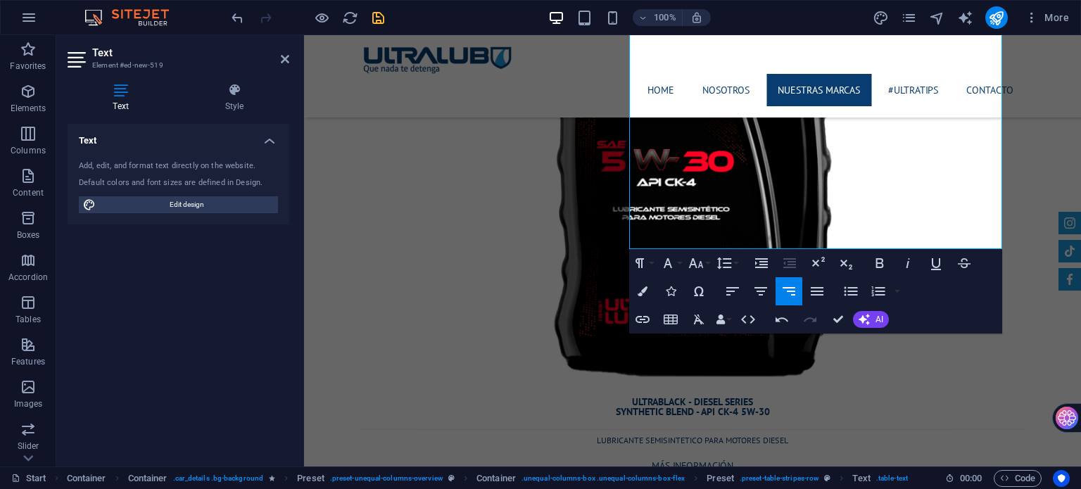
scroll to position [6716, 0]
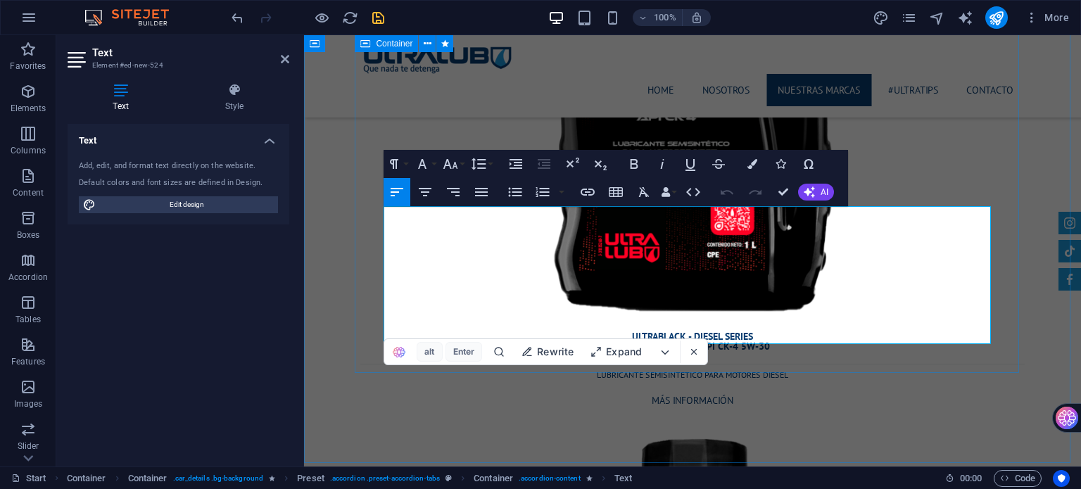
drag, startPoint x: 550, startPoint y: 331, endPoint x: 370, endPoint y: 202, distance: 221.3
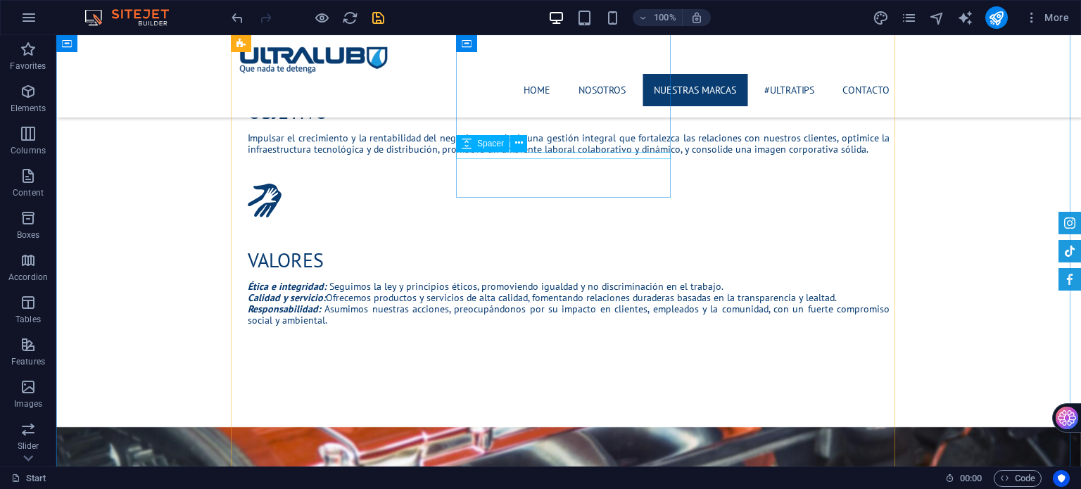
scroll to position [1508, 0]
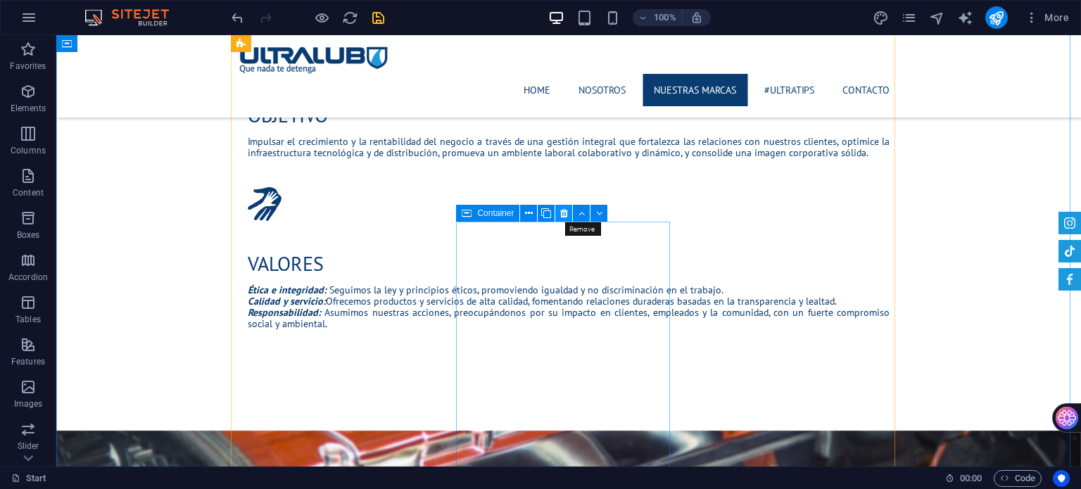
click at [566, 210] on icon at bounding box center [564, 213] width 8 height 15
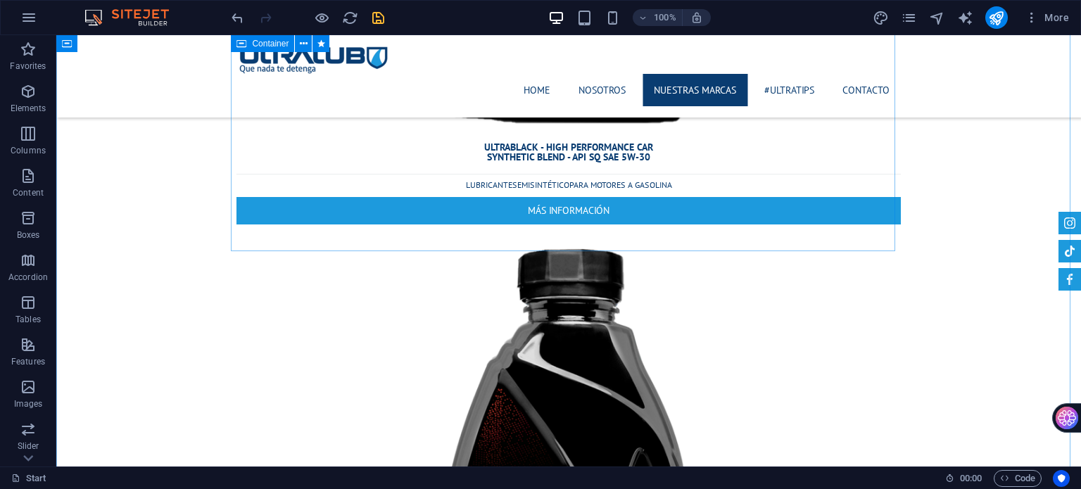
scroll to position [5519, 0]
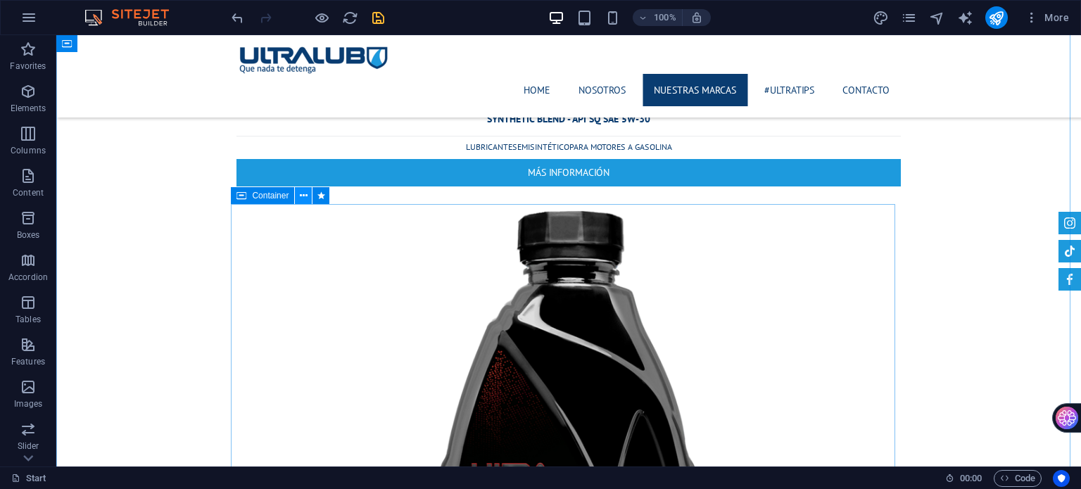
click at [305, 192] on icon at bounding box center [304, 196] width 8 height 15
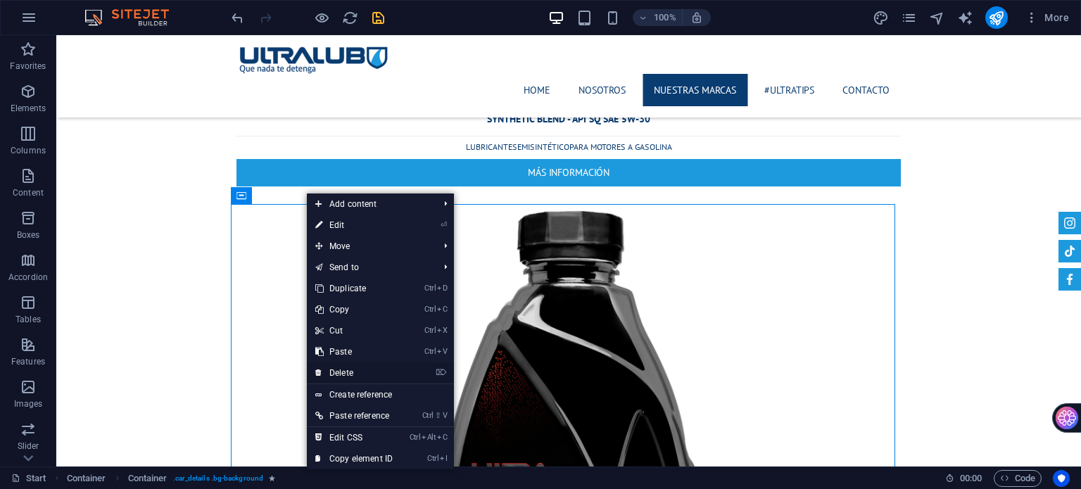
click at [349, 367] on link "⌦ Delete" at bounding box center [354, 372] width 94 height 21
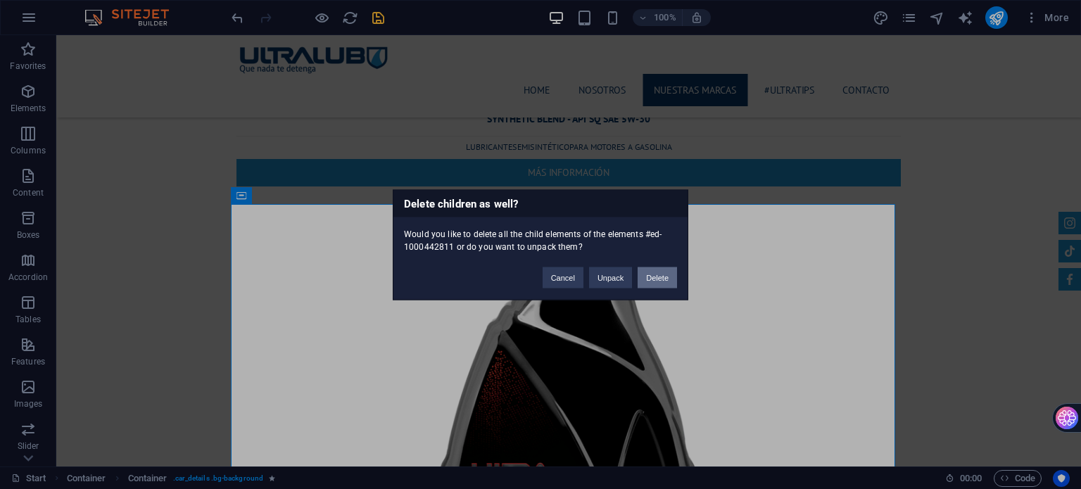
drag, startPoint x: 659, startPoint y: 281, endPoint x: 597, endPoint y: 241, distance: 73.8
click at [659, 281] on button "Delete" at bounding box center [657, 277] width 39 height 21
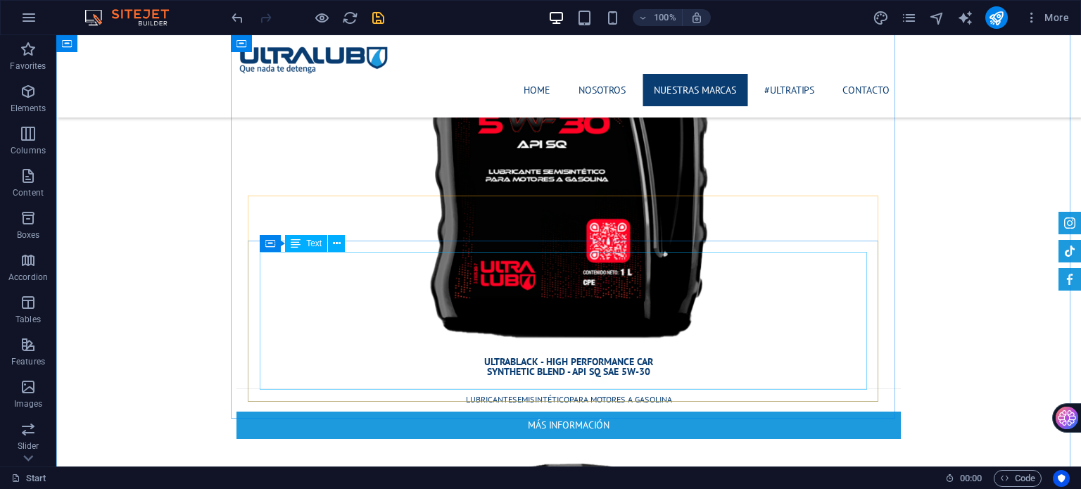
scroll to position [5308, 0]
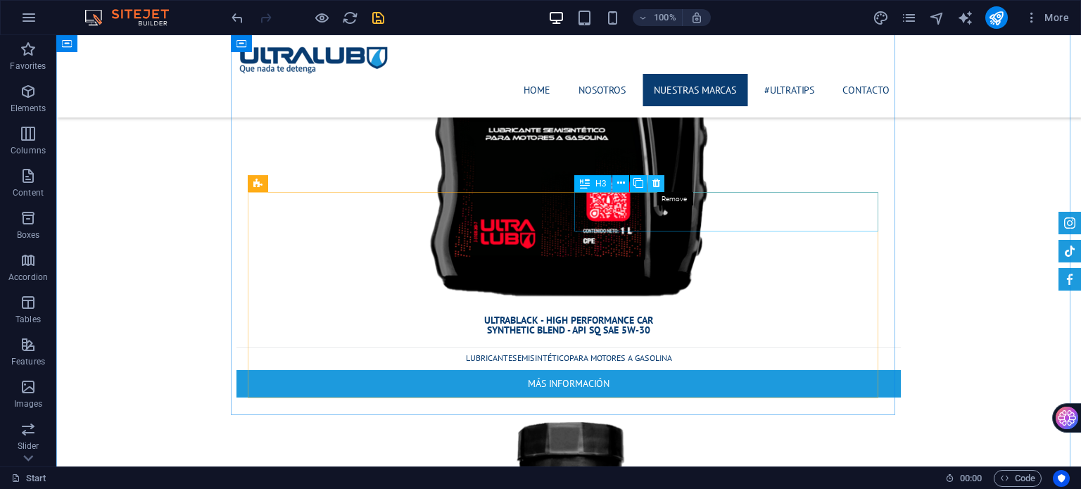
click at [655, 182] on icon at bounding box center [656, 183] width 8 height 15
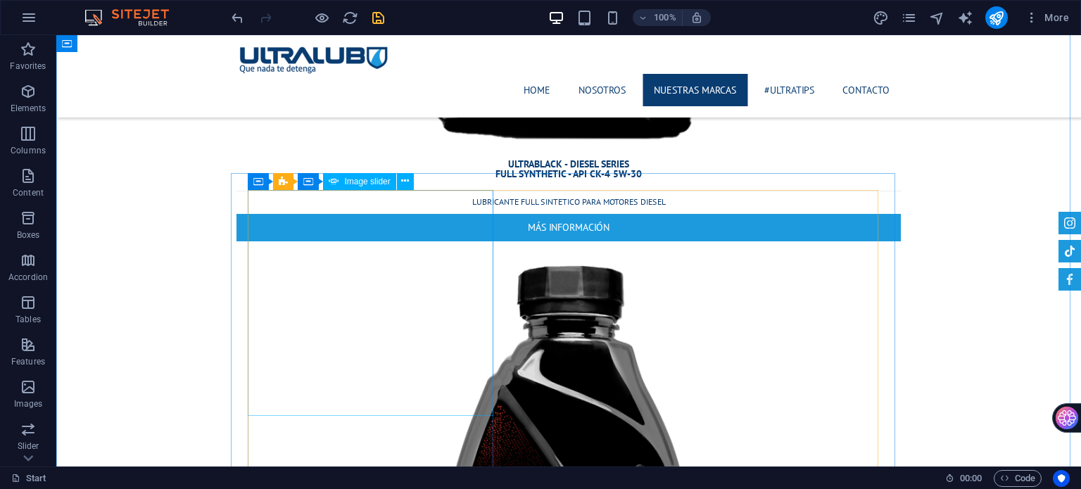
scroll to position [4745, 0]
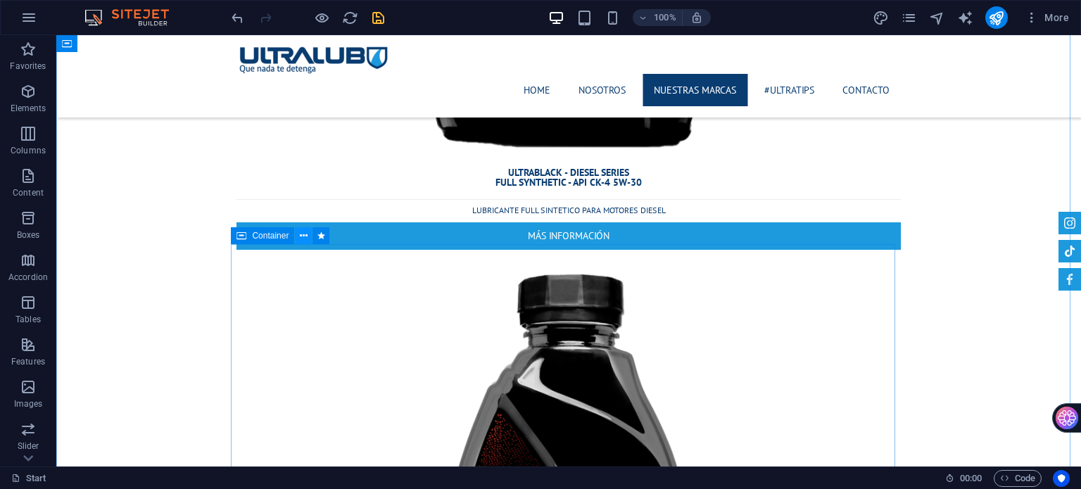
click at [303, 239] on icon at bounding box center [304, 236] width 8 height 15
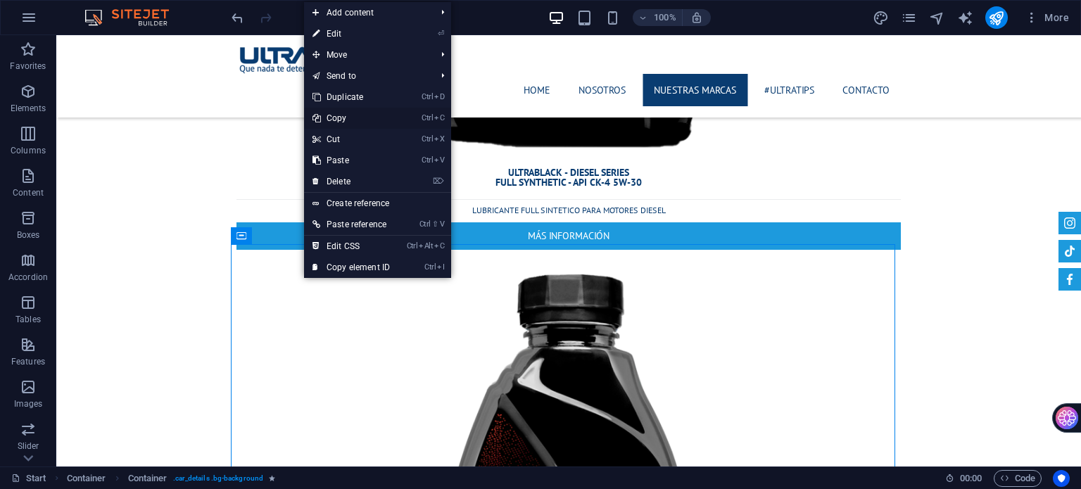
click at [366, 123] on link "Ctrl C Copy" at bounding box center [351, 118] width 94 height 21
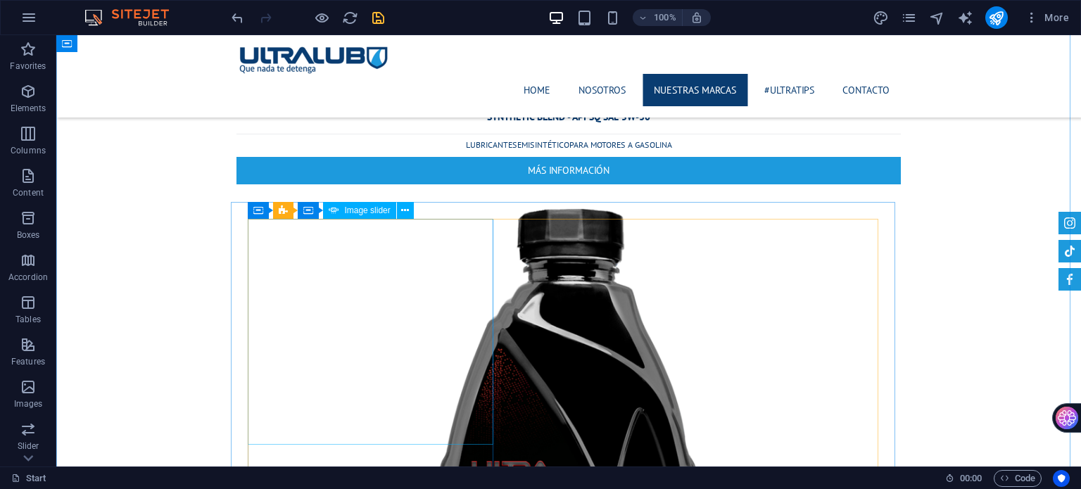
scroll to position [5519, 0]
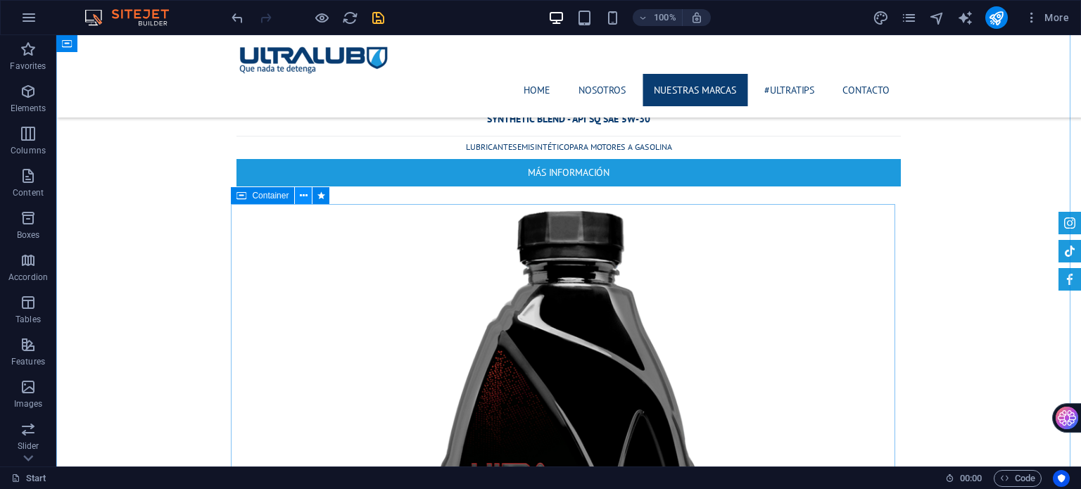
click at [303, 194] on icon at bounding box center [304, 196] width 8 height 15
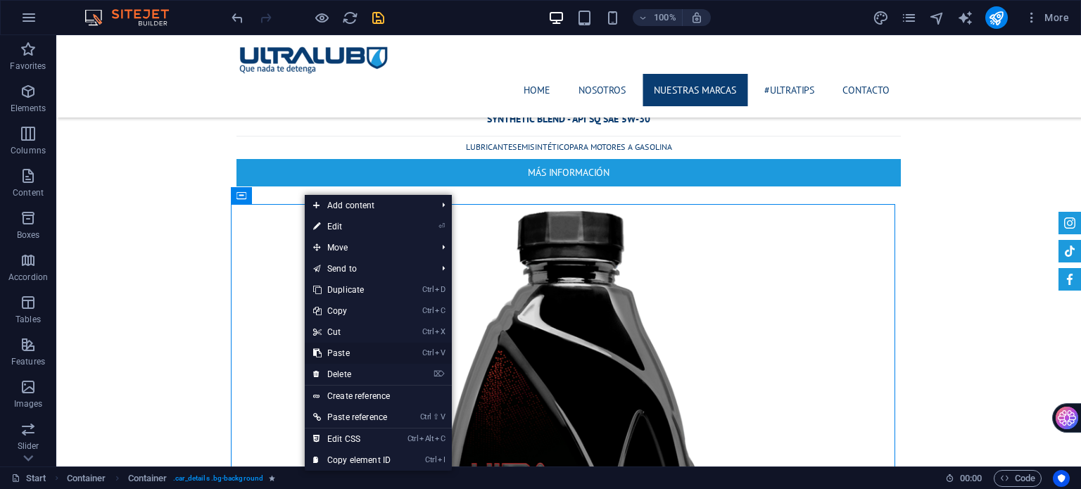
click at [379, 347] on link "Ctrl V Paste" at bounding box center [352, 353] width 94 height 21
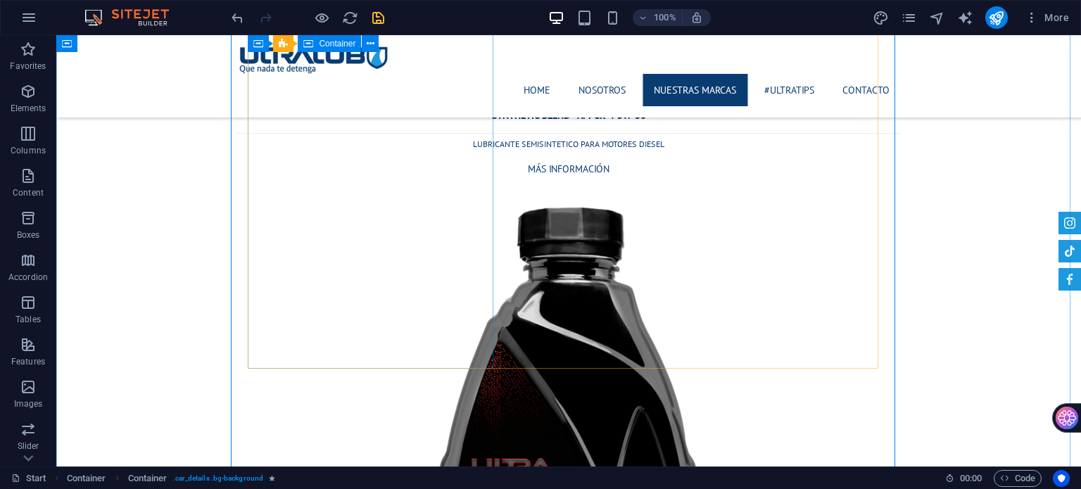
scroll to position [6174, 0]
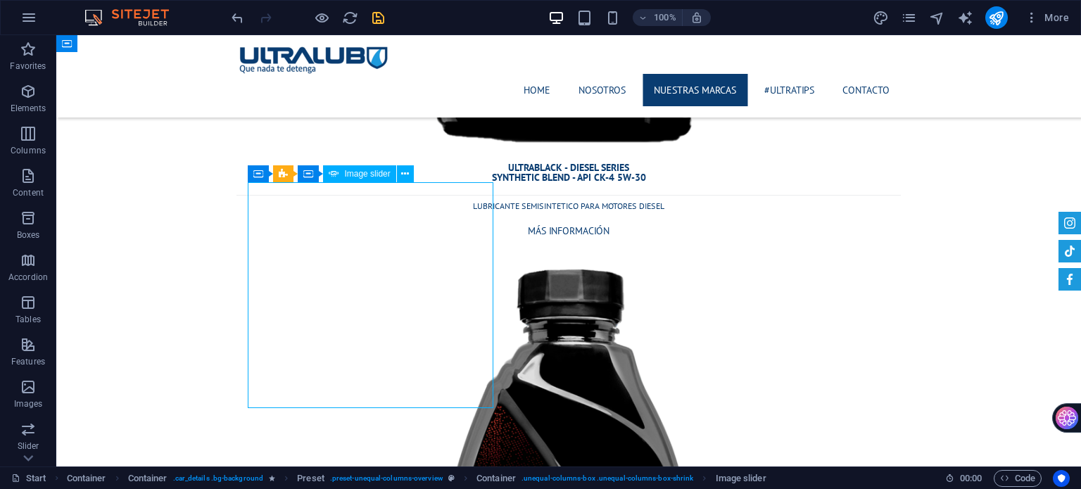
select select "ms"
select select "progressive"
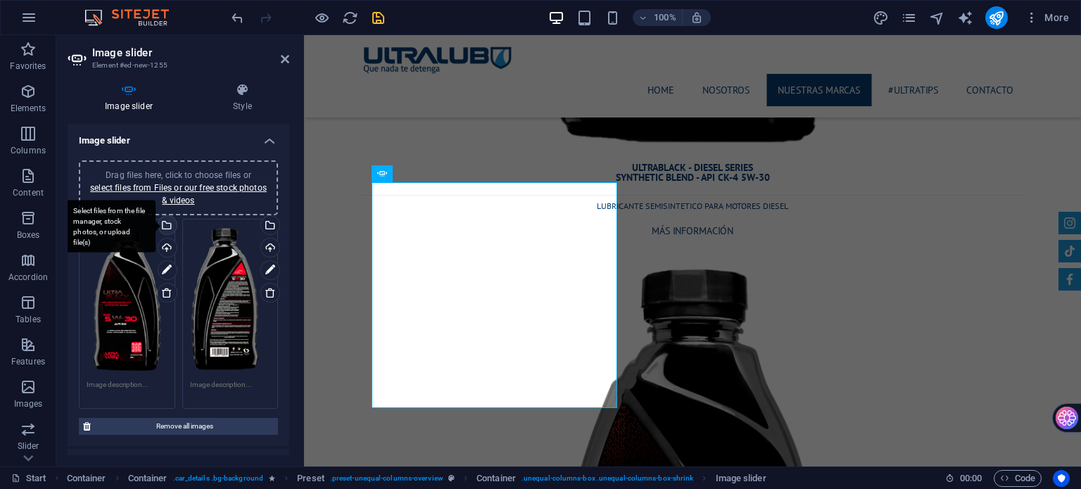
click at [156, 227] on div "Select files from the file manager, stock photos, or upload file(s)" at bounding box center [109, 226] width 91 height 53
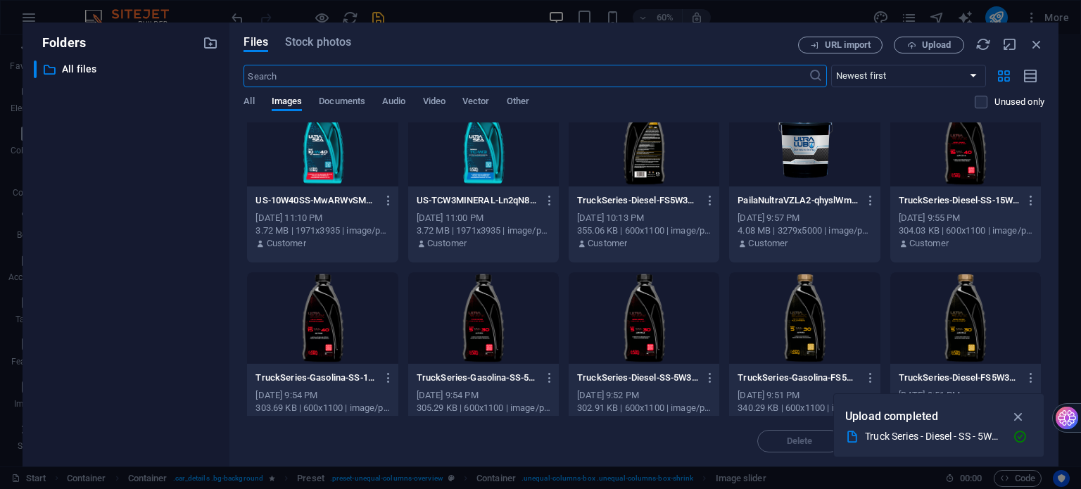
scroll to position [211, 0]
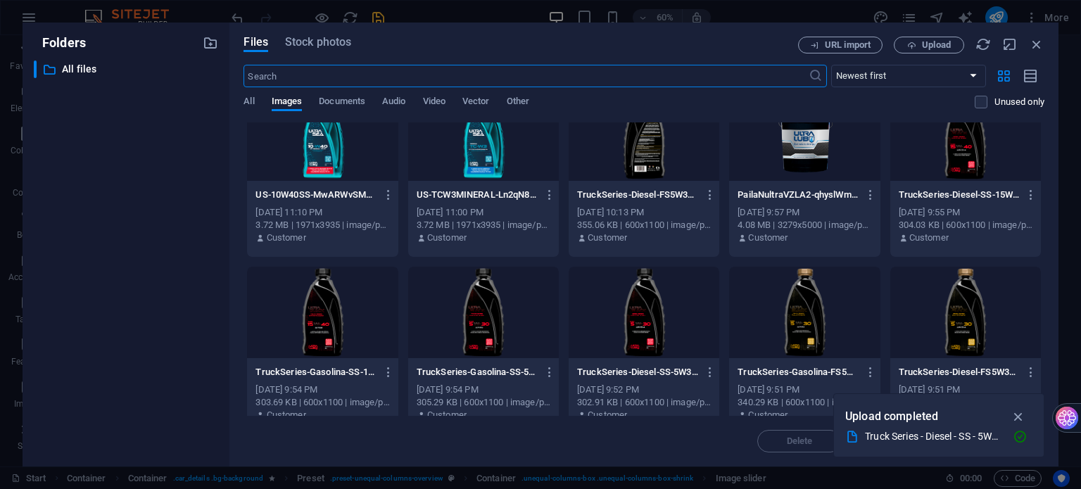
click at [484, 324] on div at bounding box center [483, 312] width 151 height 91
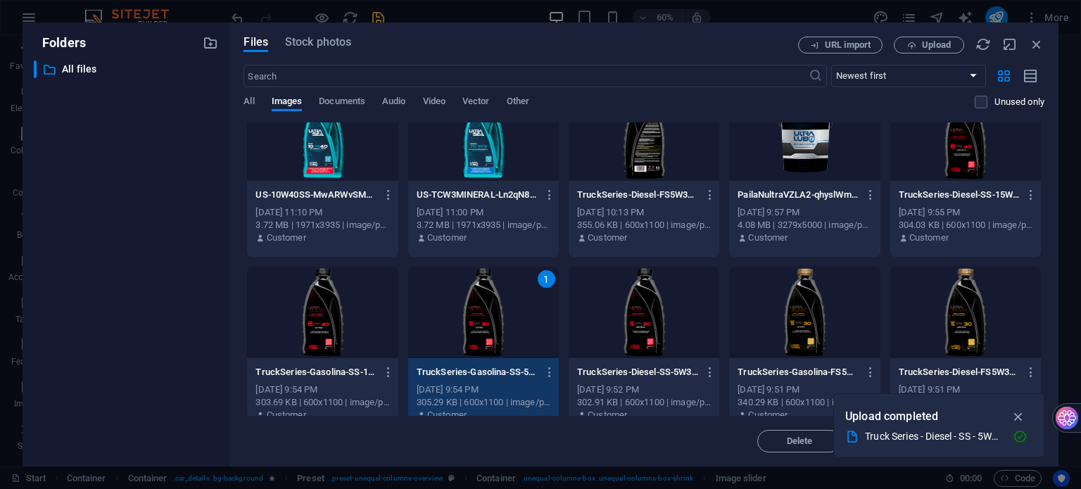
click at [484, 324] on div "1" at bounding box center [483, 312] width 151 height 91
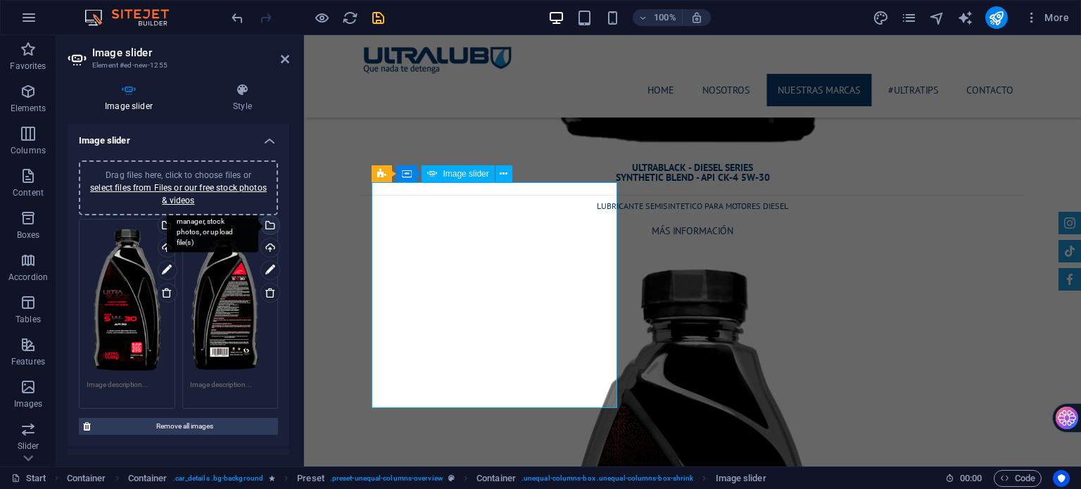
click at [258, 226] on div "Select files from the file manager, stock photos, or upload file(s)" at bounding box center [212, 226] width 91 height 53
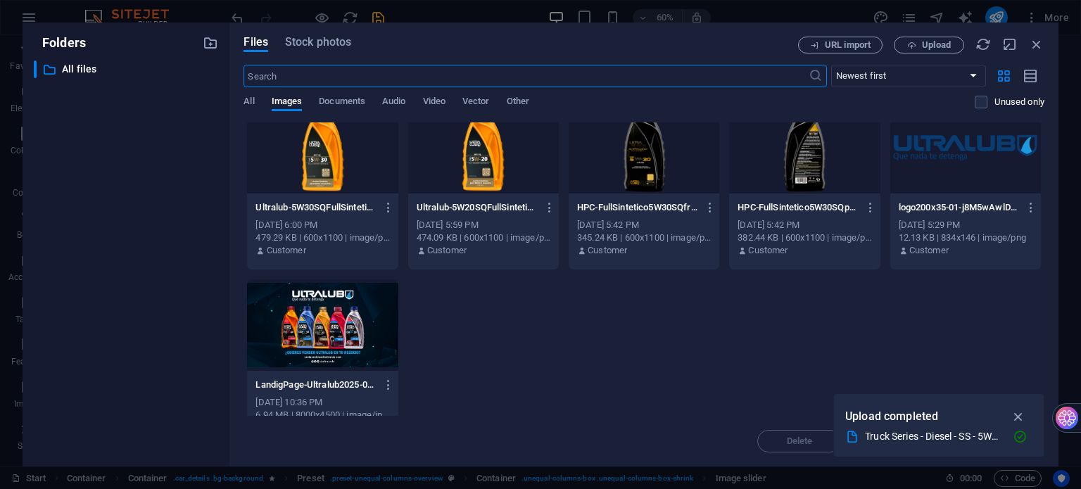
scroll to position [1267, 0]
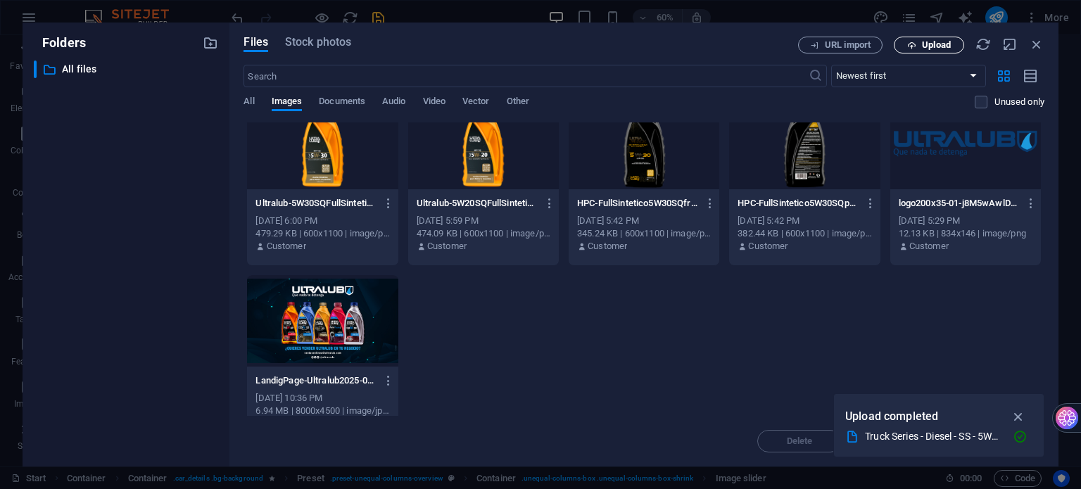
click at [939, 50] on button "Upload" at bounding box center [929, 45] width 70 height 17
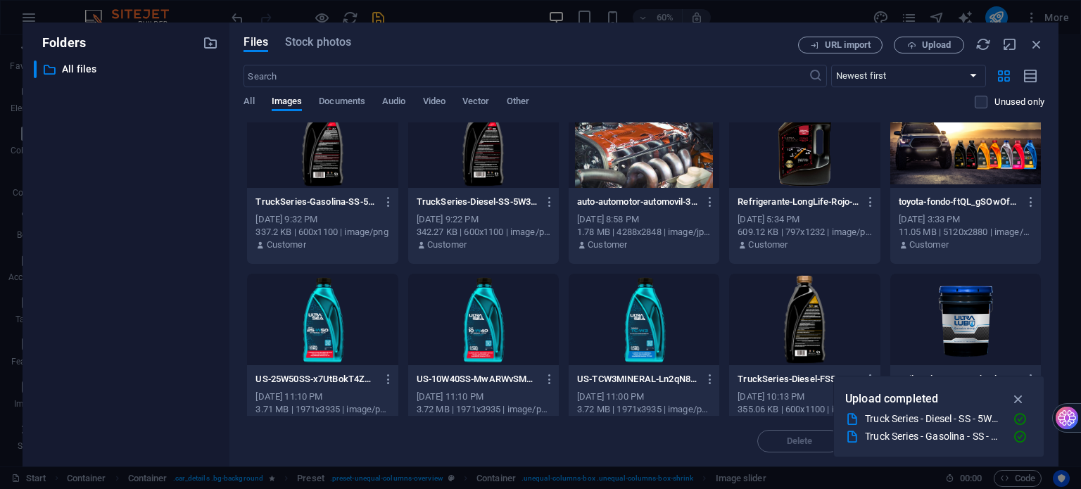
scroll to position [0, 0]
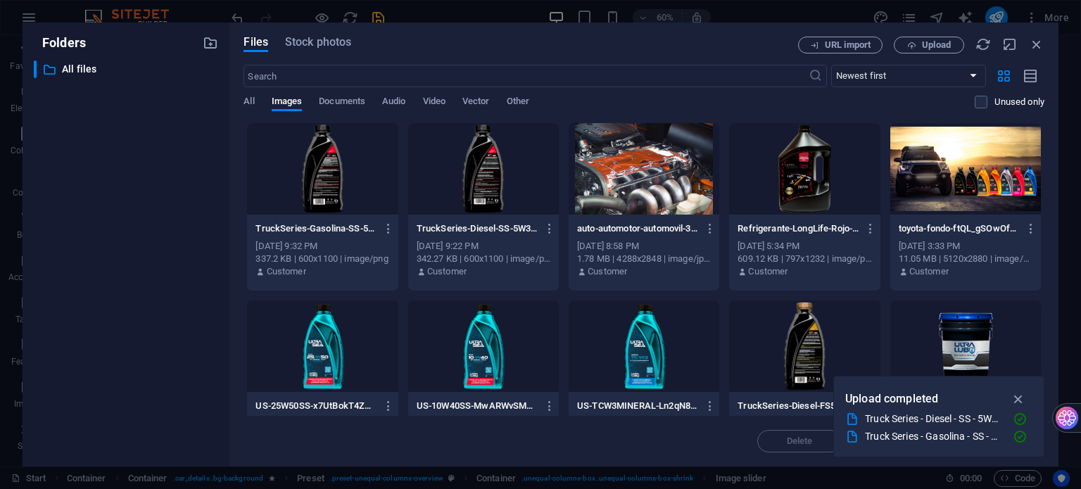
click at [318, 160] on div at bounding box center [322, 168] width 151 height 91
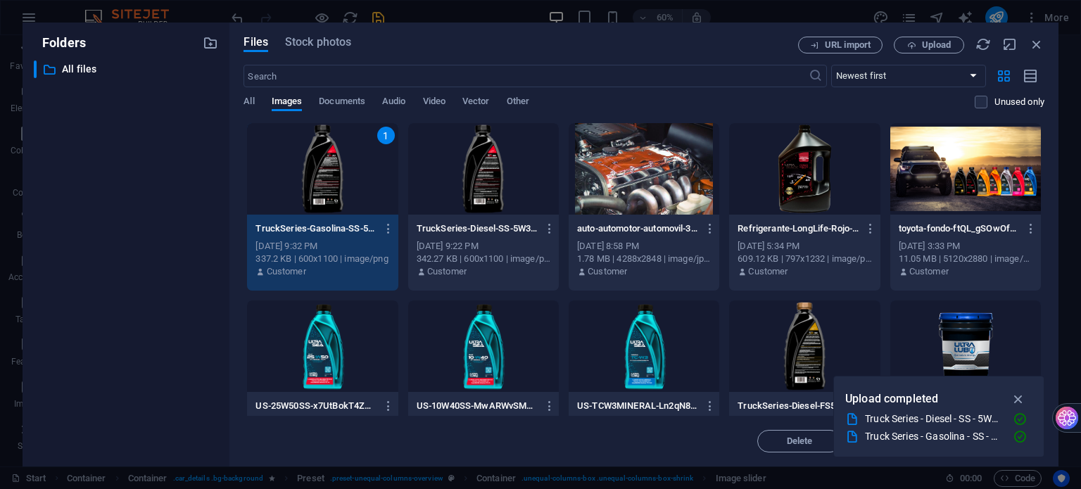
click at [318, 160] on div "1" at bounding box center [322, 168] width 151 height 91
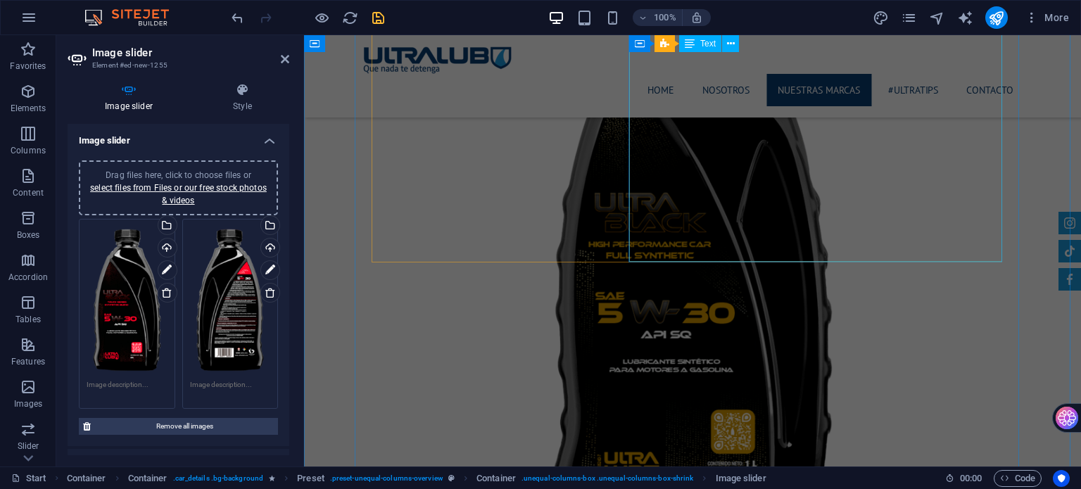
scroll to position [2796, 0]
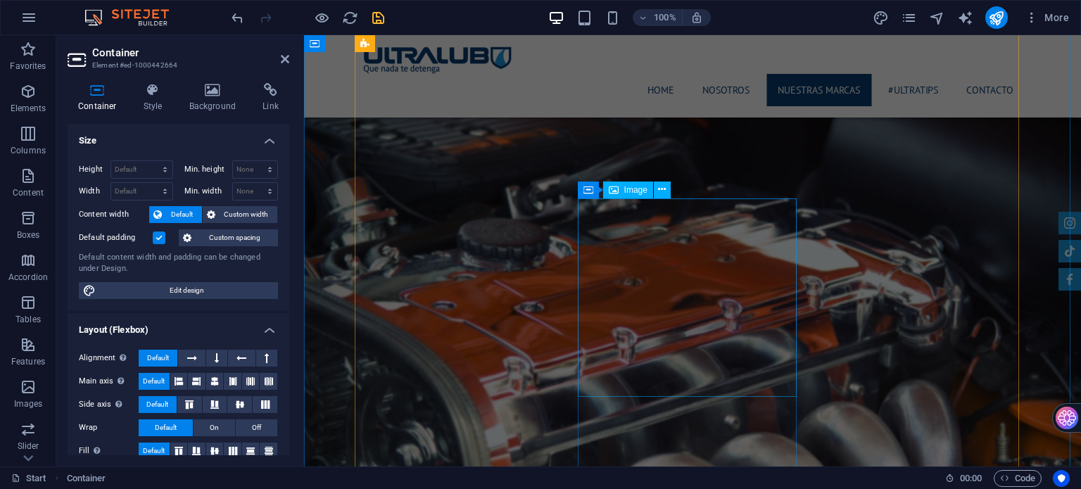
scroll to position [1529, 0]
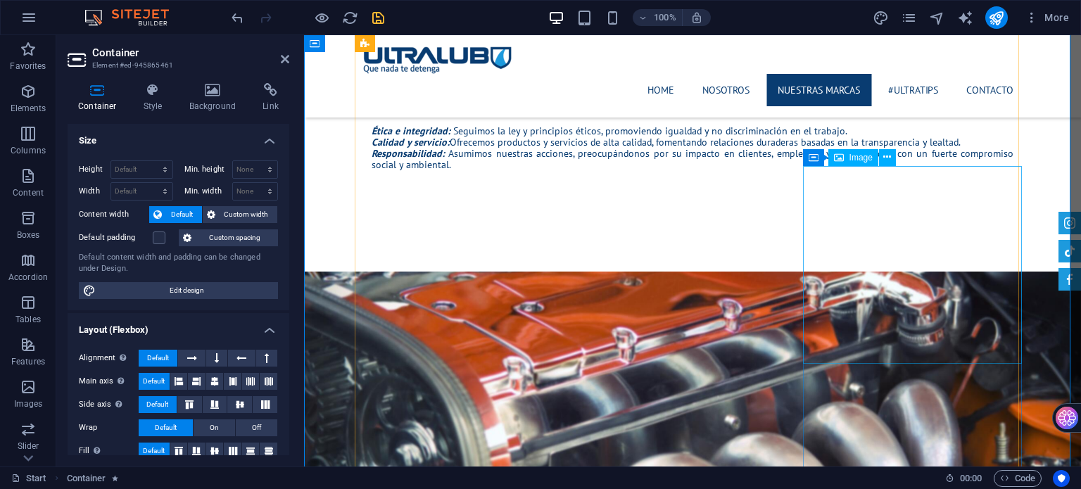
scroll to position [1669, 0]
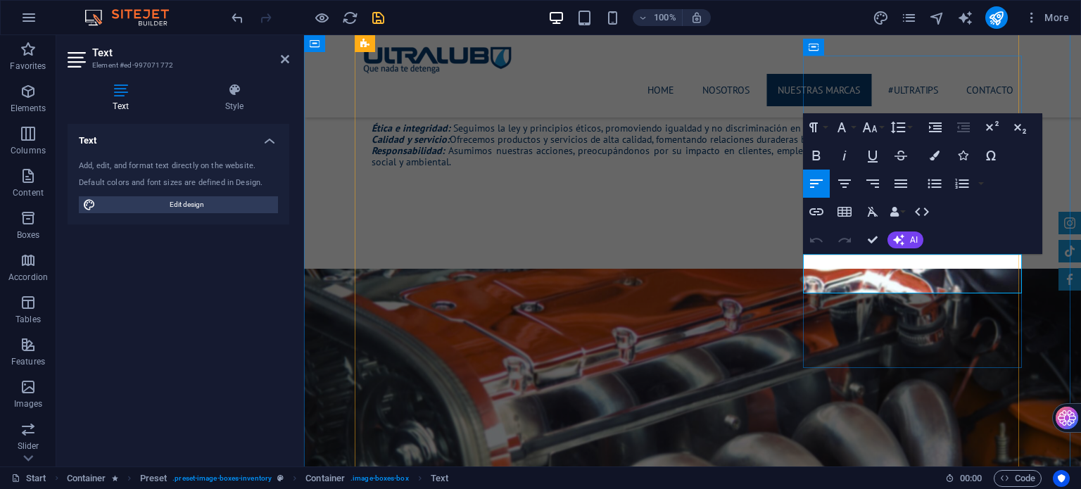
drag, startPoint x: 835, startPoint y: 277, endPoint x: 992, endPoint y: 281, distance: 157.0
copy td "ULTRABLACK - TRUCK SERIES SYNTHETIC BLEND - API SQ 5W-30"
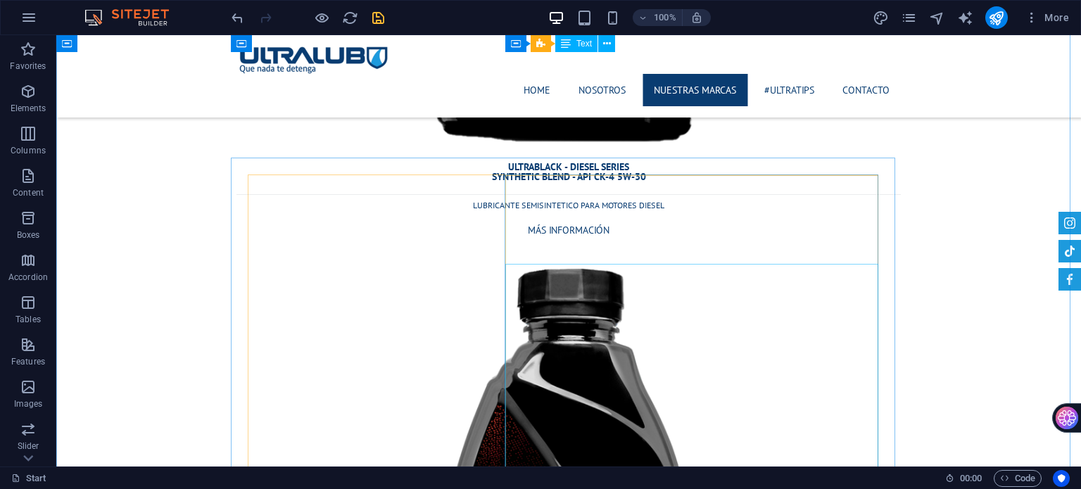
scroll to position [6174, 0]
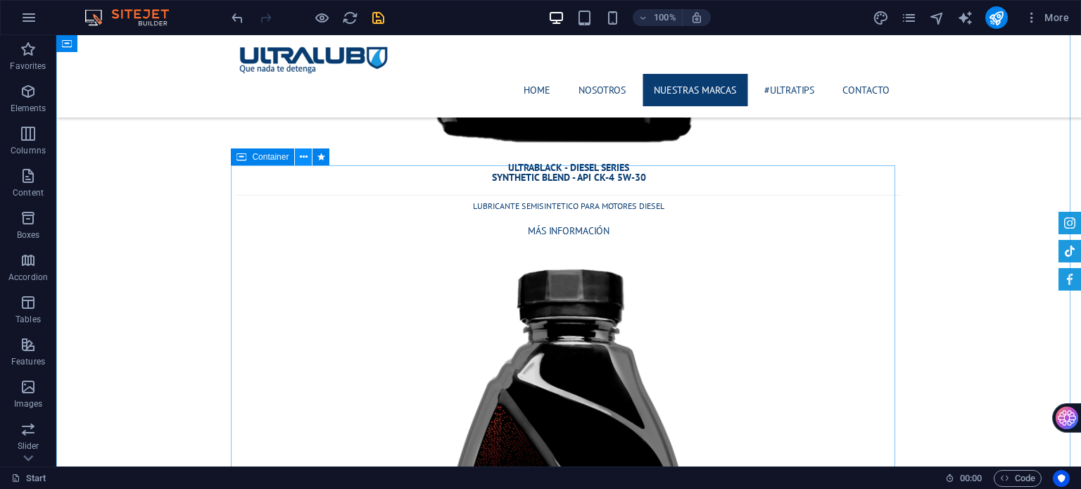
click at [303, 159] on icon at bounding box center [304, 157] width 8 height 15
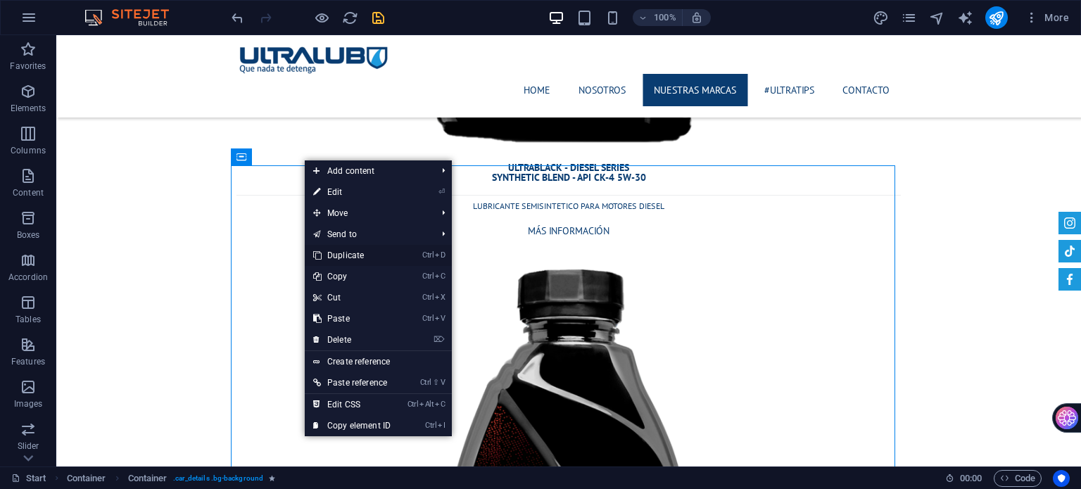
click at [367, 255] on link "Ctrl D Duplicate" at bounding box center [352, 255] width 94 height 21
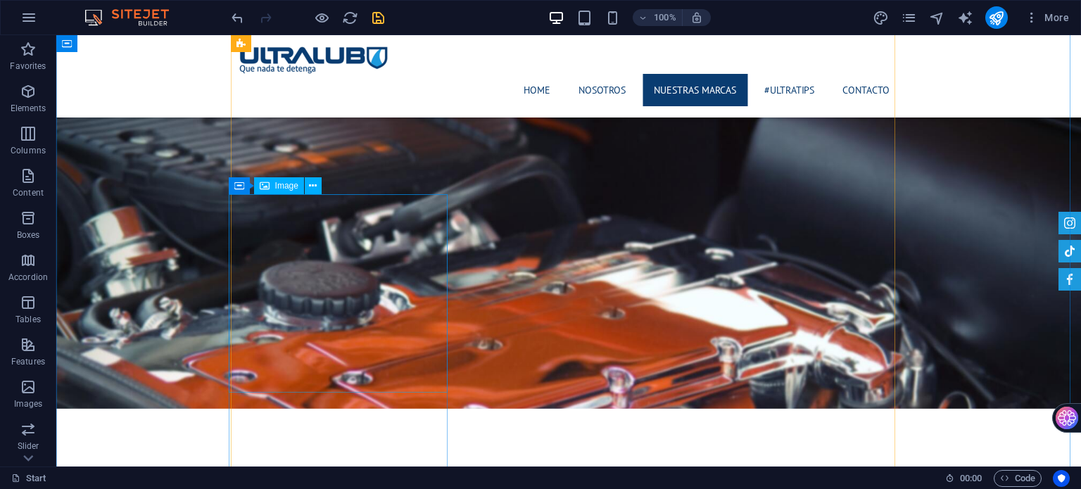
scroll to position [1982, 0]
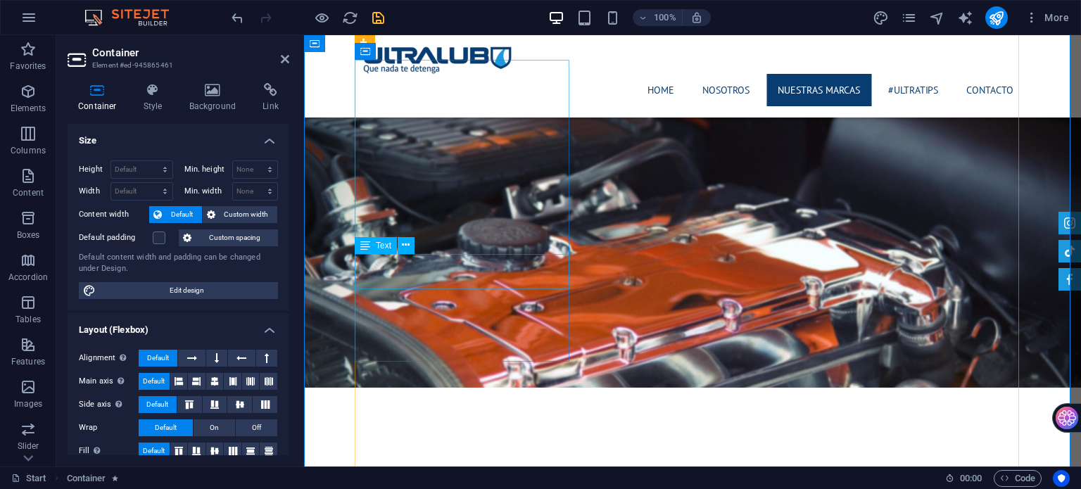
drag, startPoint x: 393, startPoint y: 279, endPoint x: 704, endPoint y: 312, distance: 312.2
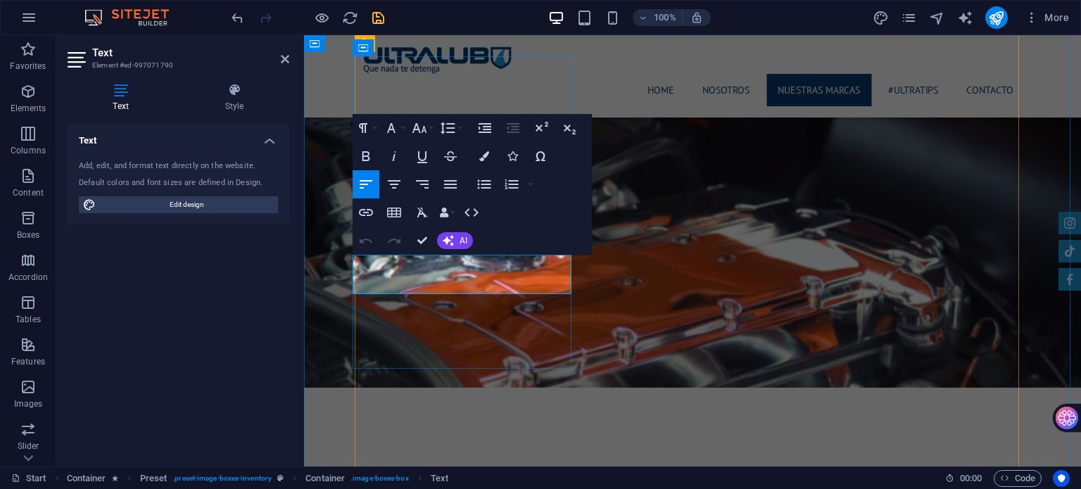
drag, startPoint x: 393, startPoint y: 276, endPoint x: 547, endPoint y: 284, distance: 154.3
copy td "ULTRABLACK - TRUCK SERIES SYNTHETIC BLEND - API SQ 15W-40"
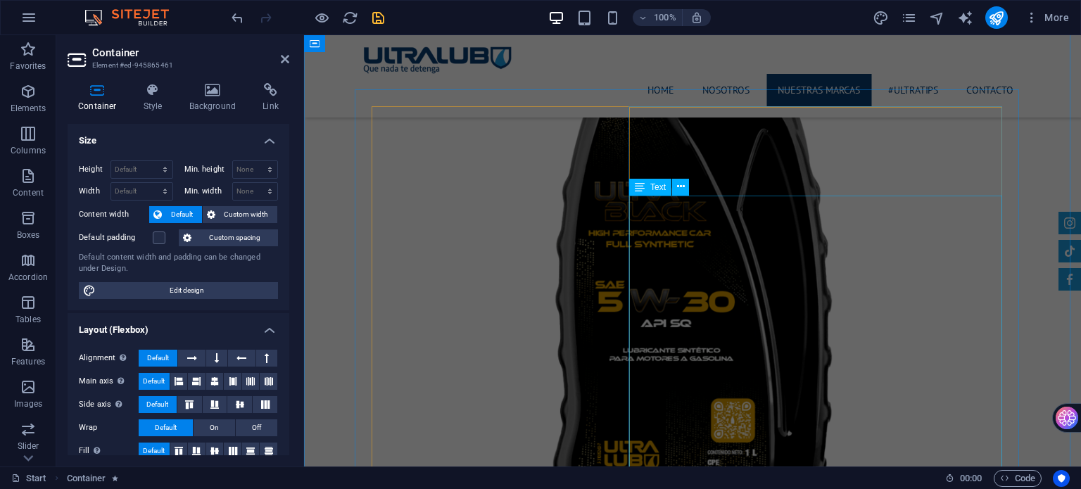
scroll to position [3178, 0]
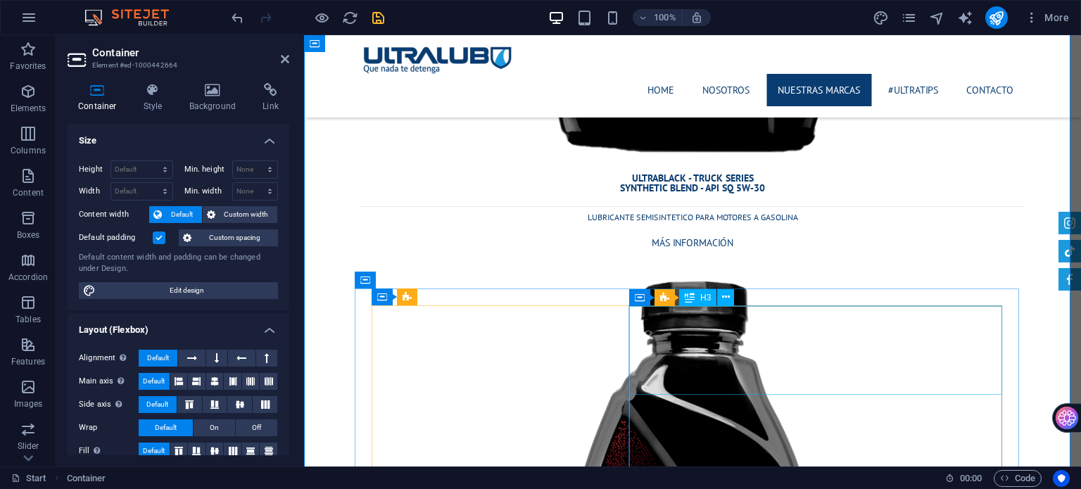
scroll to position [6979, 0]
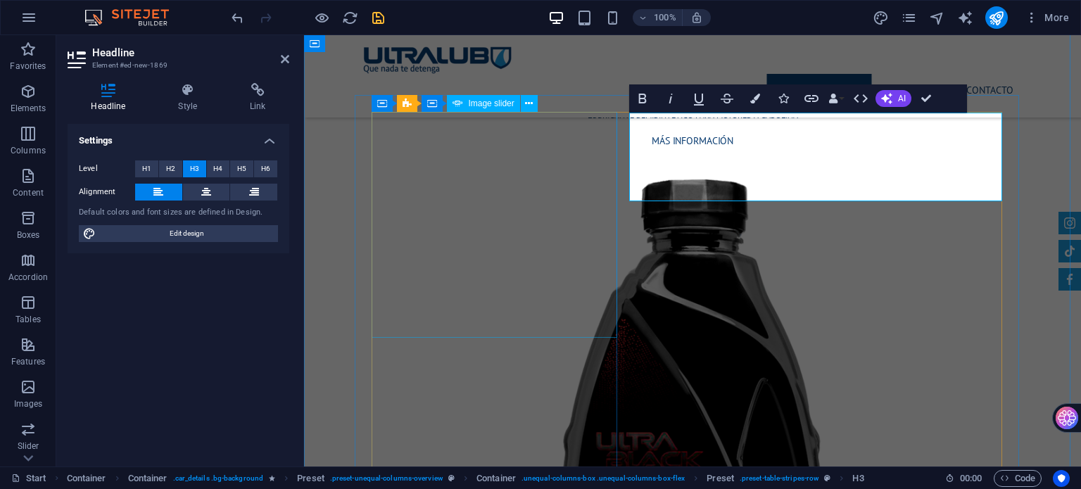
scroll to position [243, 4]
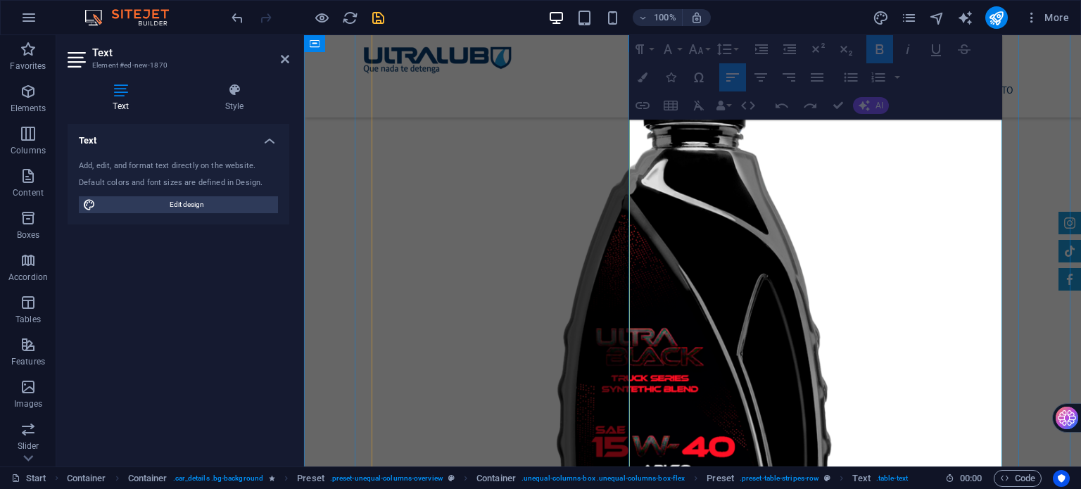
drag, startPoint x: 968, startPoint y: 177, endPoint x: 996, endPoint y: 398, distance: 222.0
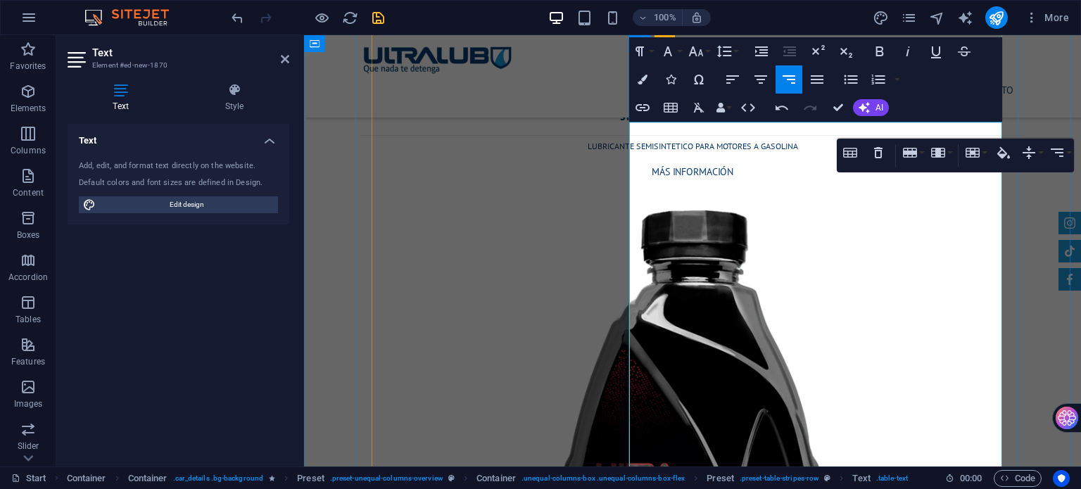
scroll to position [6942, 0]
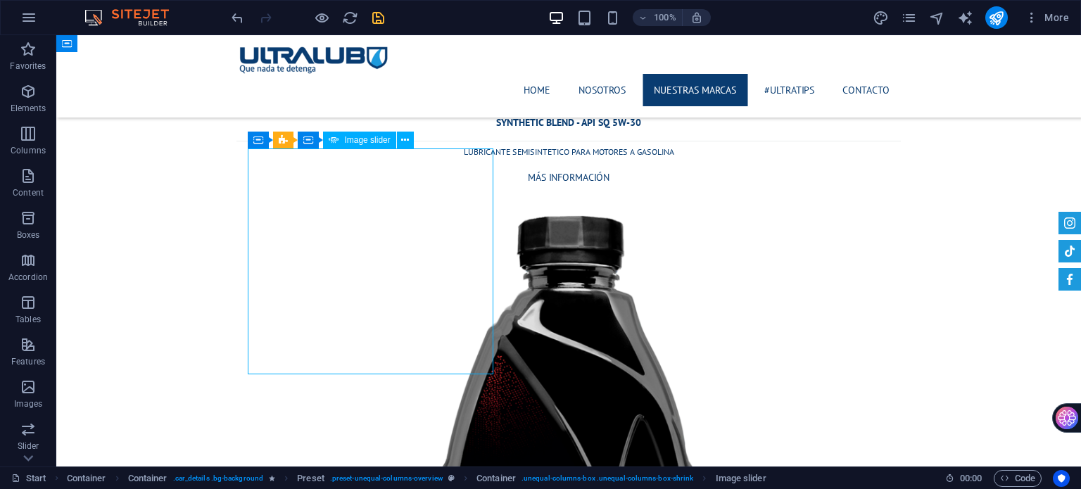
select select "ms"
select select "progressive"
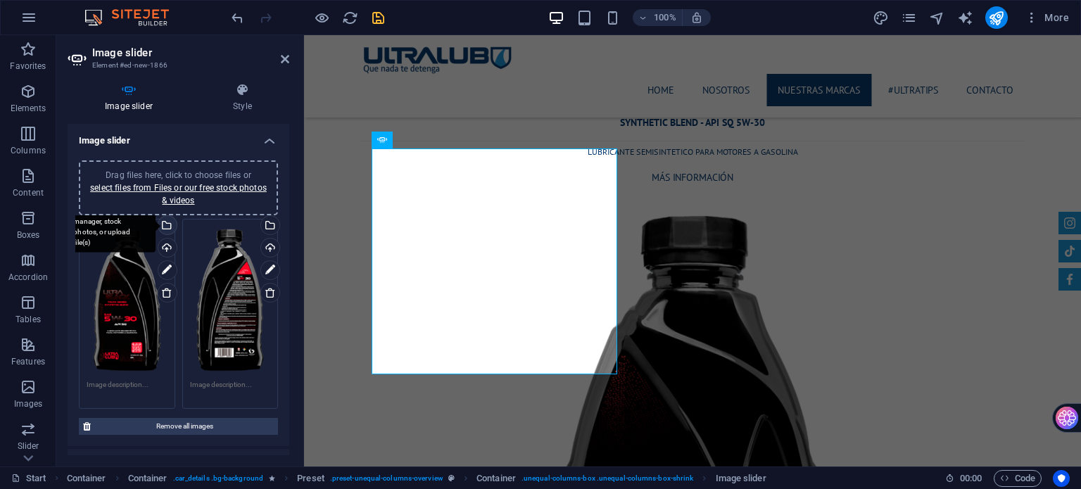
click at [156, 220] on div "Select files from the file manager, stock photos, or upload file(s)" at bounding box center [109, 226] width 91 height 53
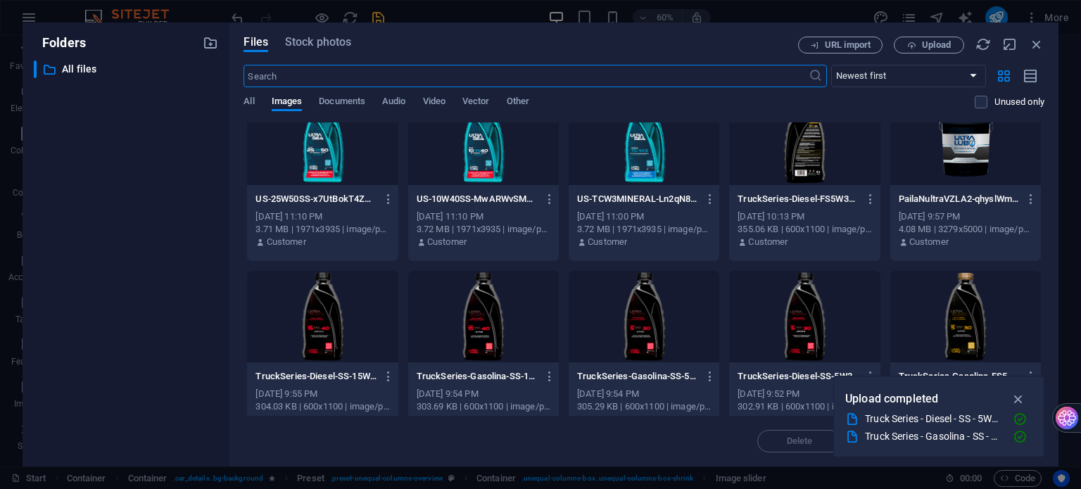
scroll to position [211, 0]
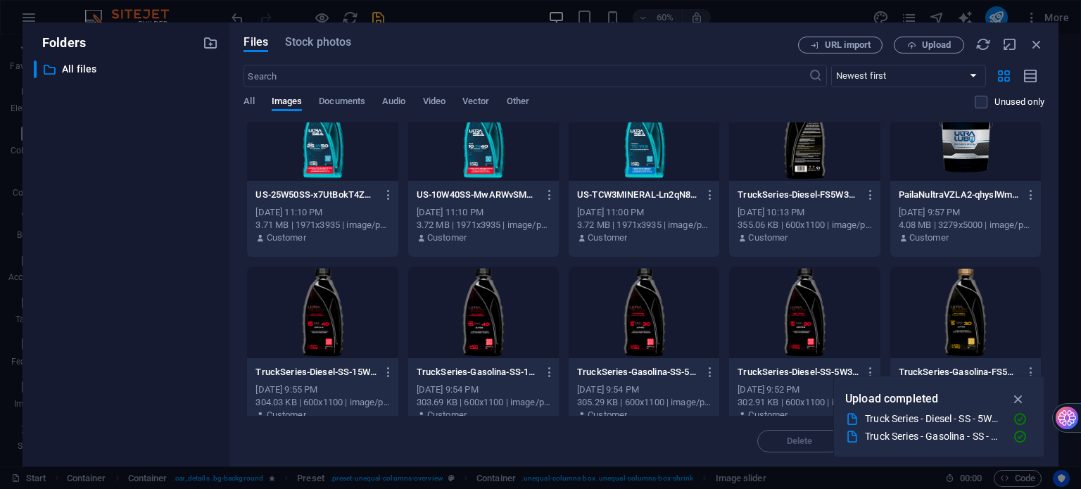
click at [491, 307] on div at bounding box center [483, 312] width 151 height 91
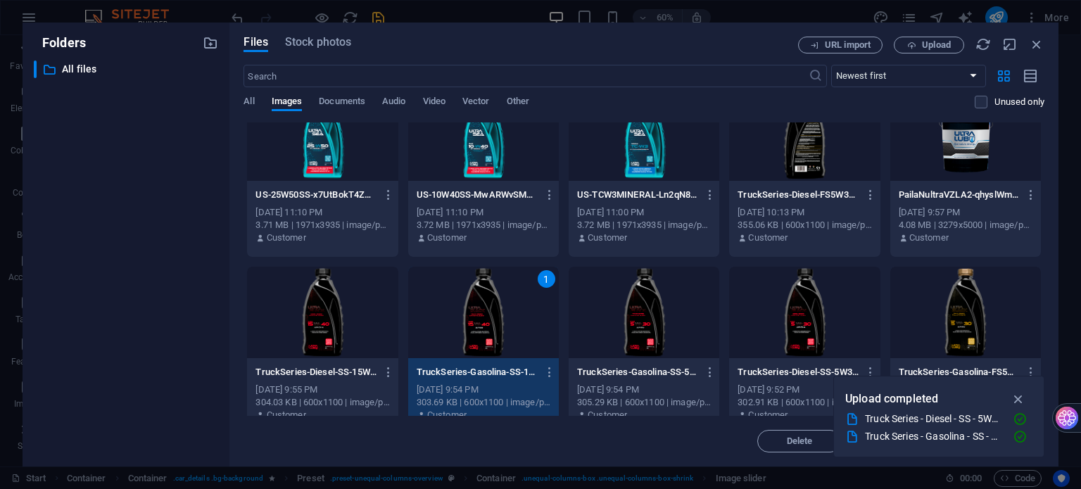
click at [492, 307] on div "1" at bounding box center [483, 312] width 151 height 91
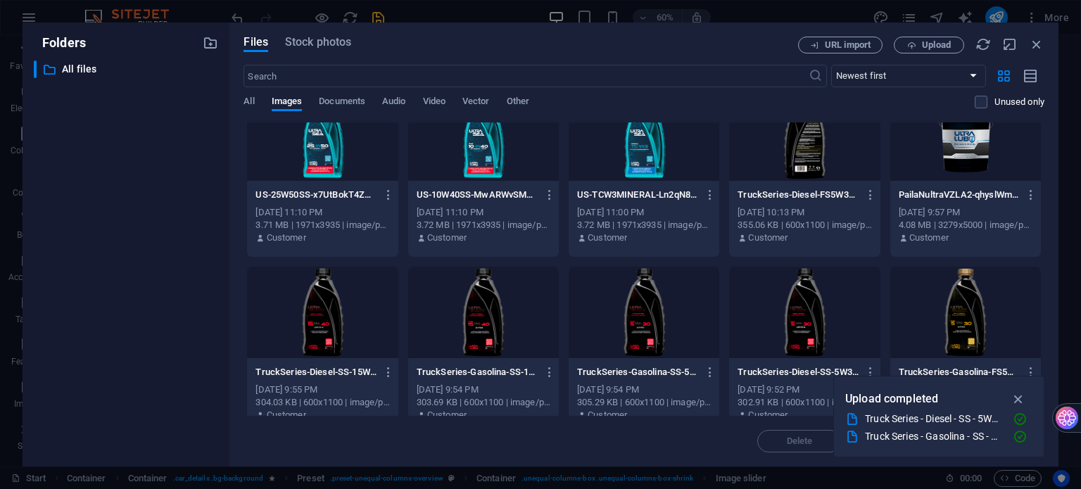
click at [492, 307] on div at bounding box center [483, 312] width 151 height 91
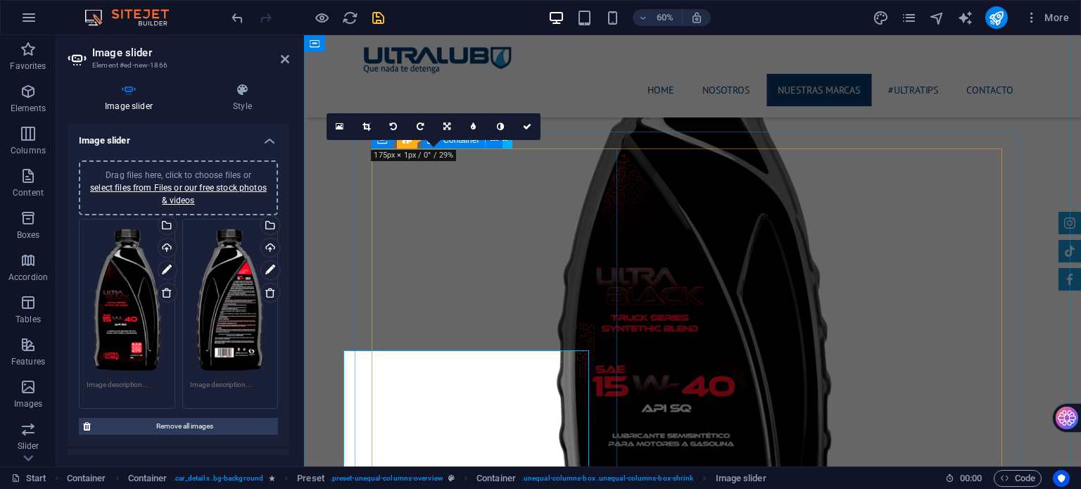
scroll to position [6942, 0]
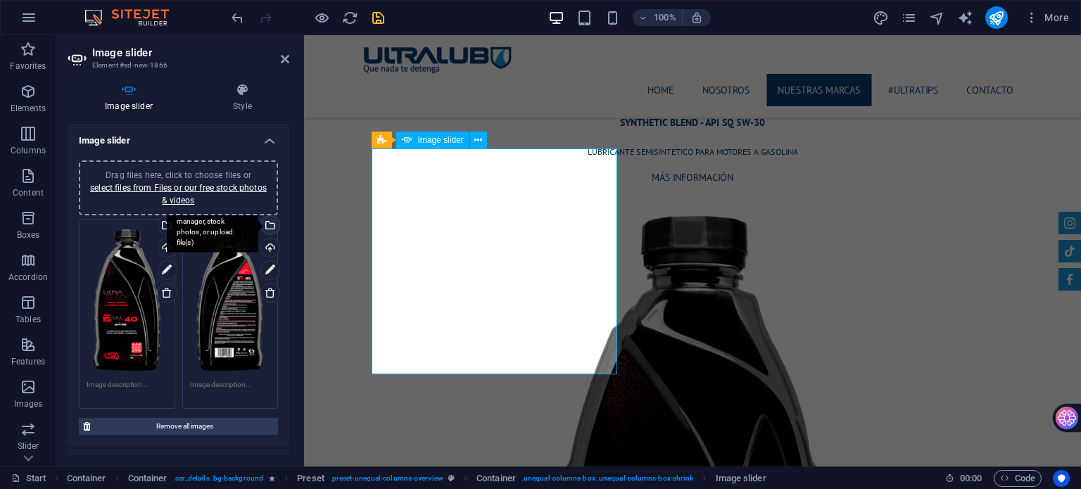
click at [258, 226] on div "Select files from the file manager, stock photos, or upload file(s)" at bounding box center [212, 226] width 91 height 53
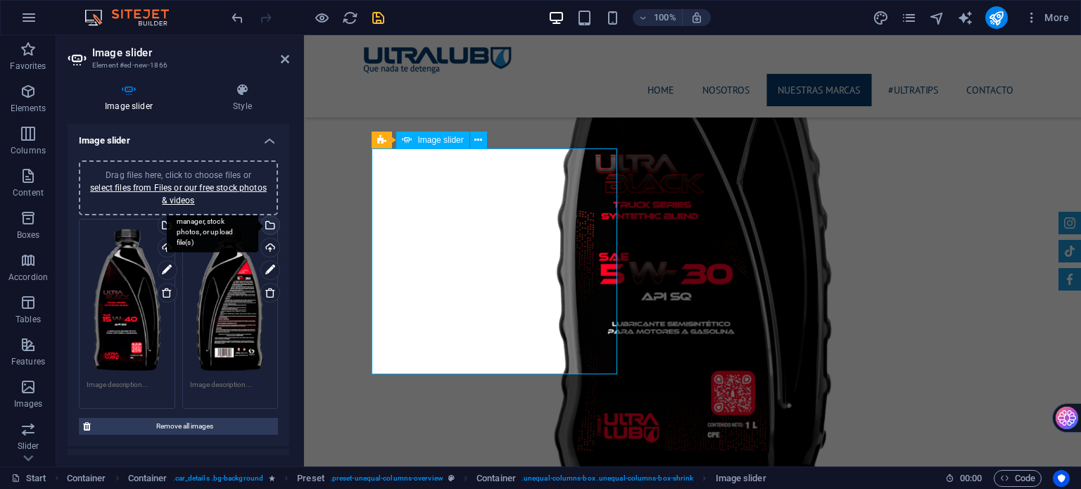
scroll to position [7144, 0]
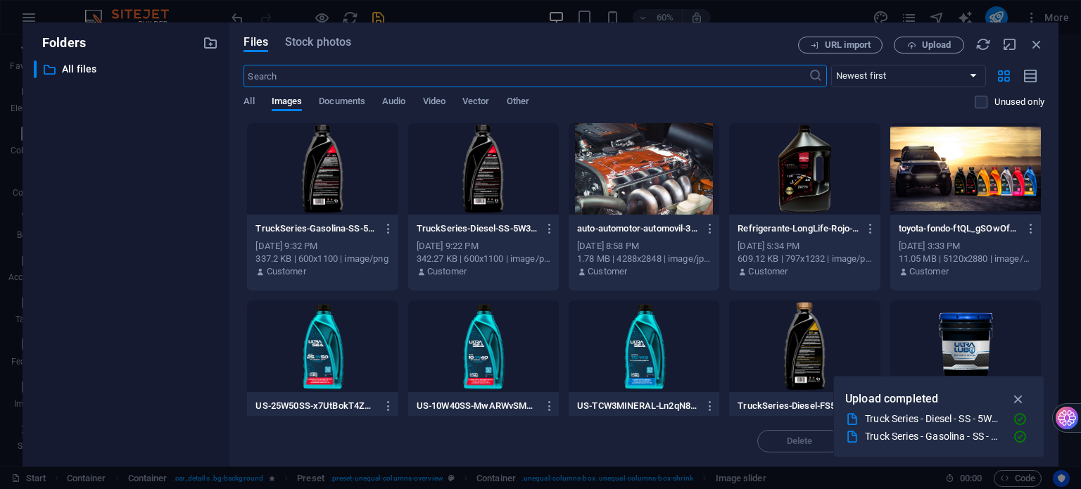
click at [331, 168] on div at bounding box center [322, 168] width 151 height 91
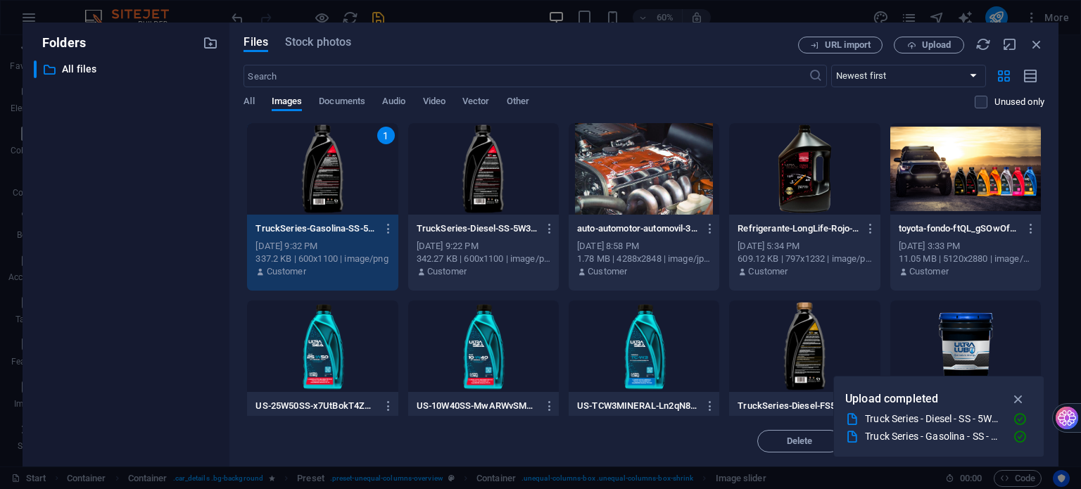
click at [461, 172] on div at bounding box center [483, 168] width 151 height 91
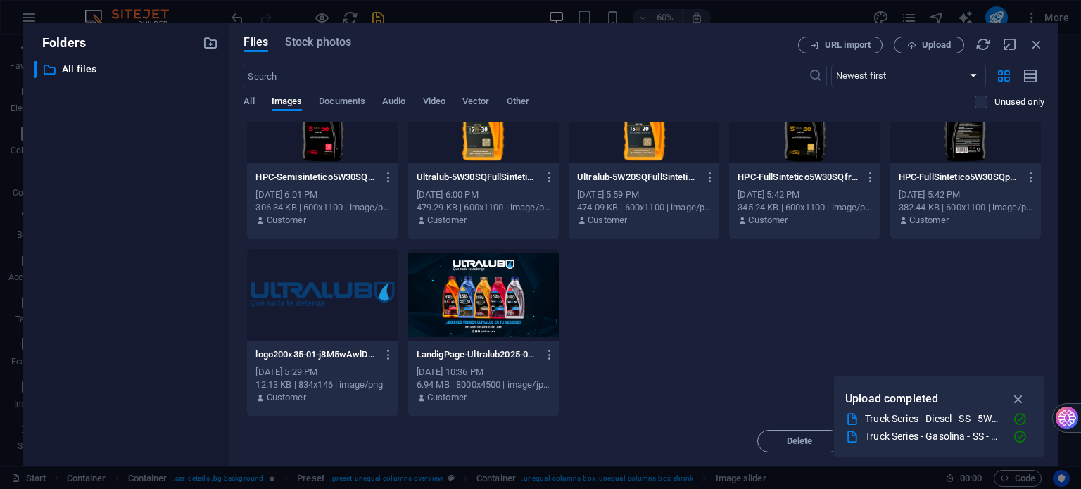
scroll to position [1294, 0]
click at [935, 49] on span "Upload" at bounding box center [936, 45] width 29 height 8
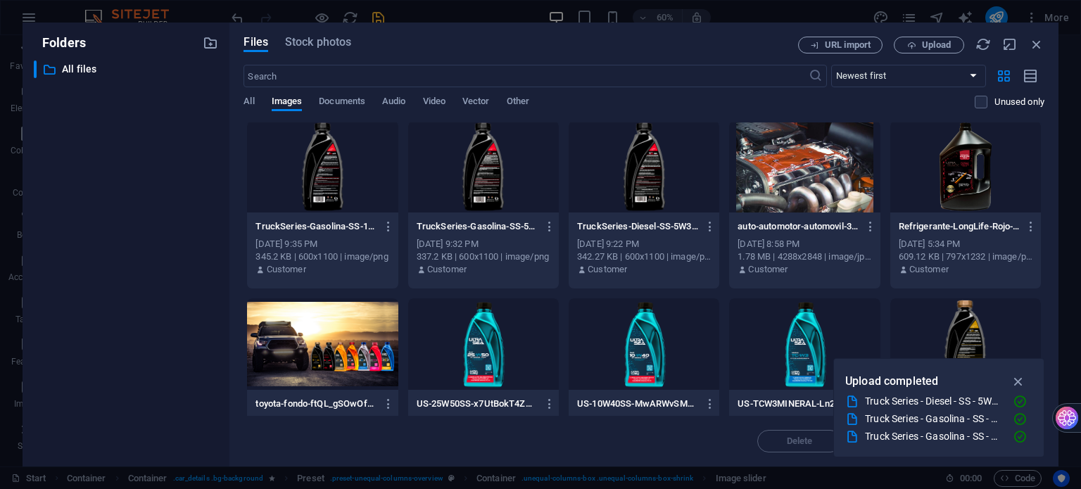
scroll to position [0, 0]
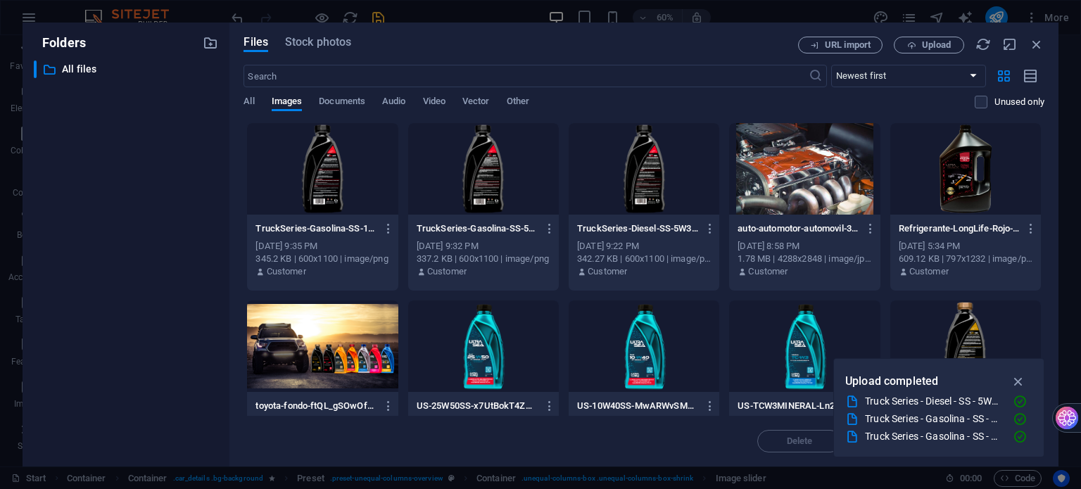
click at [327, 187] on div at bounding box center [322, 168] width 151 height 91
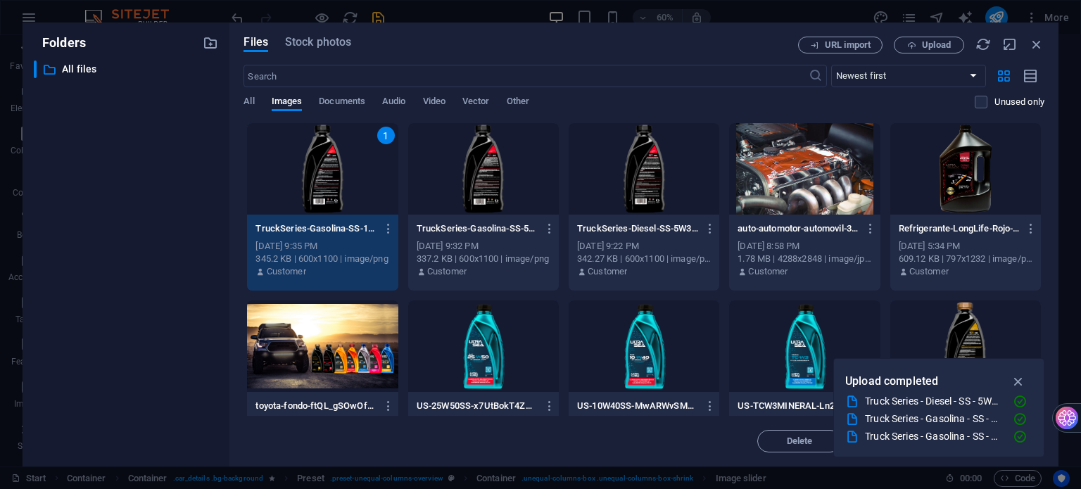
click at [327, 187] on div "1" at bounding box center [322, 168] width 151 height 91
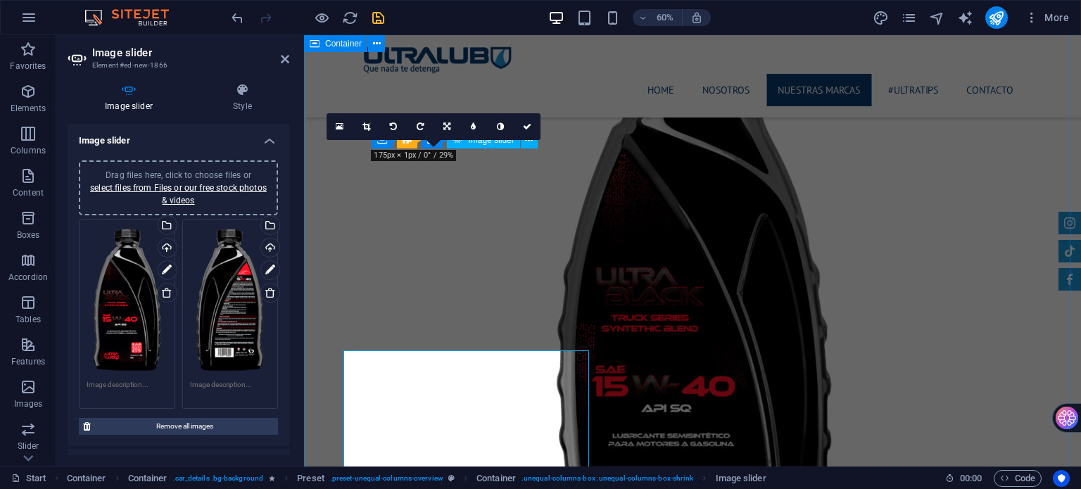
scroll to position [6942, 0]
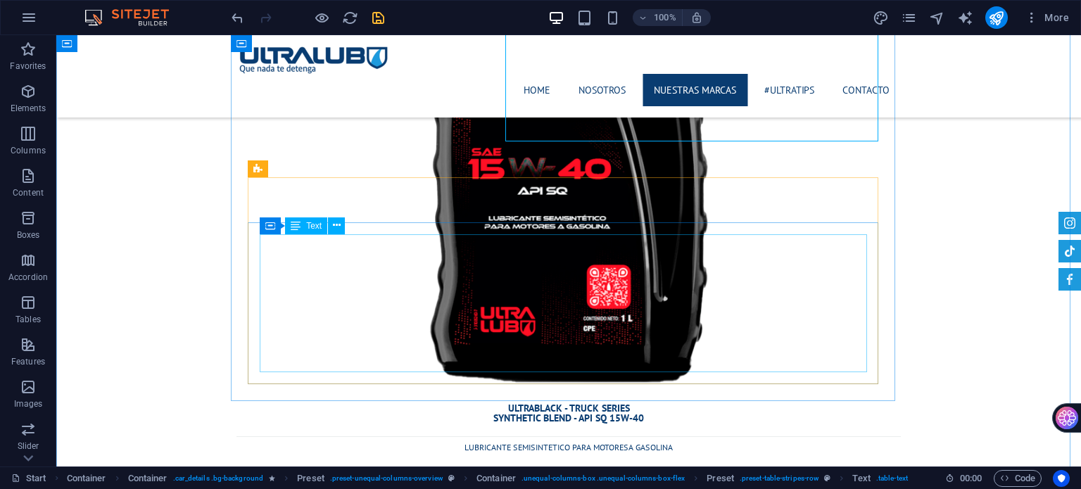
scroll to position [7435, 0]
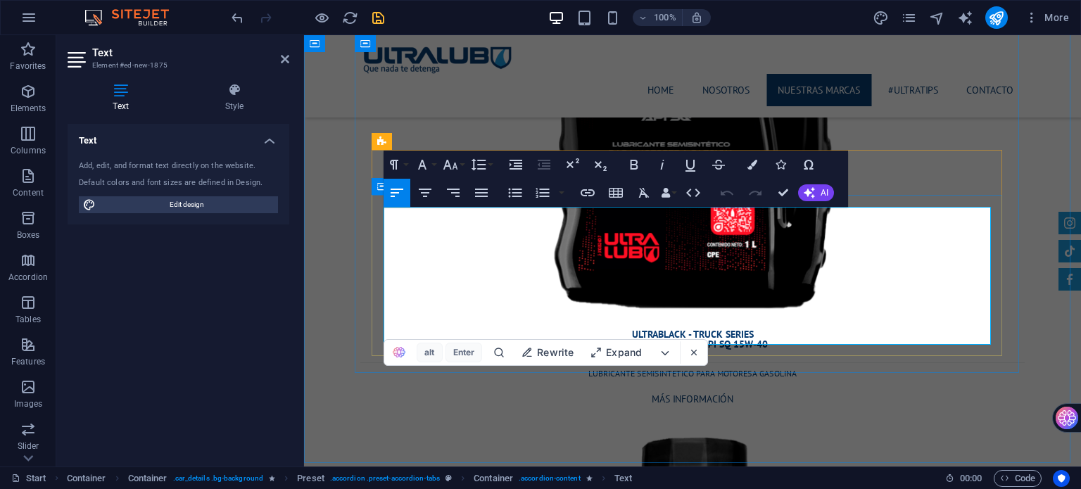
drag, startPoint x: 565, startPoint y: 331, endPoint x: 383, endPoint y: 212, distance: 218.0
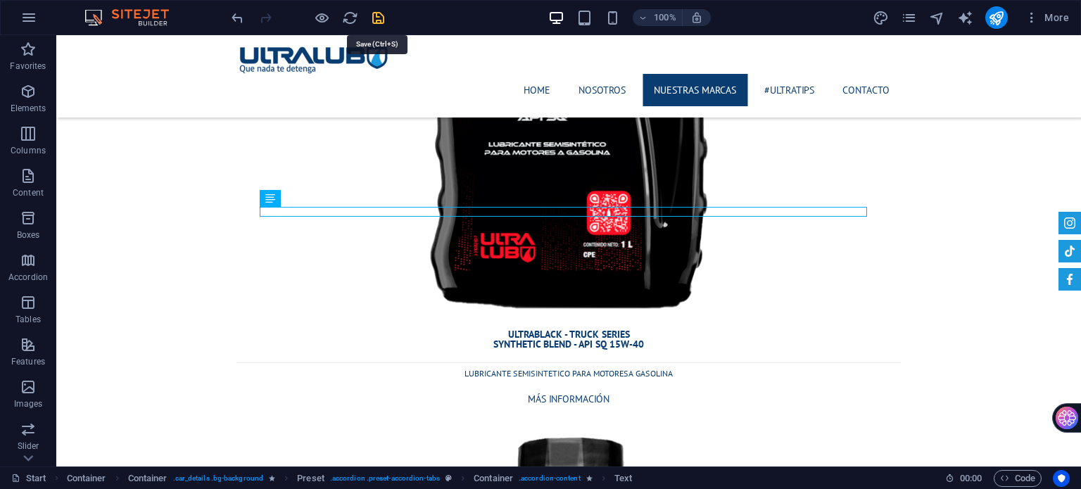
click at [379, 14] on icon "save" at bounding box center [378, 18] width 16 height 16
checkbox input "false"
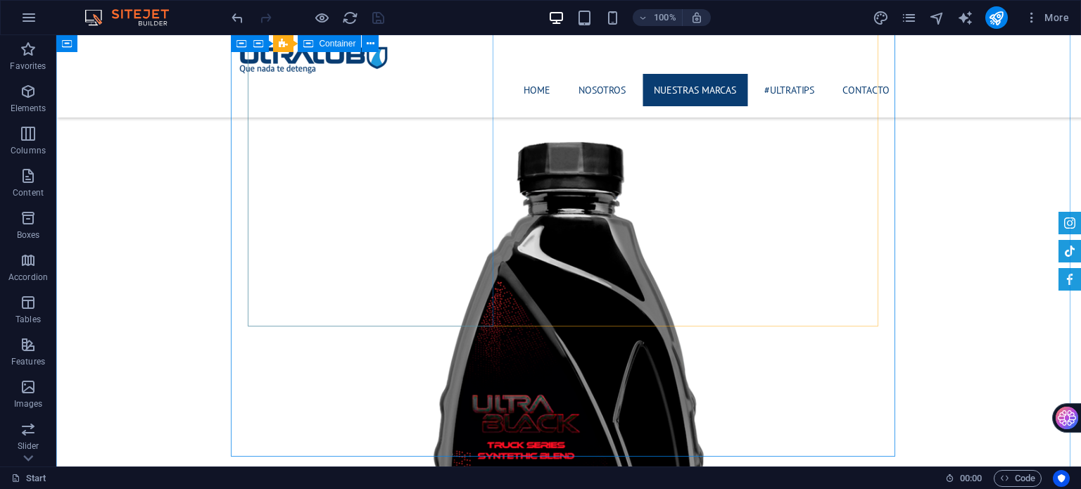
scroll to position [6942, 0]
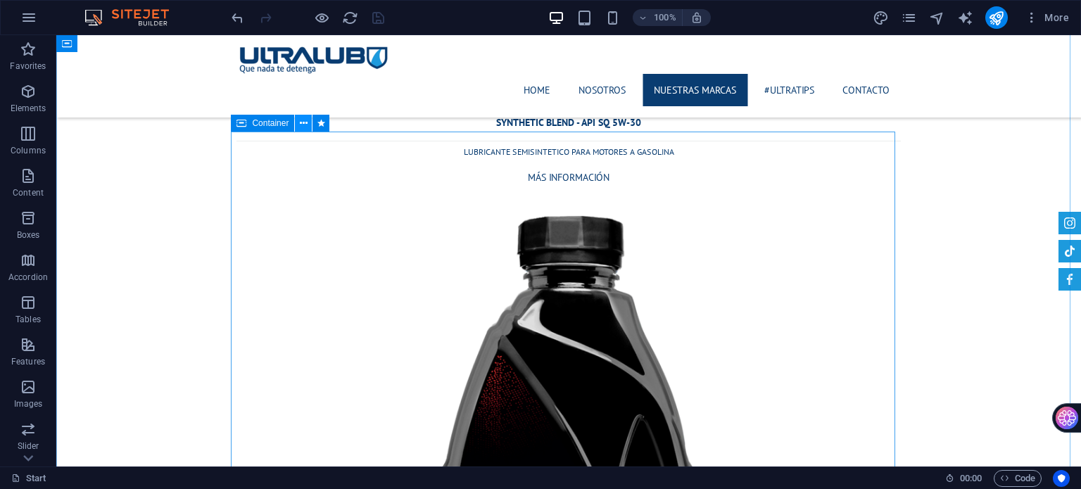
click at [304, 125] on icon at bounding box center [304, 123] width 8 height 15
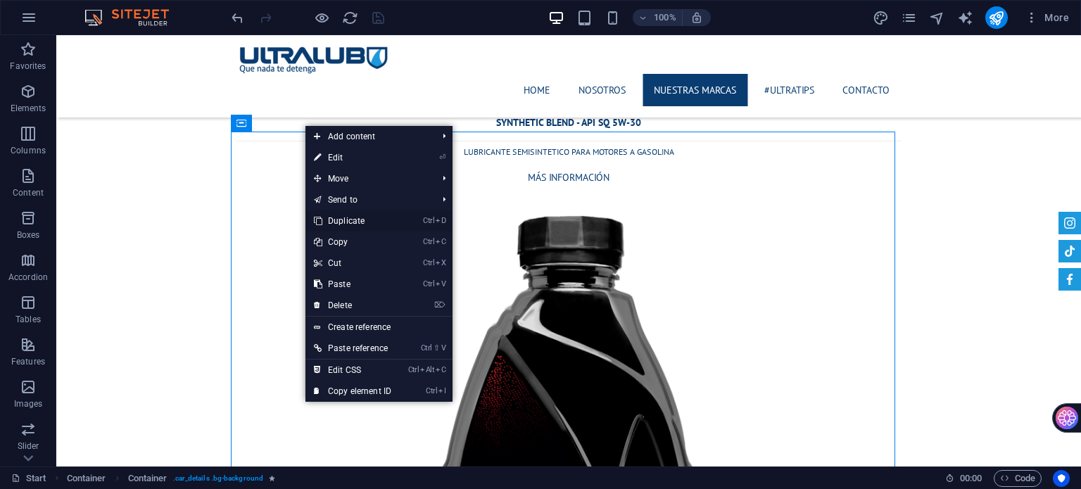
drag, startPoint x: 378, startPoint y: 216, endPoint x: 322, endPoint y: 181, distance: 65.8
click at [378, 216] on link "Ctrl D Duplicate" at bounding box center [352, 220] width 94 height 21
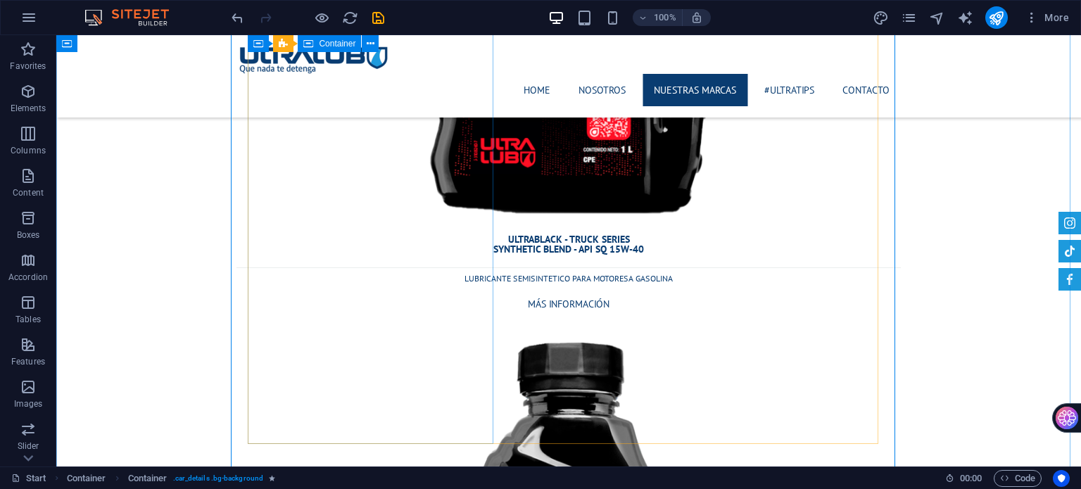
scroll to position [7520, 0]
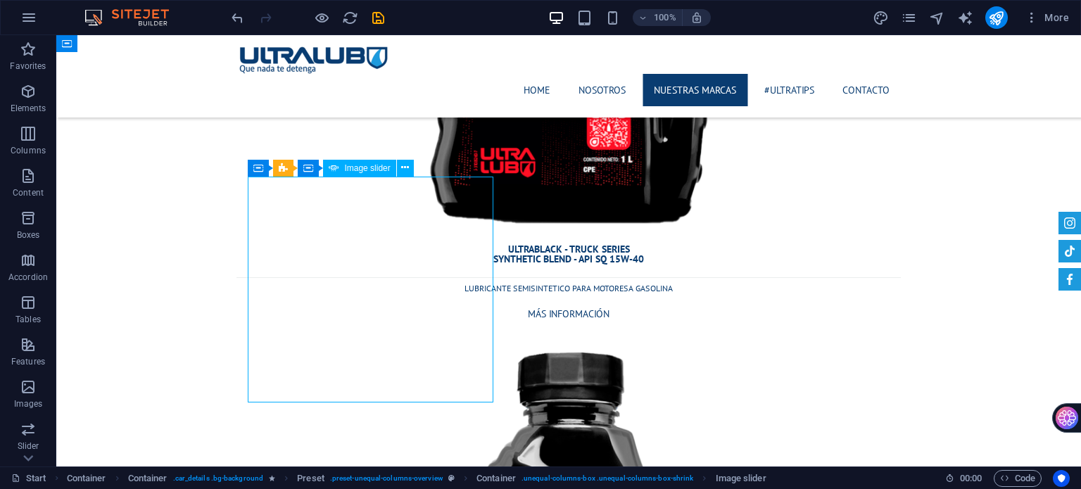
select select "ms"
select select "progressive"
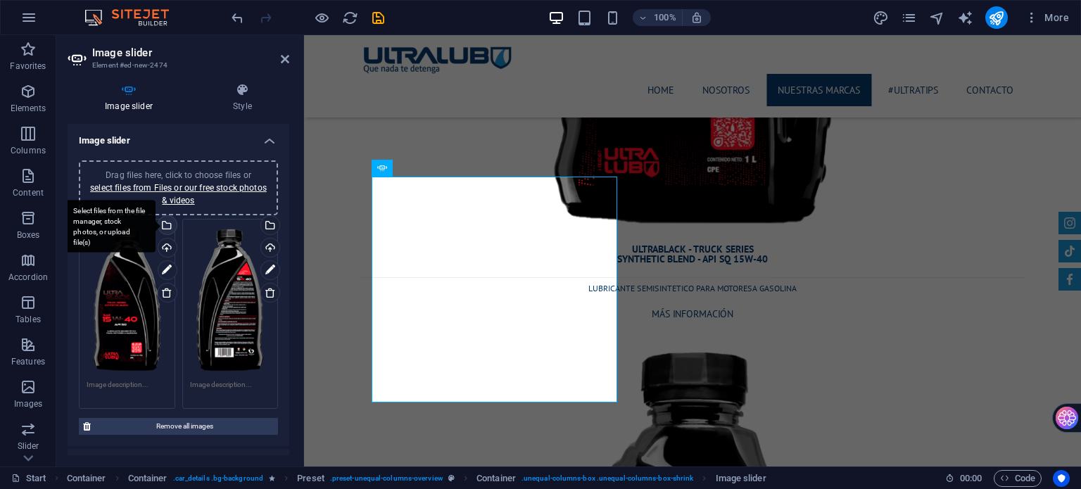
click at [165, 224] on div "Select files from the file manager, stock photos, or upload file(s)" at bounding box center [166, 226] width 21 height 21
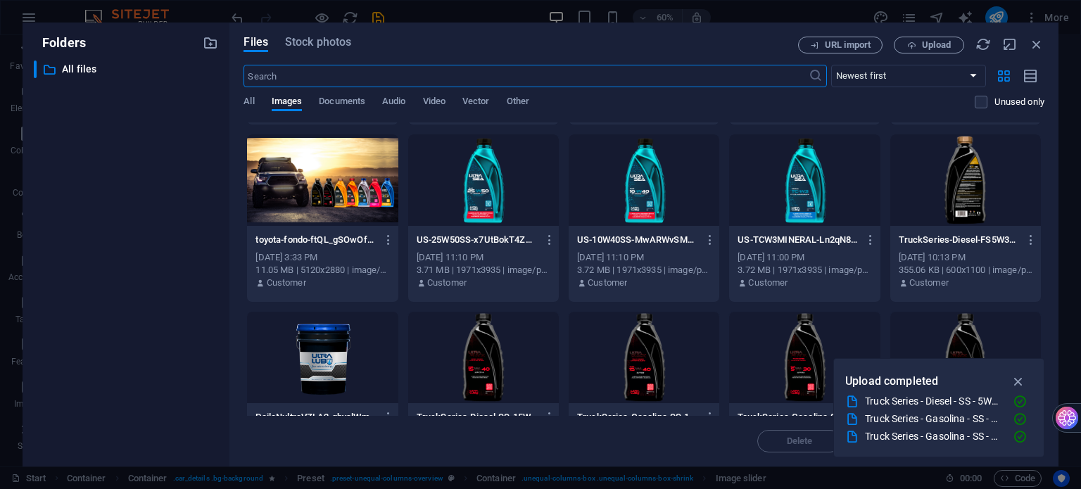
scroll to position [211, 0]
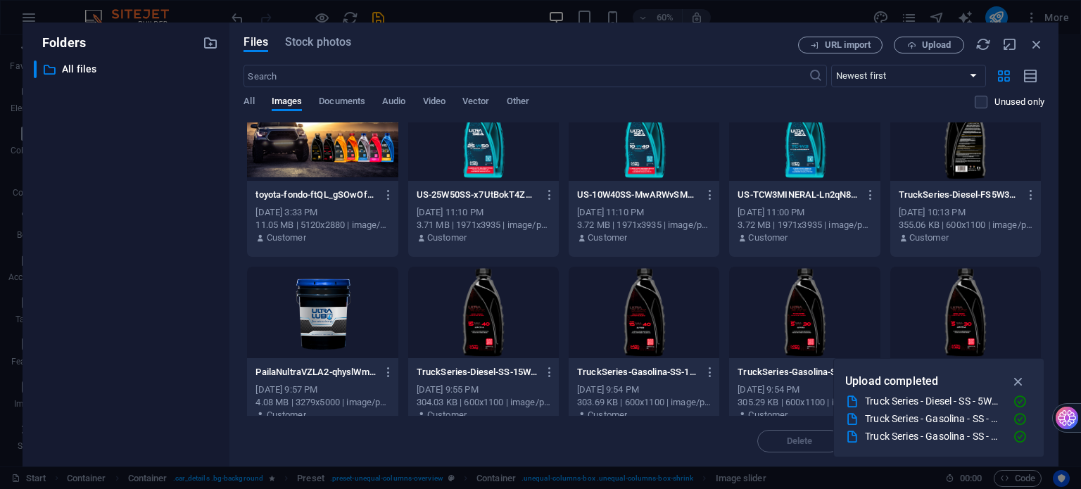
click at [638, 336] on div at bounding box center [644, 312] width 151 height 91
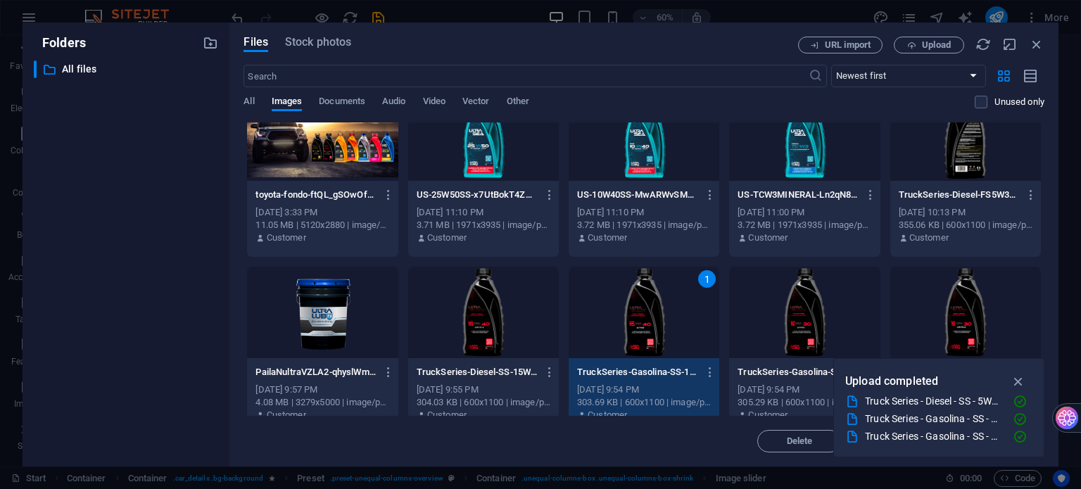
click at [494, 320] on div at bounding box center [483, 312] width 151 height 91
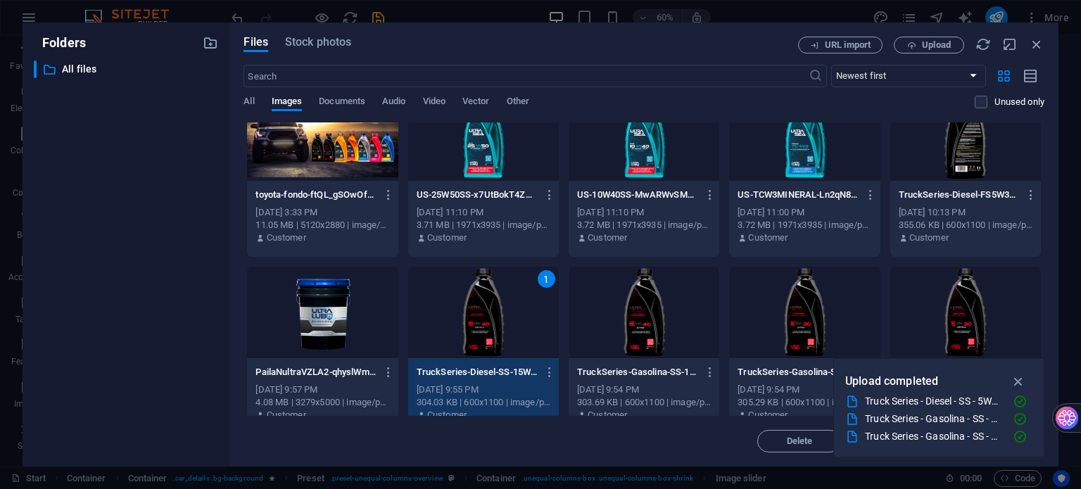
click at [484, 320] on div "1" at bounding box center [483, 312] width 151 height 91
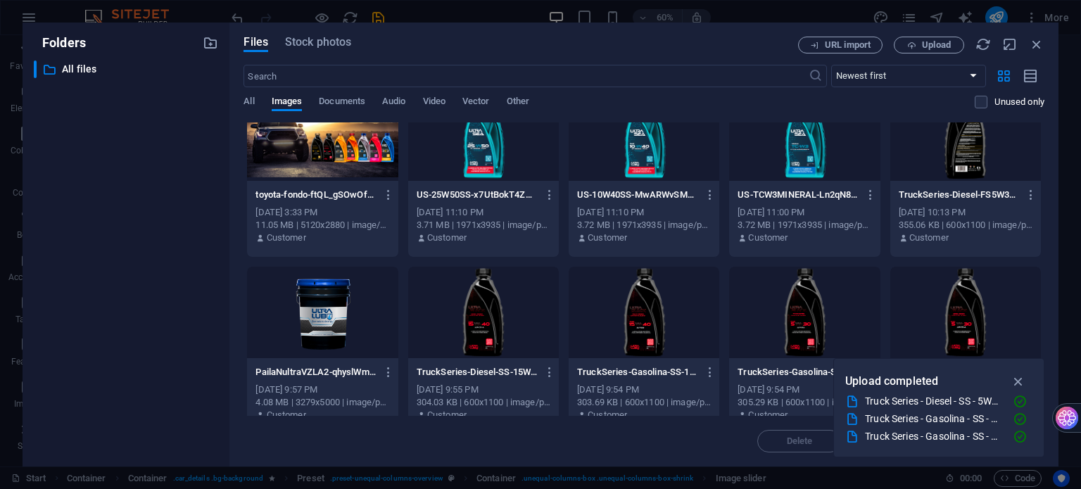
click at [484, 320] on div at bounding box center [483, 312] width 151 height 91
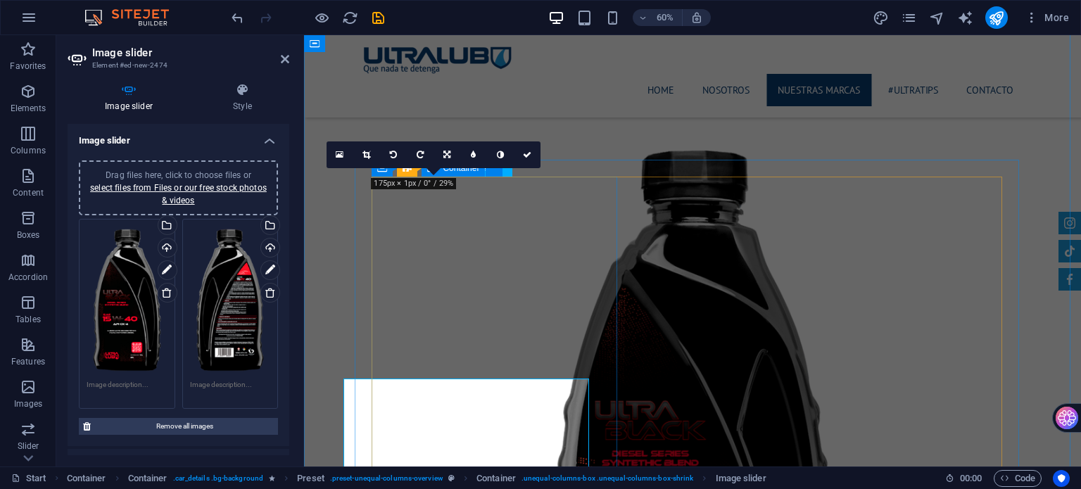
scroll to position [7520, 0]
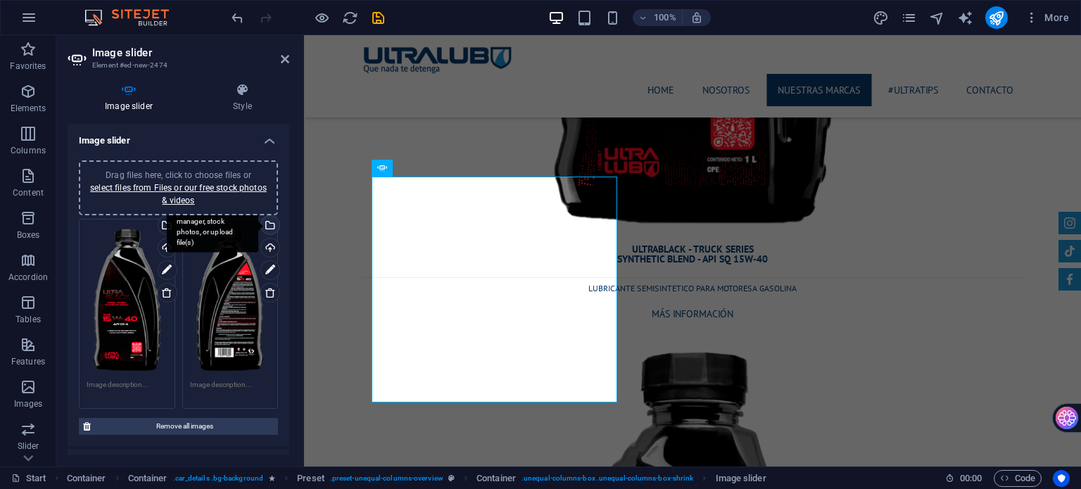
click at [258, 225] on div "Select files from the file manager, stock photos, or upload file(s)" at bounding box center [212, 226] width 91 height 53
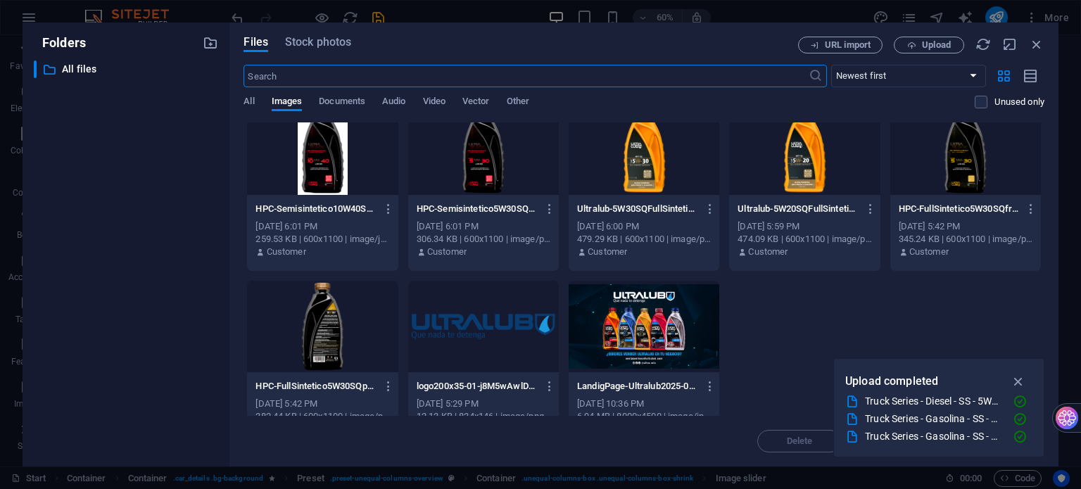
scroll to position [1294, 0]
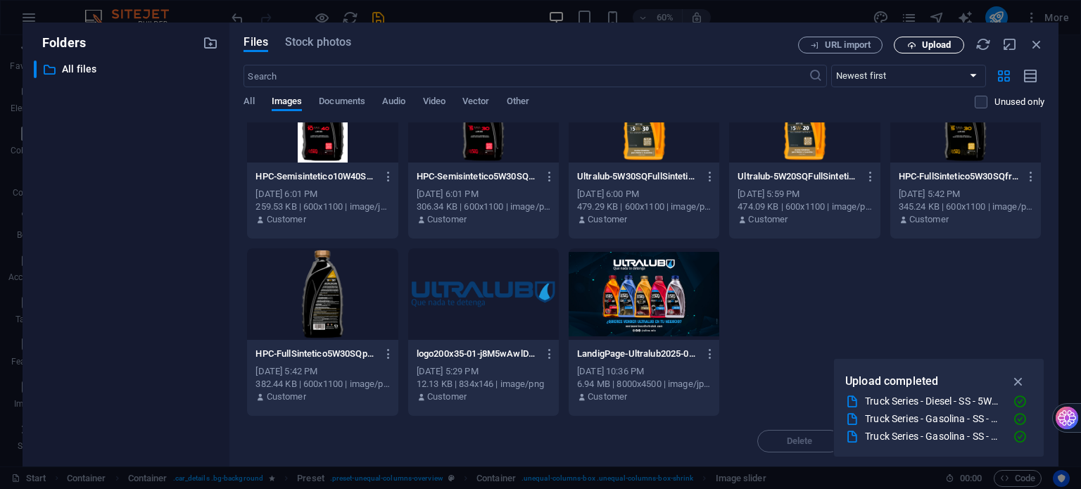
click at [929, 44] on span "Upload" at bounding box center [936, 45] width 29 height 8
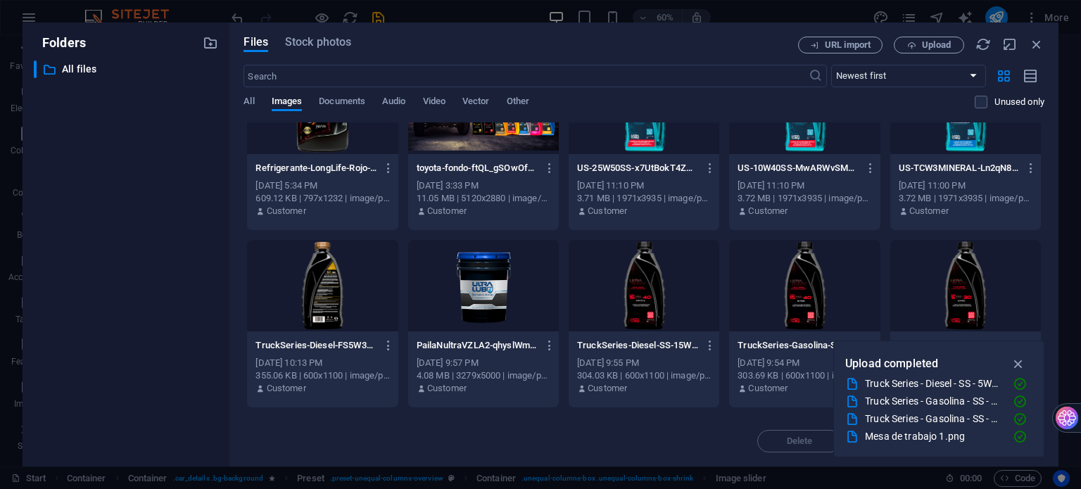
scroll to position [0, 0]
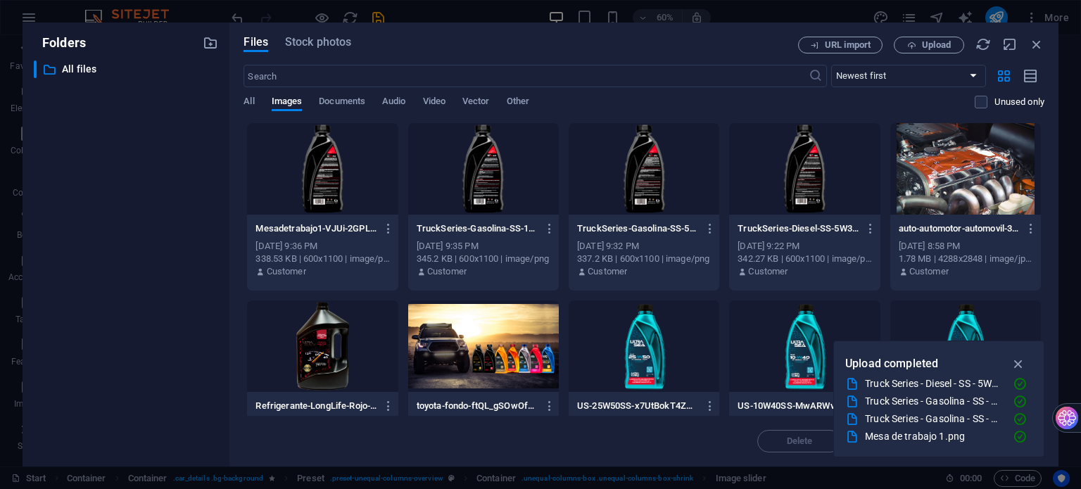
click at [286, 160] on div at bounding box center [322, 168] width 151 height 91
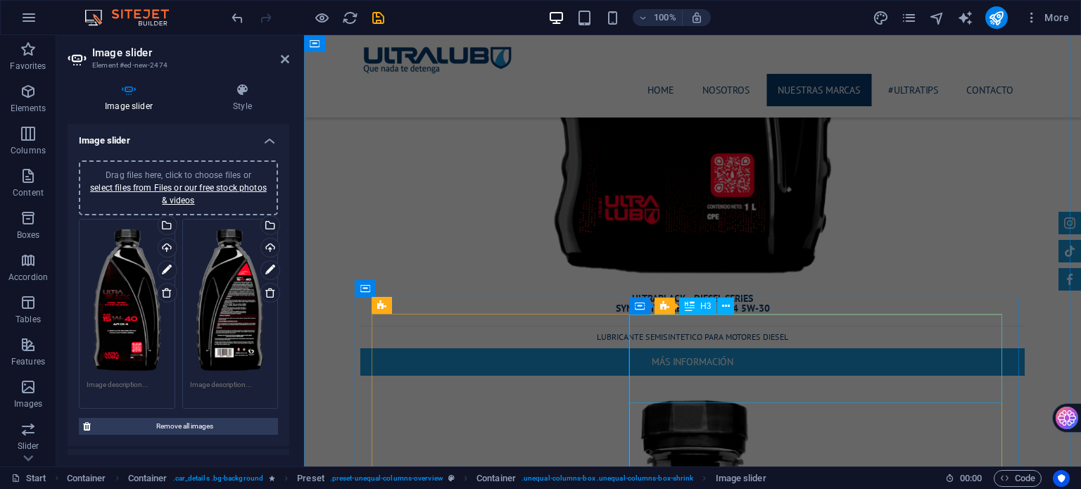
scroll to position [6042, 0]
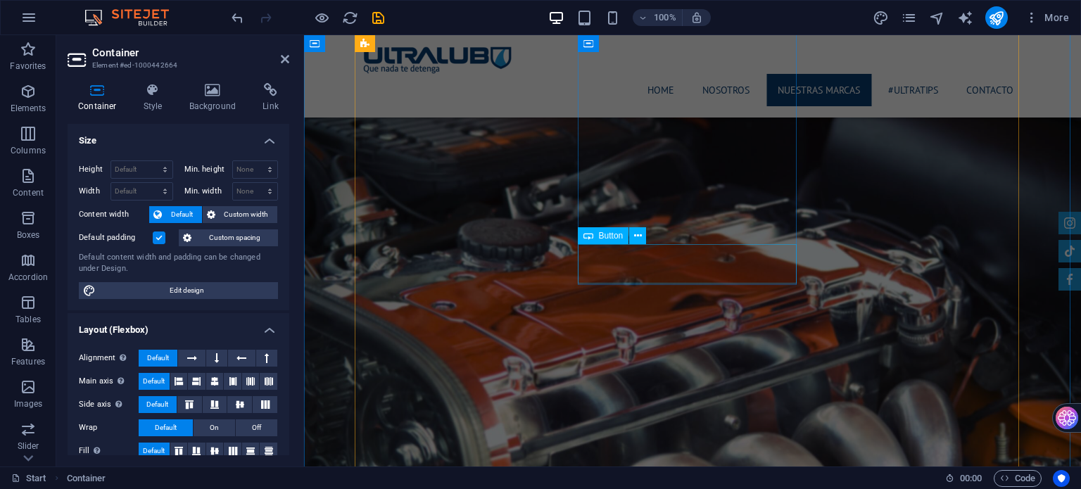
scroll to position [1890, 0]
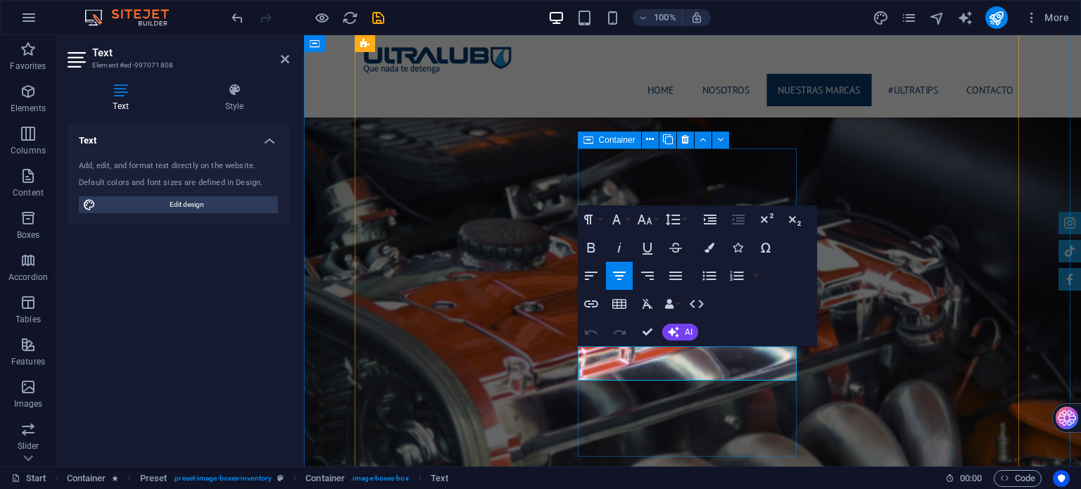
drag, startPoint x: 613, startPoint y: 367, endPoint x: 777, endPoint y: 381, distance: 164.7
copy td "ULTRABLACK - DIESEL SERIES SYNTHETIC BLEND - API CK-4 15W-40"
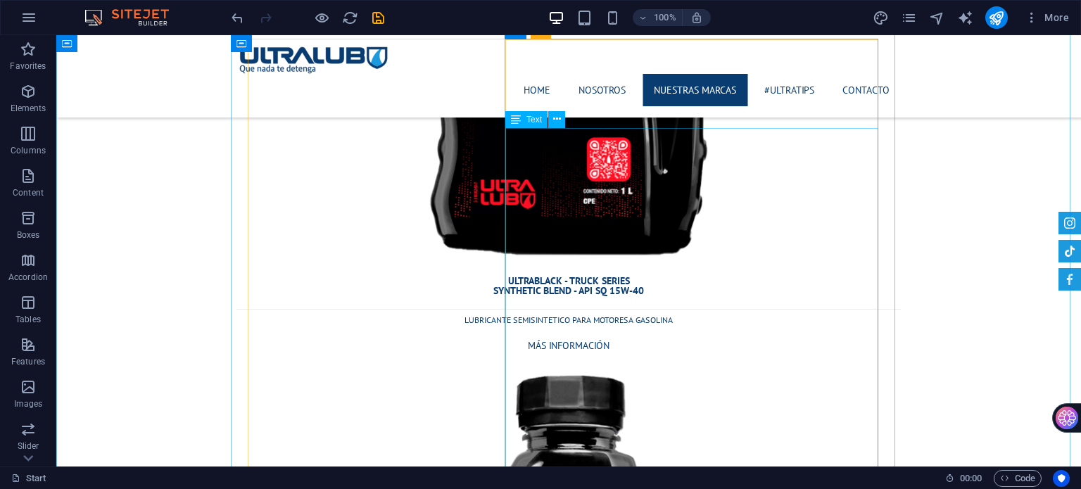
scroll to position [7450, 0]
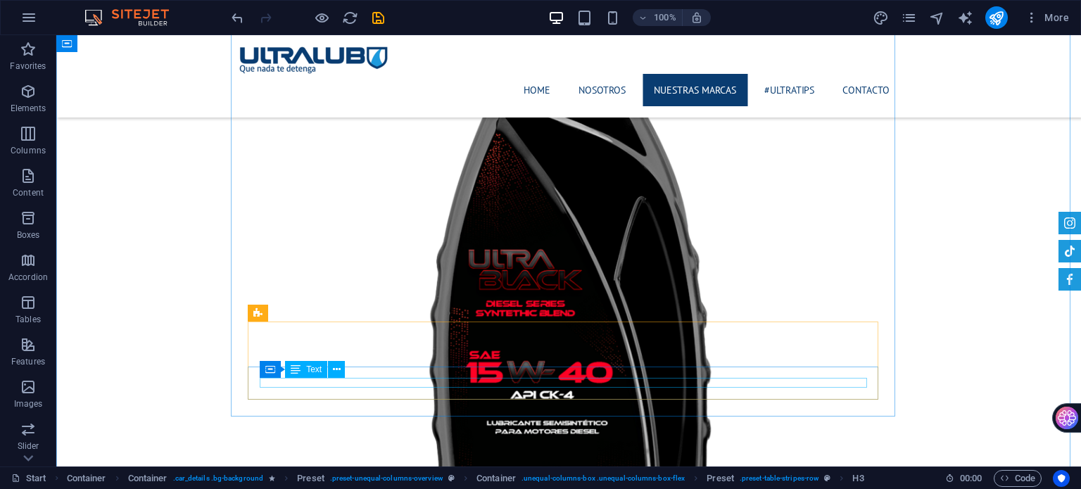
scroll to position [7872, 0]
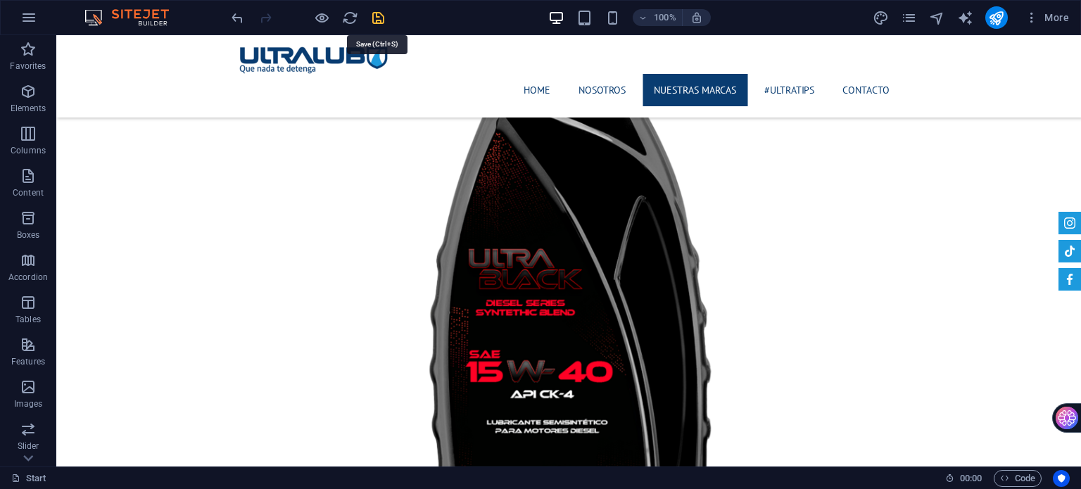
click at [380, 14] on icon "save" at bounding box center [378, 18] width 16 height 16
checkbox input "false"
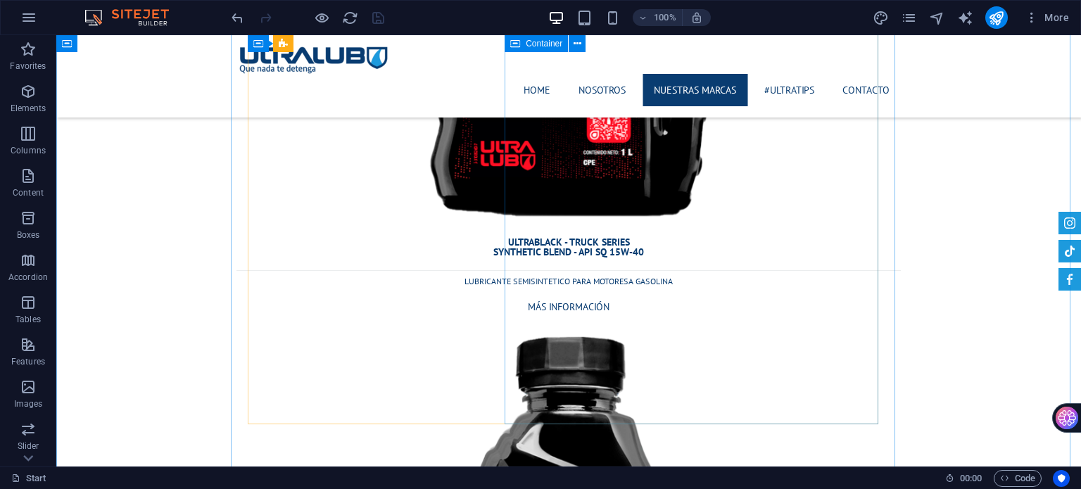
scroll to position [7450, 0]
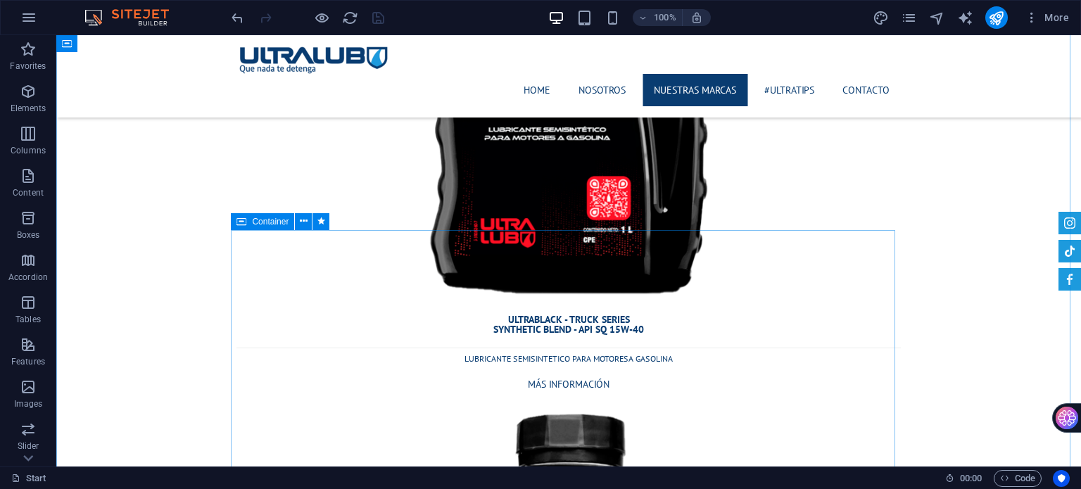
click at [262, 222] on span "Container" at bounding box center [270, 221] width 37 height 8
click at [301, 218] on icon at bounding box center [304, 221] width 8 height 15
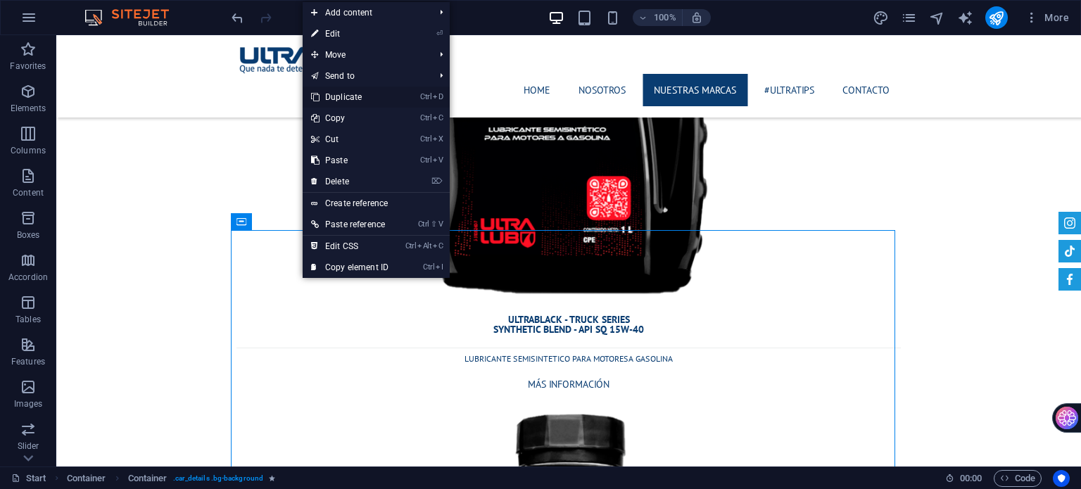
drag, startPoint x: 381, startPoint y: 97, endPoint x: 325, endPoint y: 63, distance: 65.7
click at [381, 97] on link "Ctrl D Duplicate" at bounding box center [350, 97] width 94 height 21
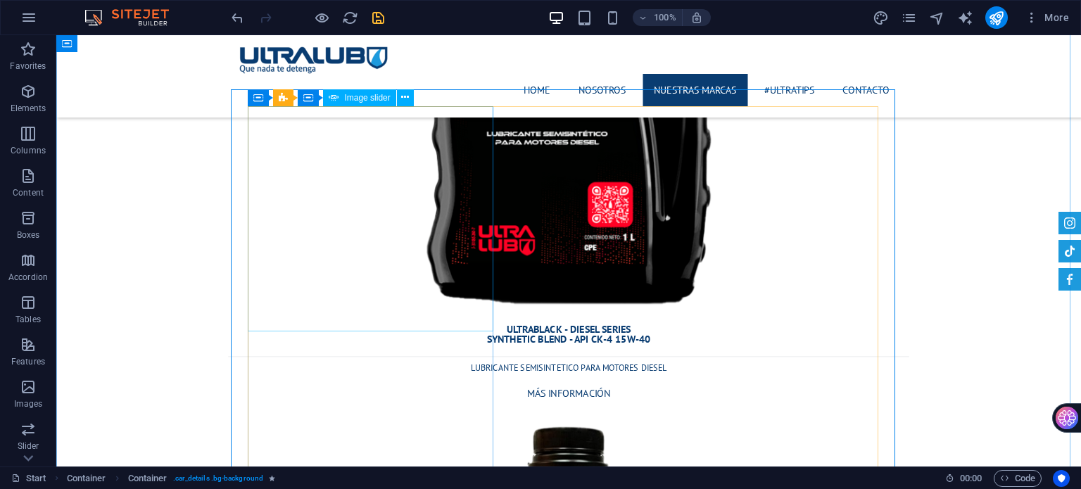
scroll to position [8127, 0]
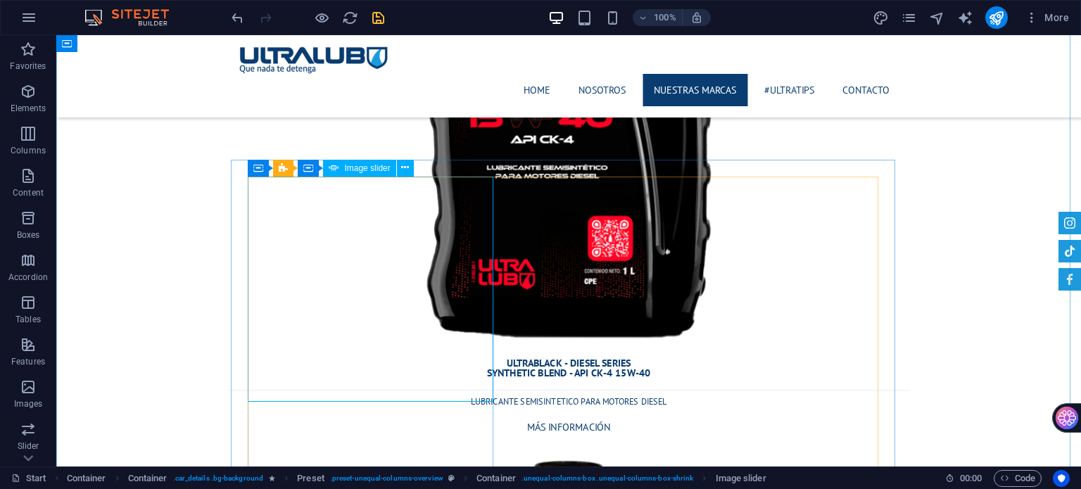
select select "ms"
select select "progressive"
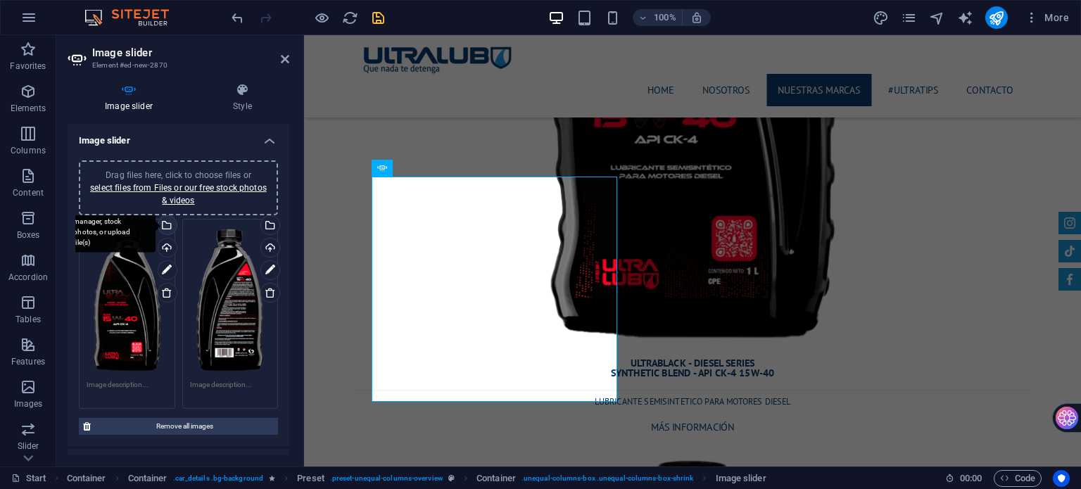
click at [166, 222] on div "Select files from the file manager, stock photos, or upload file(s)" at bounding box center [166, 226] width 21 height 21
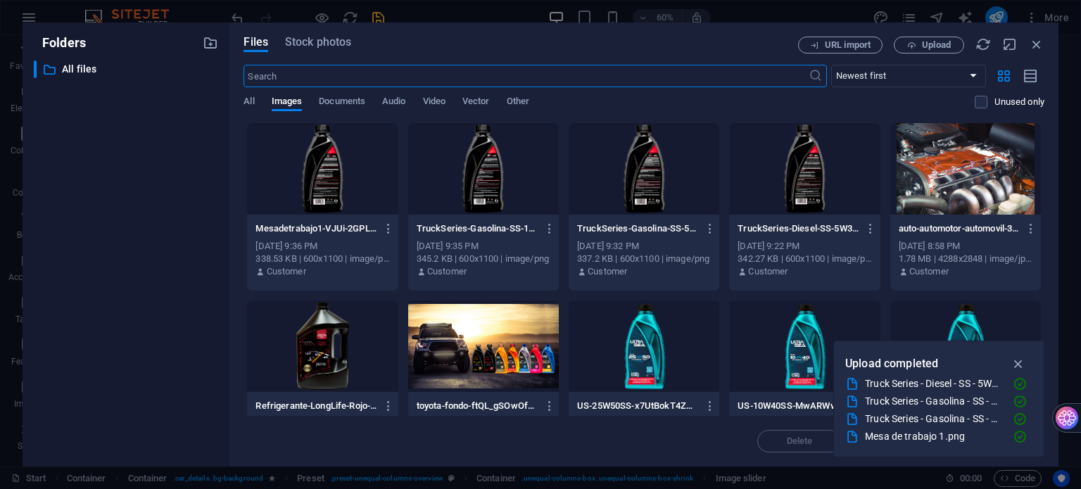
scroll to position [8328, 0]
click at [351, 327] on div at bounding box center [322, 346] width 151 height 91
click at [351, 327] on div "1" at bounding box center [322, 346] width 151 height 91
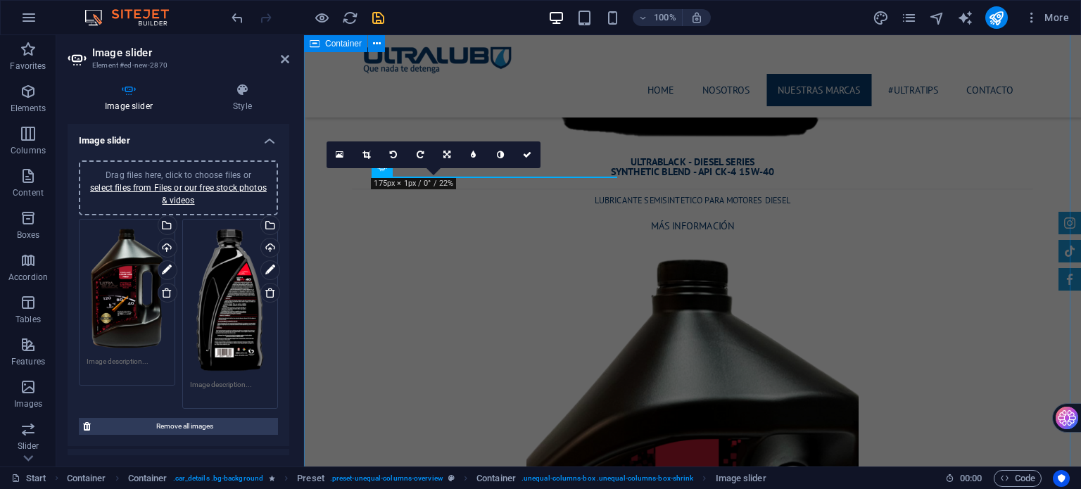
scroll to position [8127, 0]
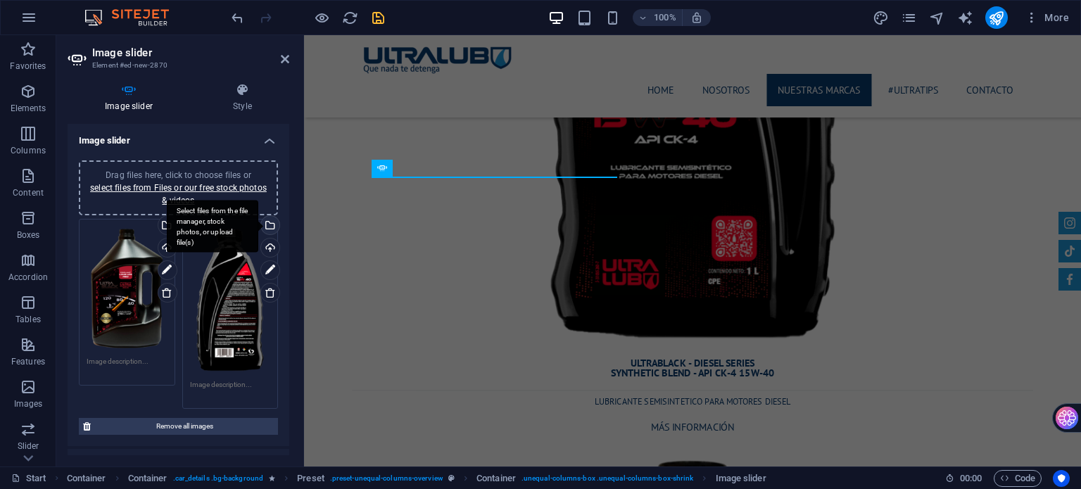
click at [269, 227] on div "Select files from the file manager, stock photos, or upload file(s)" at bounding box center [268, 226] width 21 height 21
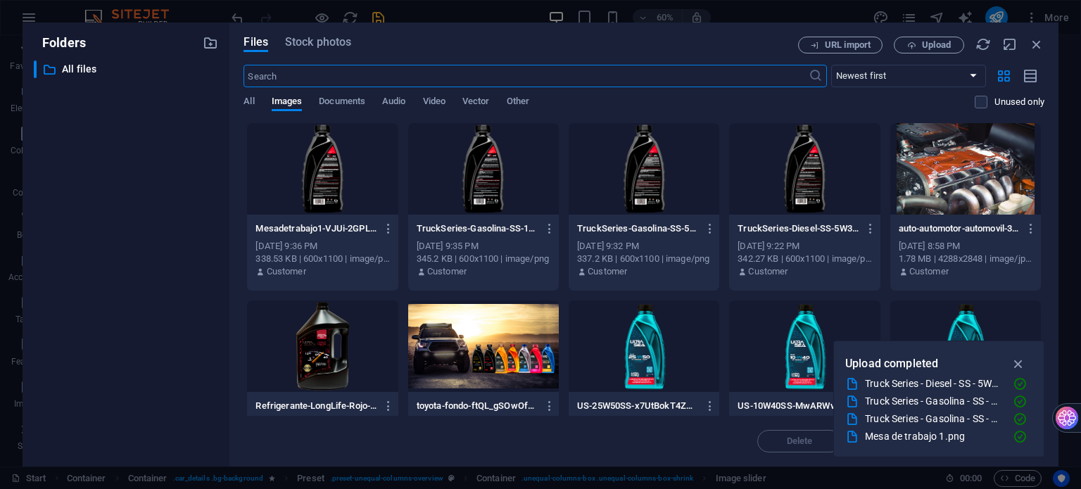
click at [310, 348] on div at bounding box center [322, 346] width 151 height 91
click at [310, 348] on div "1" at bounding box center [322, 346] width 151 height 91
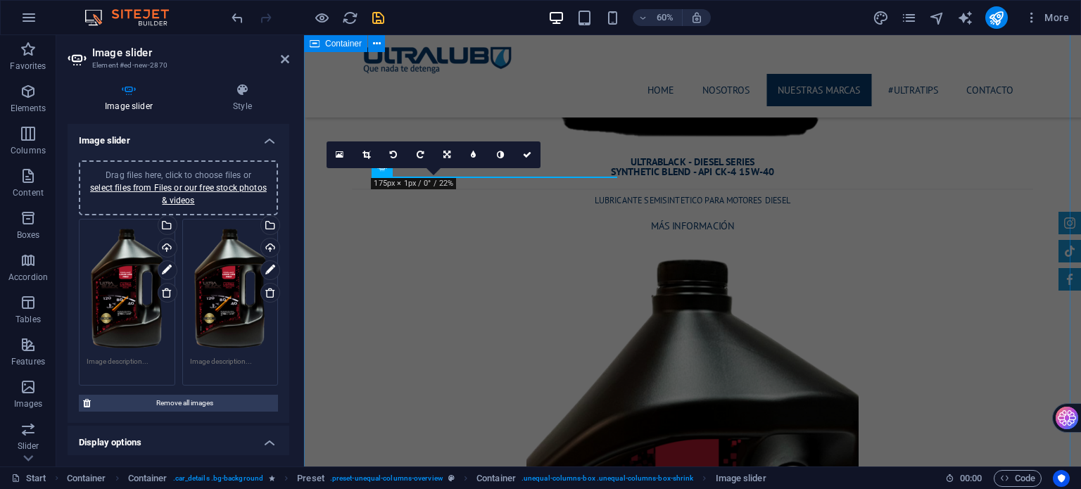
scroll to position [8127, 0]
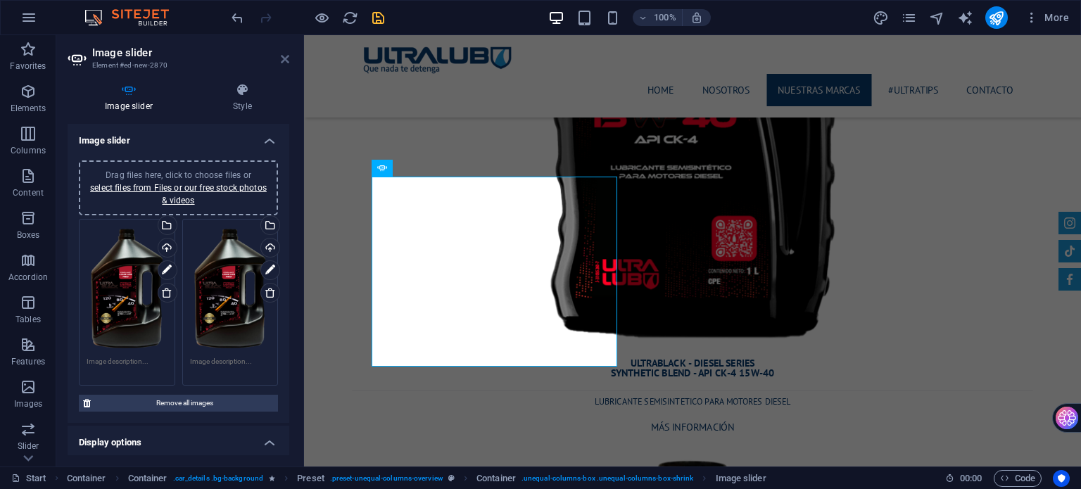
drag, startPoint x: 286, startPoint y: 56, endPoint x: 327, endPoint y: 110, distance: 67.4
click at [286, 56] on icon at bounding box center [285, 58] width 8 height 11
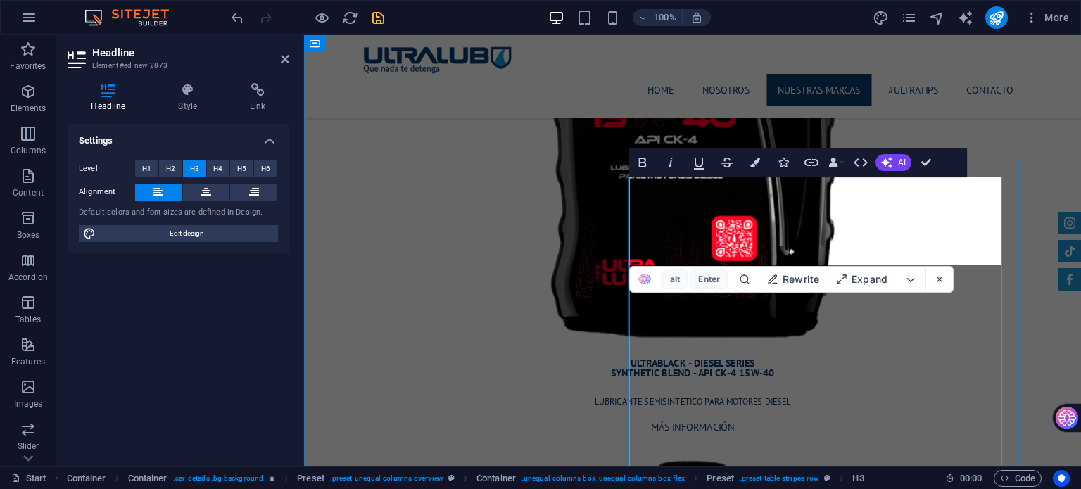
drag, startPoint x: 814, startPoint y: 188, endPoint x: 937, endPoint y: 253, distance: 140.1
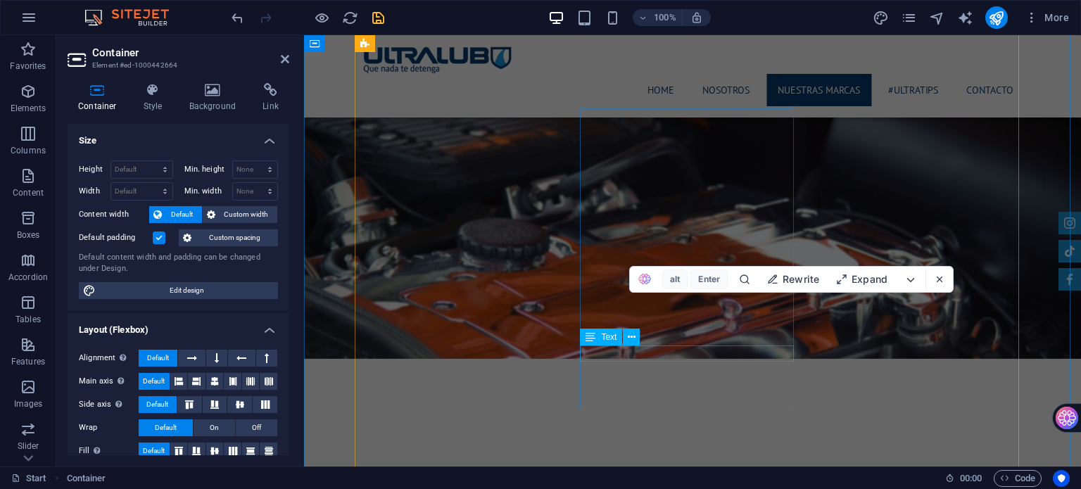
scroll to position [2074, 0]
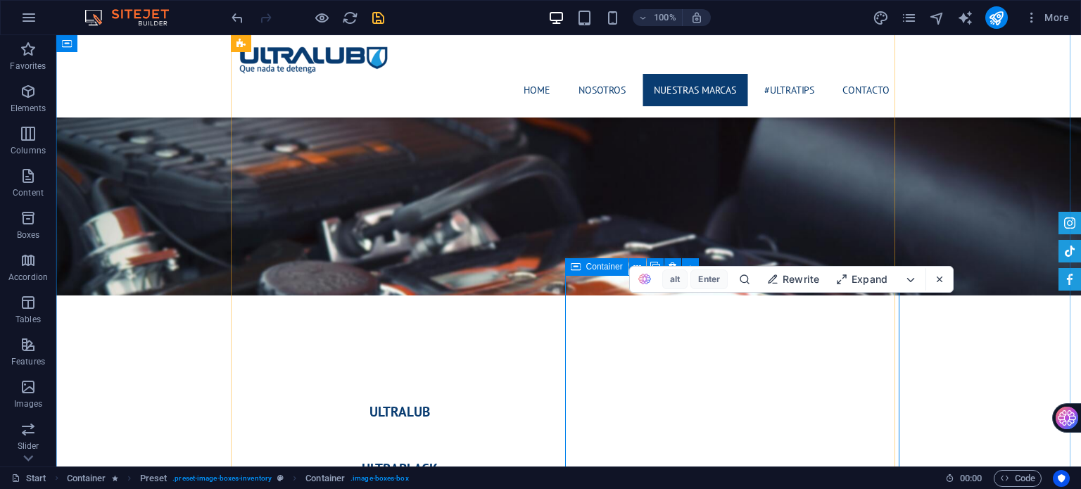
click at [585, 267] on div "Container" at bounding box center [596, 266] width 63 height 17
click at [940, 275] on icon "button" at bounding box center [940, 279] width 10 height 10
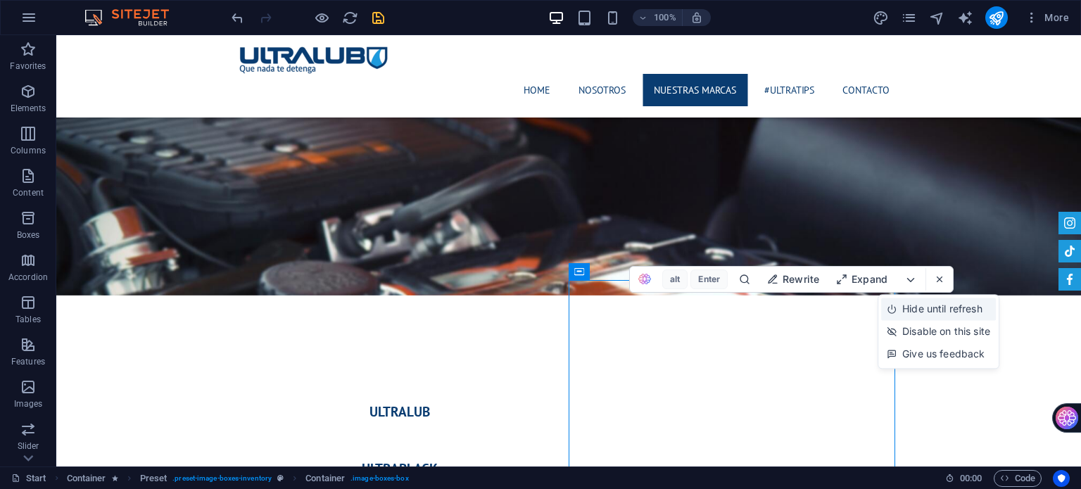
click at [949, 310] on span "Hide until refresh" at bounding box center [942, 309] width 80 height 14
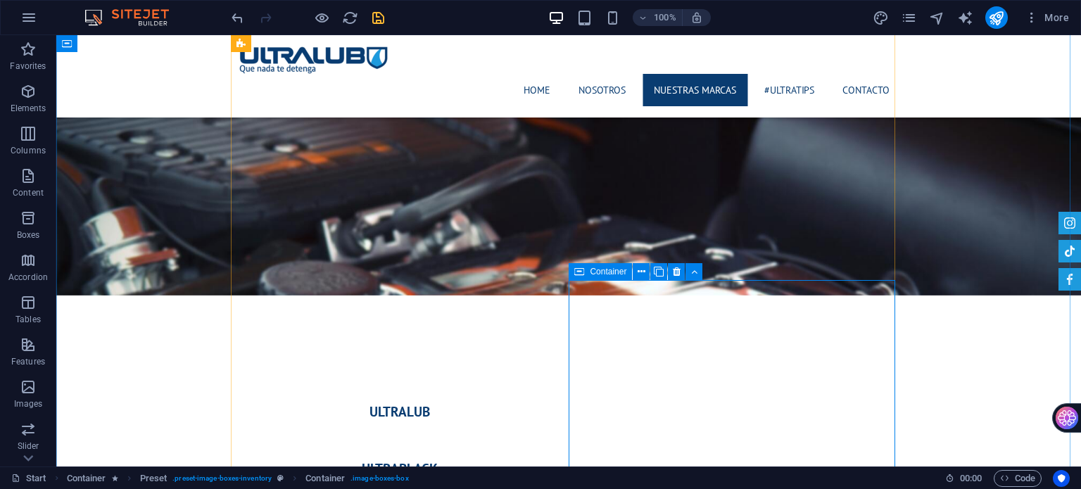
click at [593, 270] on span "Container" at bounding box center [608, 271] width 37 height 8
click at [638, 272] on icon at bounding box center [642, 272] width 8 height 15
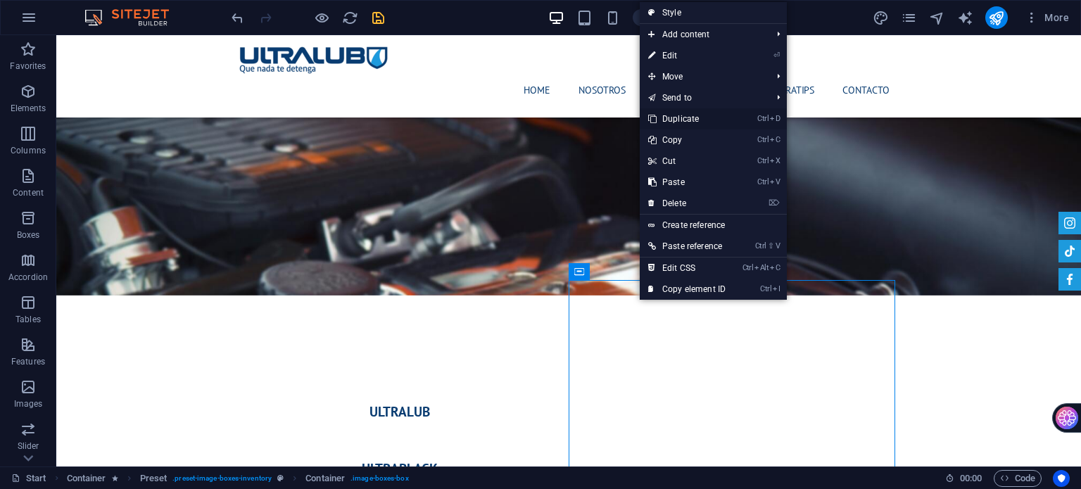
click at [670, 118] on link "Ctrl D Duplicate" at bounding box center [687, 118] width 94 height 21
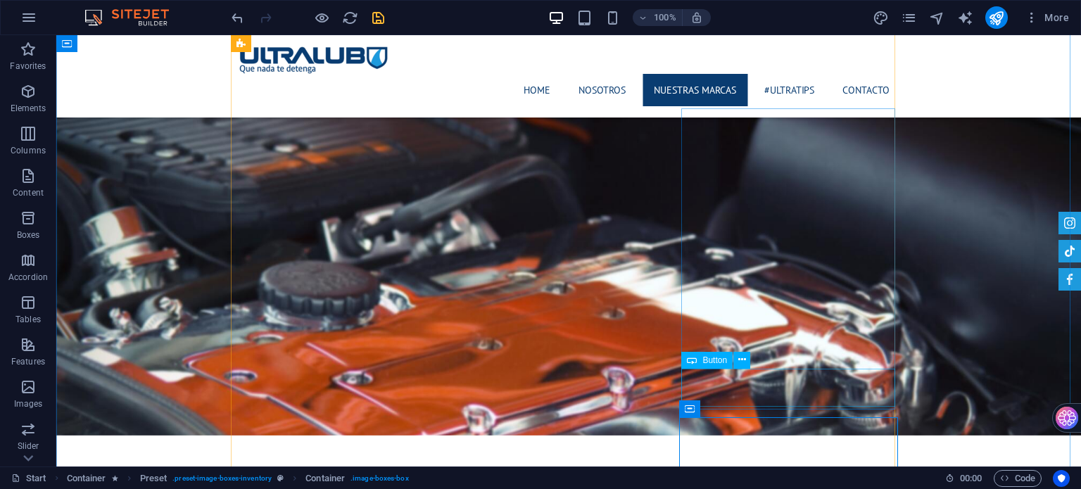
scroll to position [1933, 0]
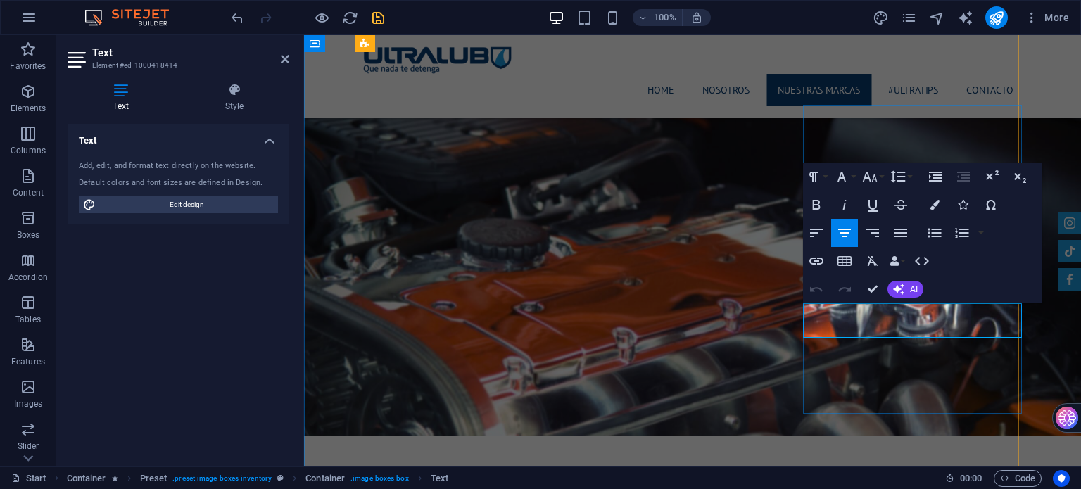
copy p "ULTRABLACK - REFRIGERANTE LONG LIFE - ROJO"
drag, startPoint x: 873, startPoint y: 289, endPoint x: 706, endPoint y: 378, distance: 188.9
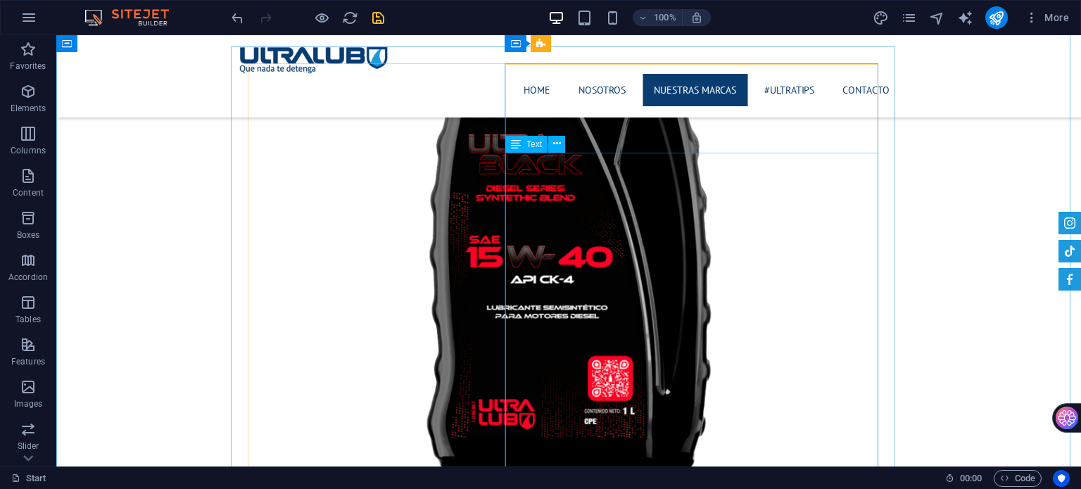
scroll to position [7986, 0]
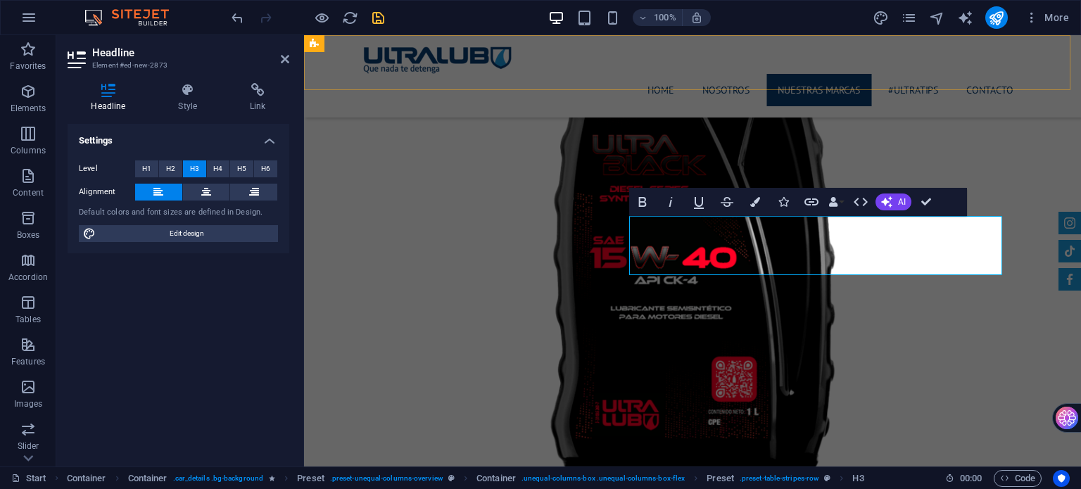
scroll to position [77, 0]
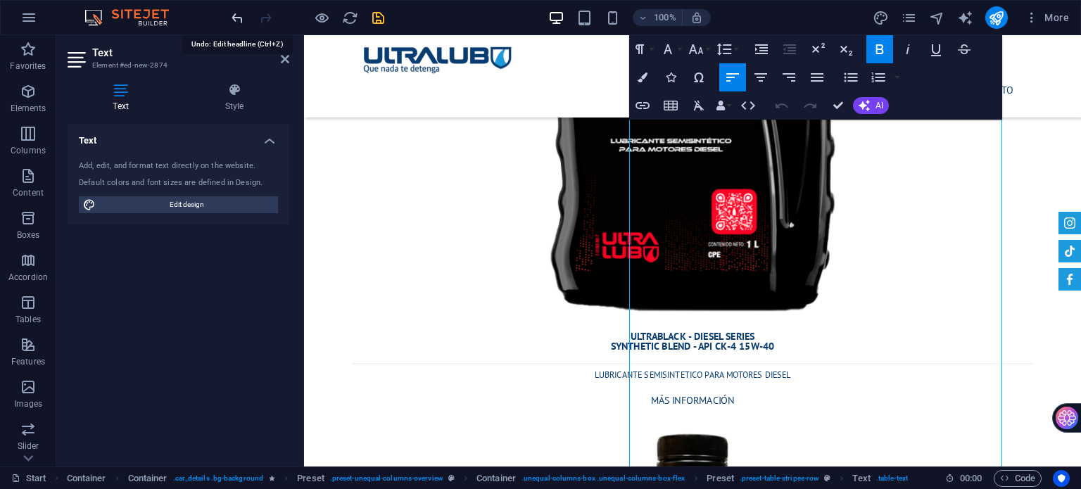
click at [242, 17] on icon "undo" at bounding box center [237, 18] width 16 height 16
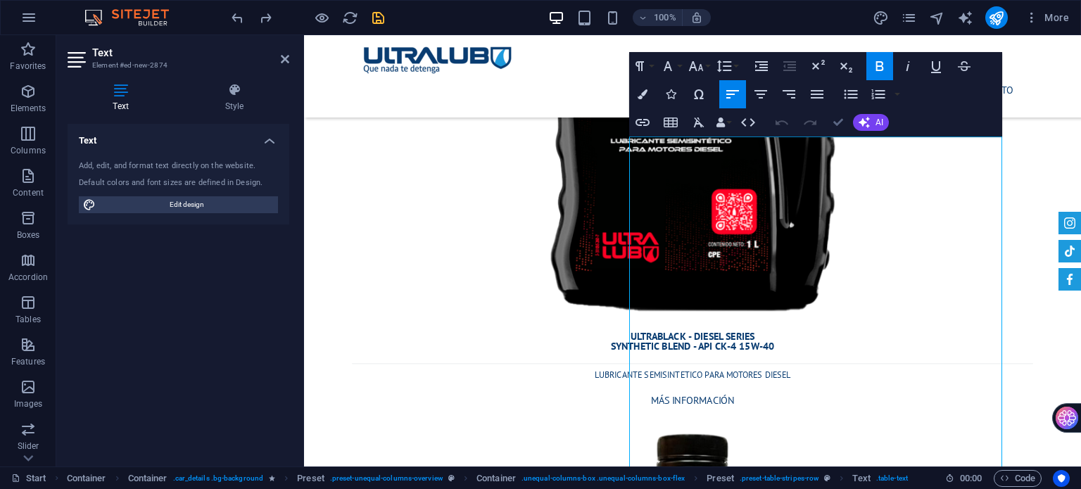
drag, startPoint x: 771, startPoint y: 94, endPoint x: 836, endPoint y: 125, distance: 71.8
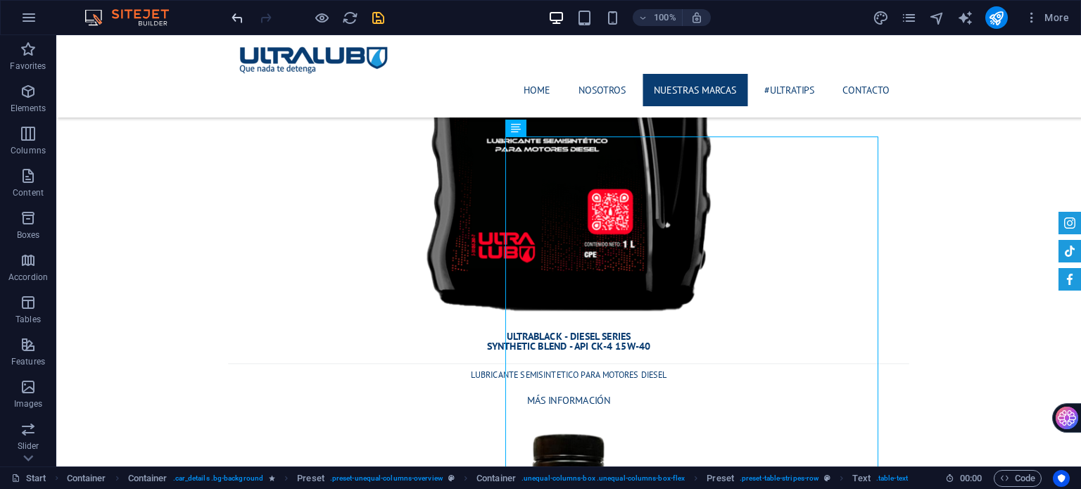
click at [234, 14] on icon "undo" at bounding box center [237, 18] width 16 height 16
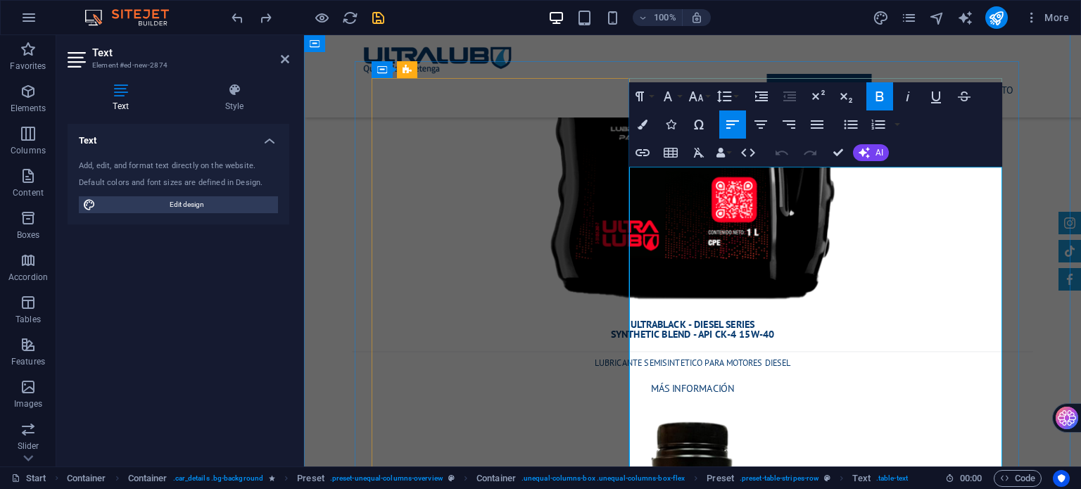
scroll to position [8193, 0]
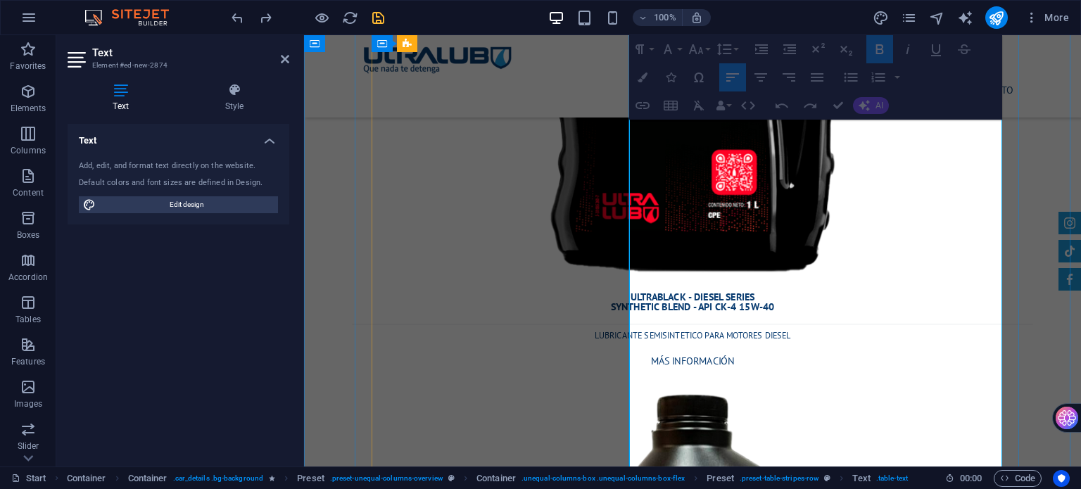
drag, startPoint x: 633, startPoint y: 143, endPoint x: 943, endPoint y: 402, distance: 404.2
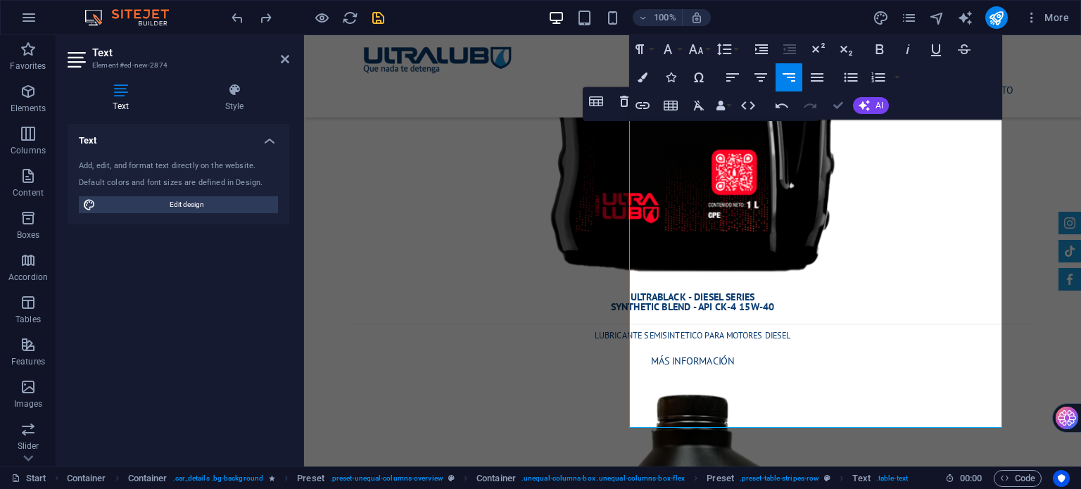
drag, startPoint x: 830, startPoint y: 106, endPoint x: 835, endPoint y: 115, distance: 10.4
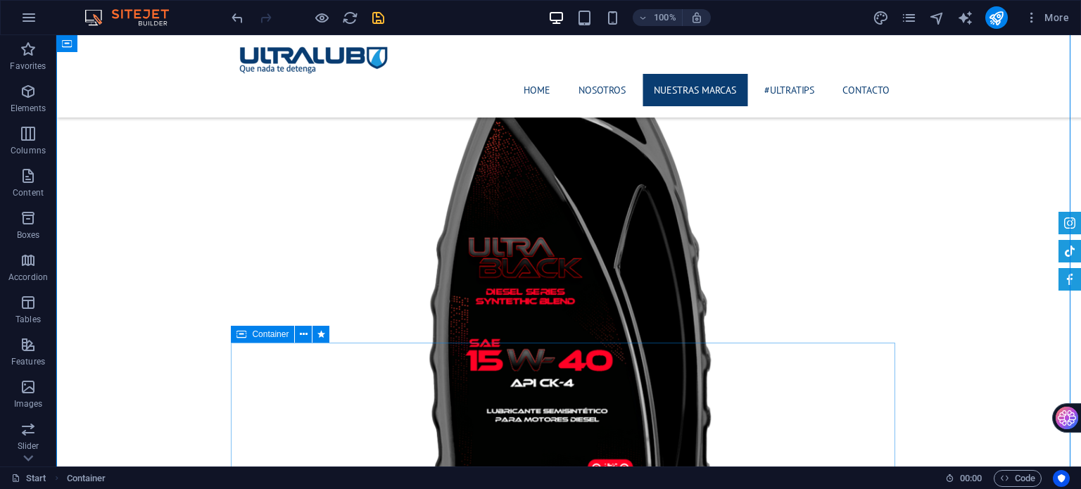
scroll to position [7911, 0]
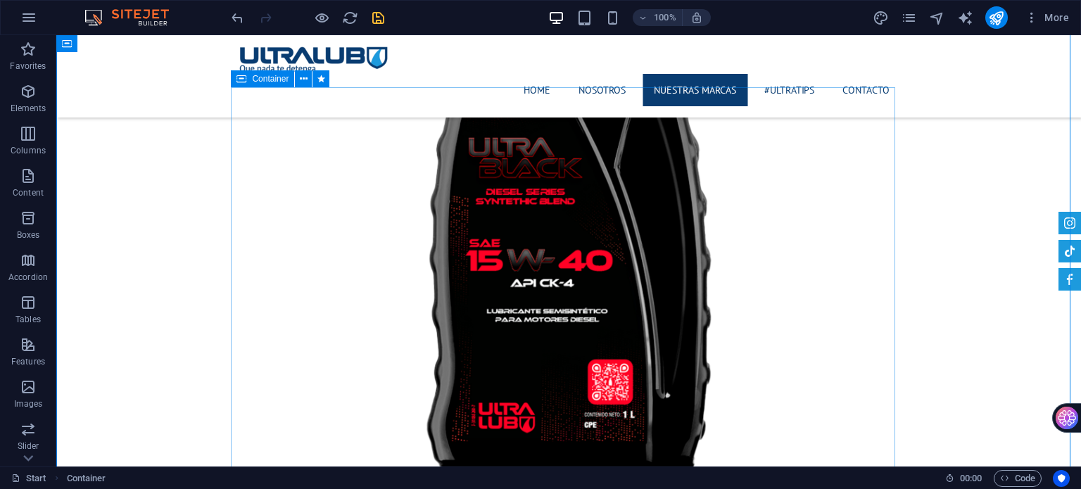
scroll to position [7982, 0]
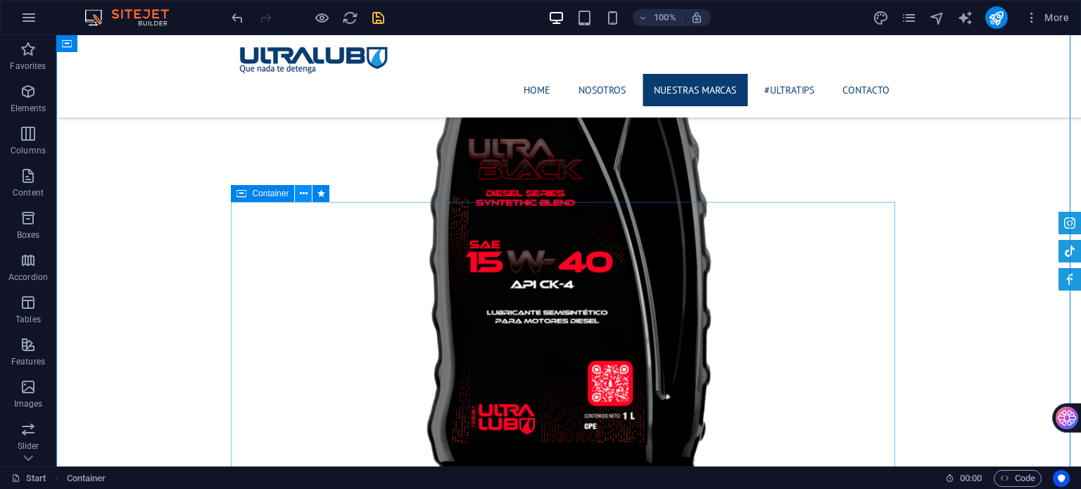
click at [301, 197] on icon at bounding box center [304, 194] width 8 height 15
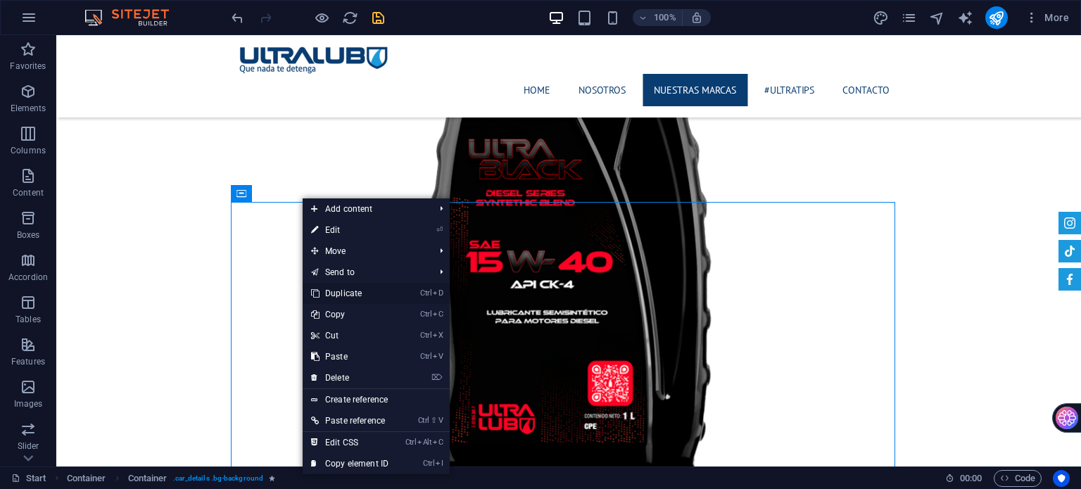
click at [336, 297] on link "Ctrl D Duplicate" at bounding box center [350, 293] width 94 height 21
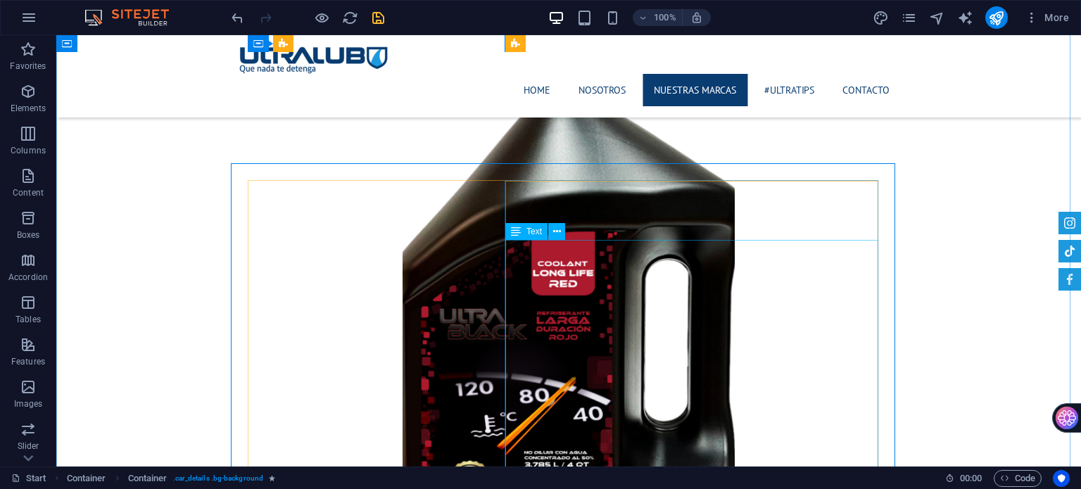
scroll to position [8527, 0]
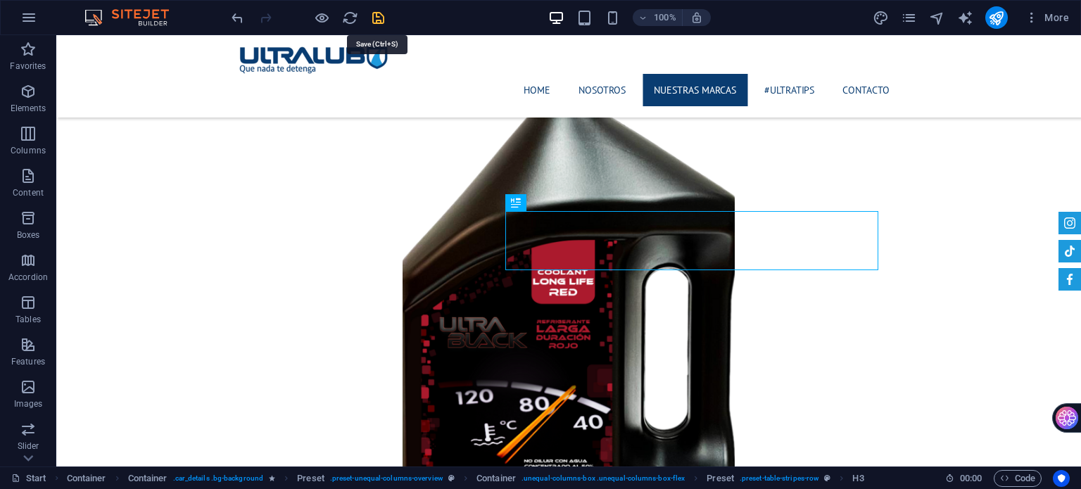
click at [377, 17] on icon "save" at bounding box center [378, 18] width 16 height 16
checkbox input "false"
